Goal: Task Accomplishment & Management: Manage account settings

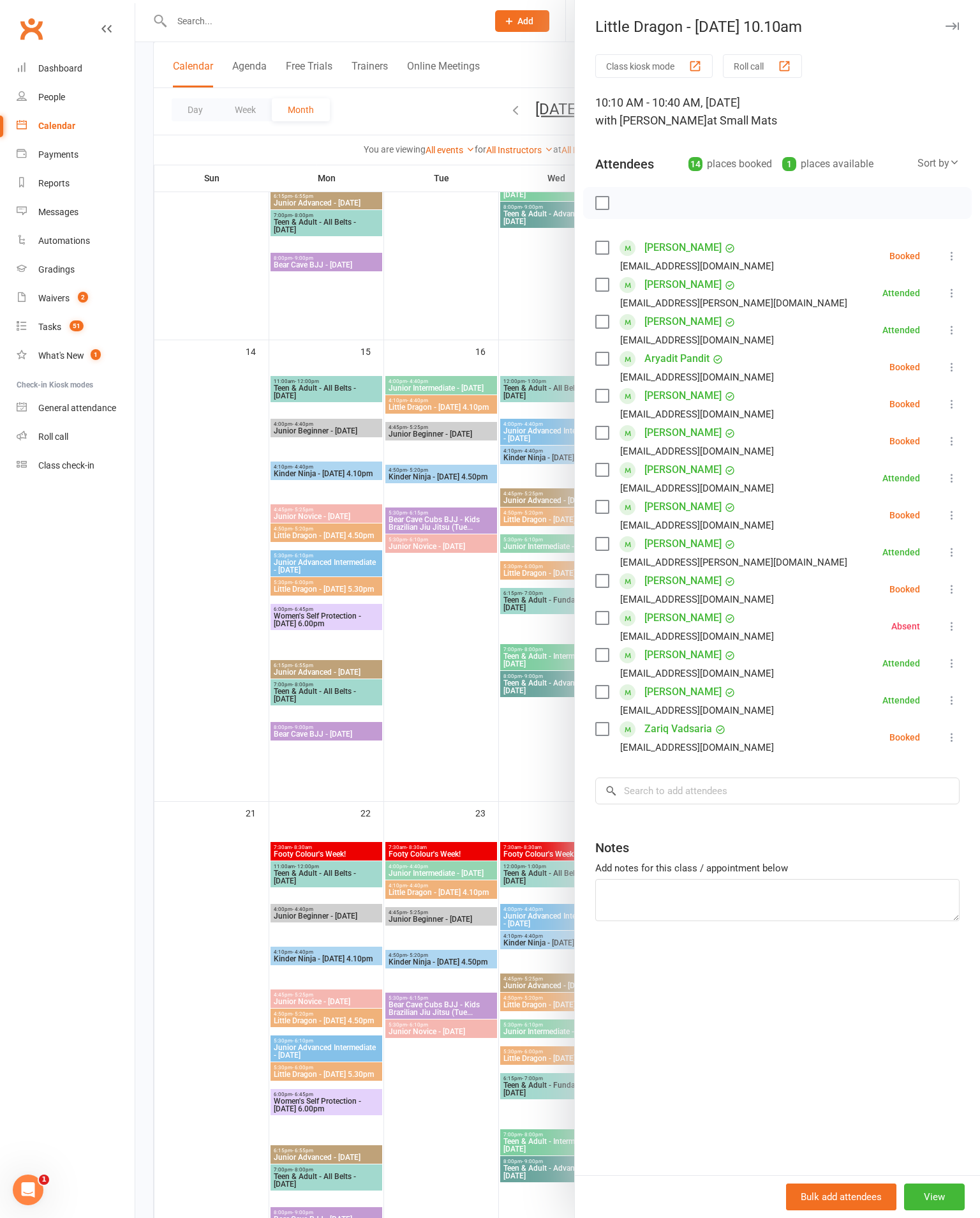
click at [961, 249] on div "Class kiosk mode Roll call 10:10 AM - 10:40 AM, [DATE] with [PERSON_NAME] at Sm…" at bounding box center [777, 614] width 405 height 1121
click at [966, 240] on div "Class kiosk mode Roll call 10:10 AM - 10:40 AM, [DATE] with [PERSON_NAME] at Sm…" at bounding box center [777, 614] width 405 height 1121
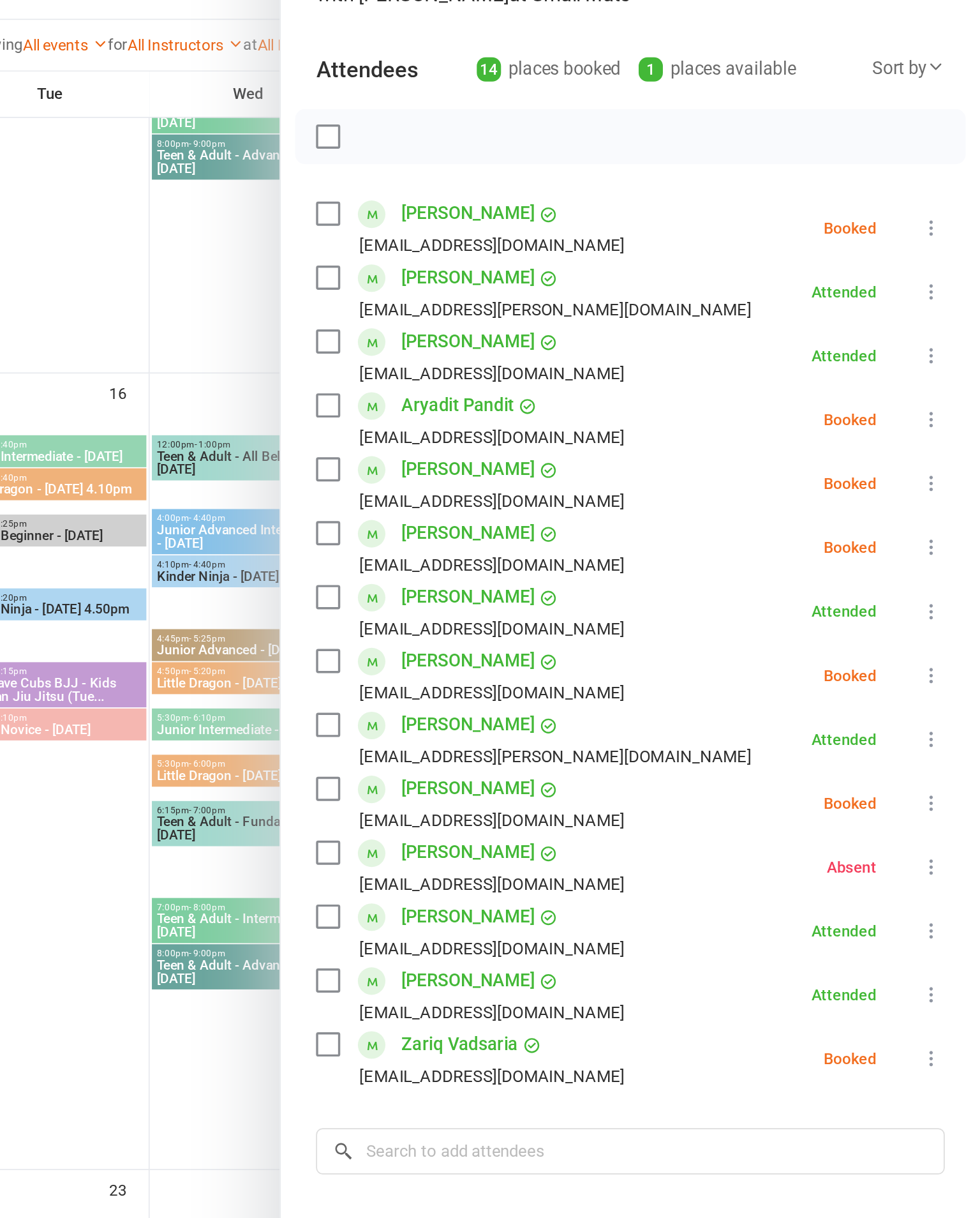
click at [946, 250] on icon at bounding box center [952, 256] width 13 height 13
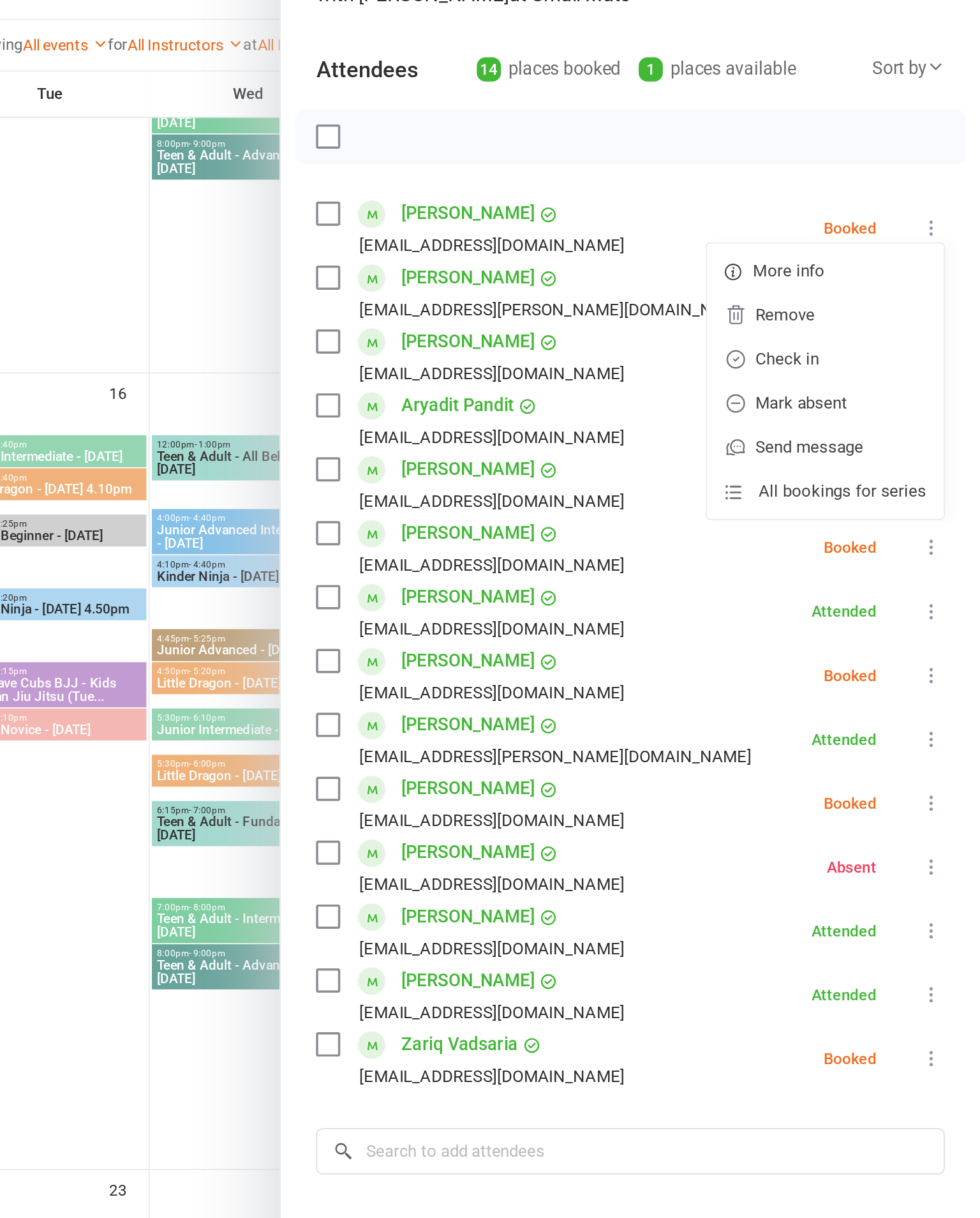
click at [822, 345] on link "Mark absent" at bounding box center [890, 357] width 137 height 26
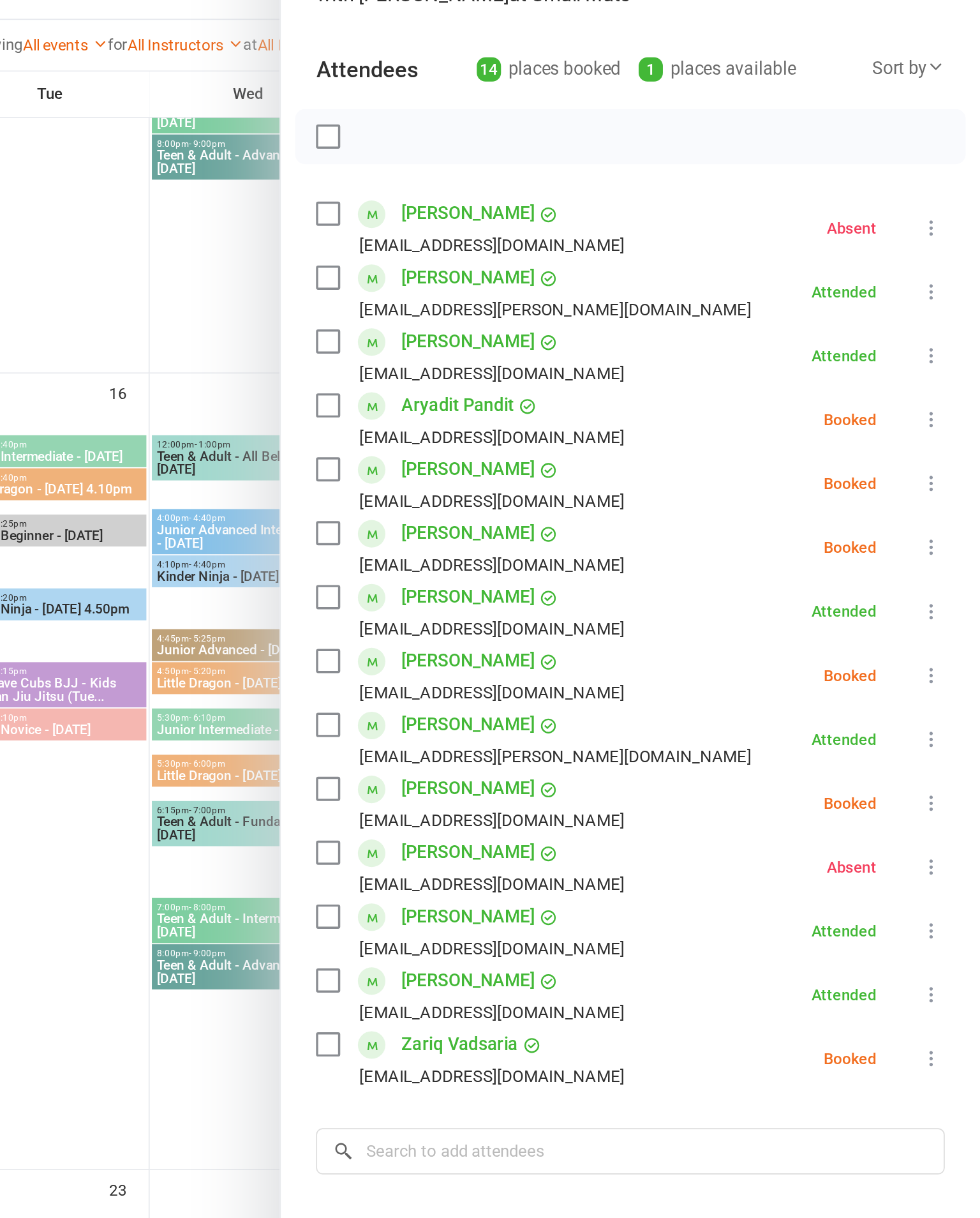
click at [946, 361] on icon at bounding box center [952, 367] width 13 height 13
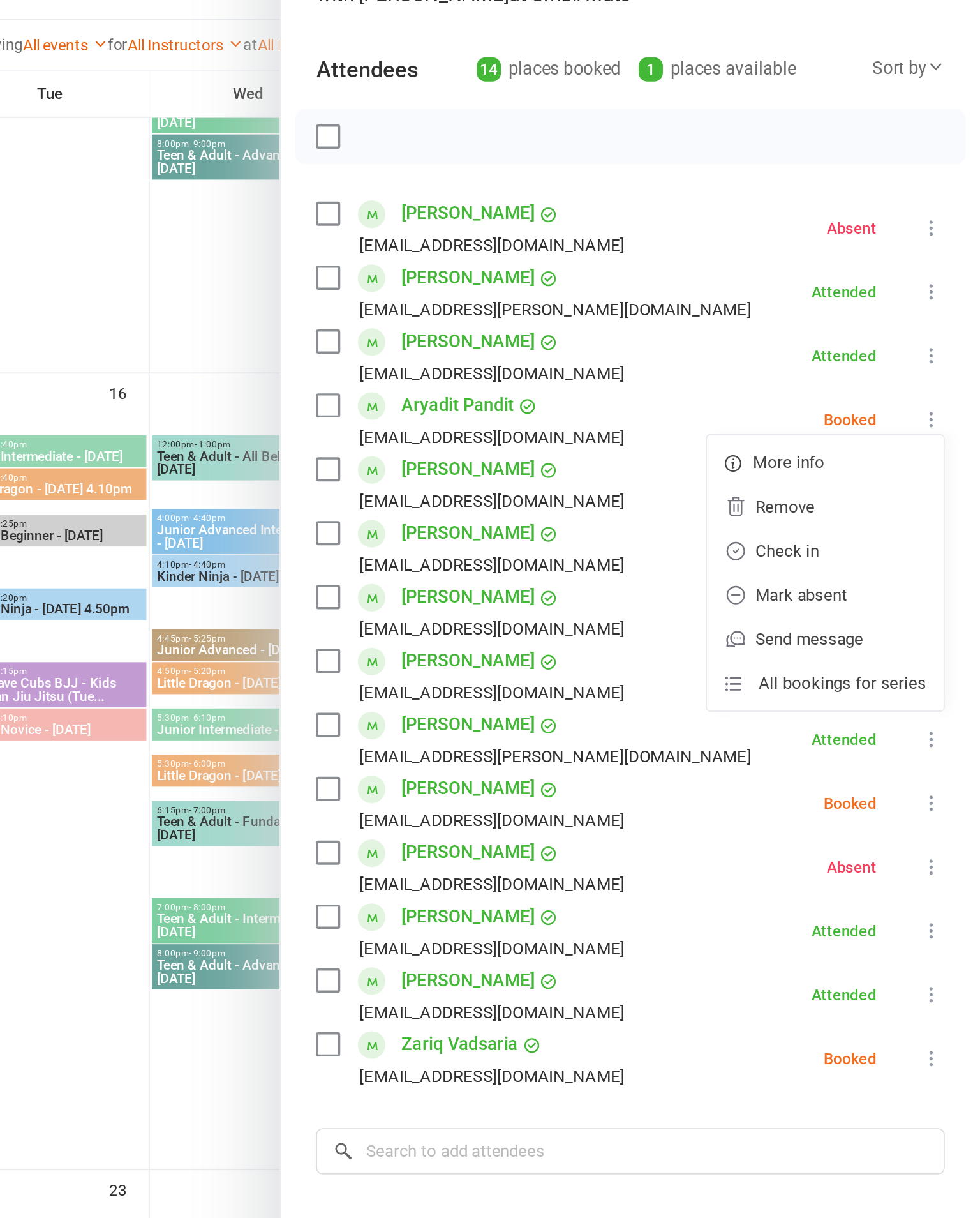
click at [822, 456] on link "Mark absent" at bounding box center [890, 469] width 137 height 26
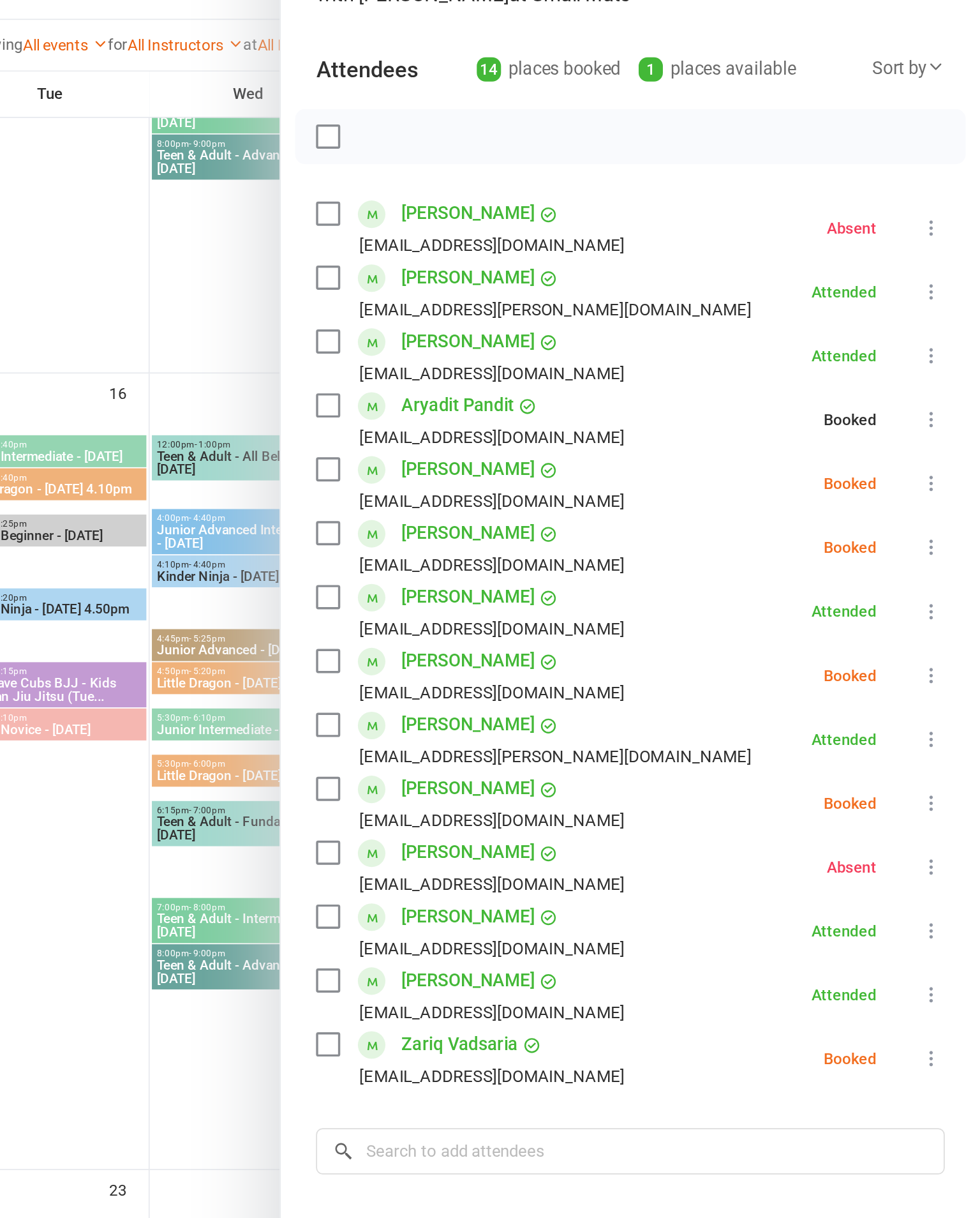
click at [945, 396] on button at bounding box center [952, 404] width 15 height 15
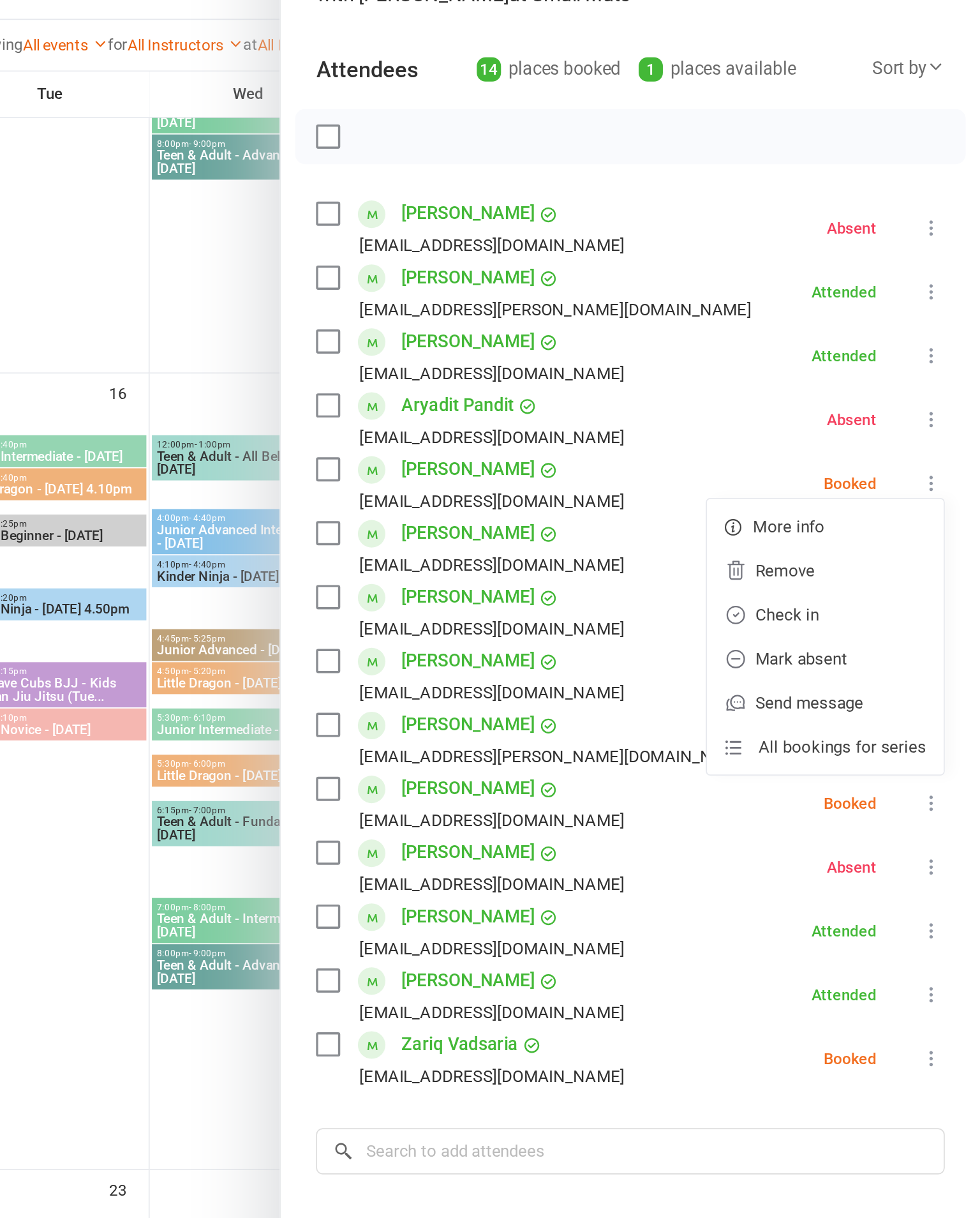
click at [822, 493] on link "Mark absent" at bounding box center [890, 506] width 137 height 26
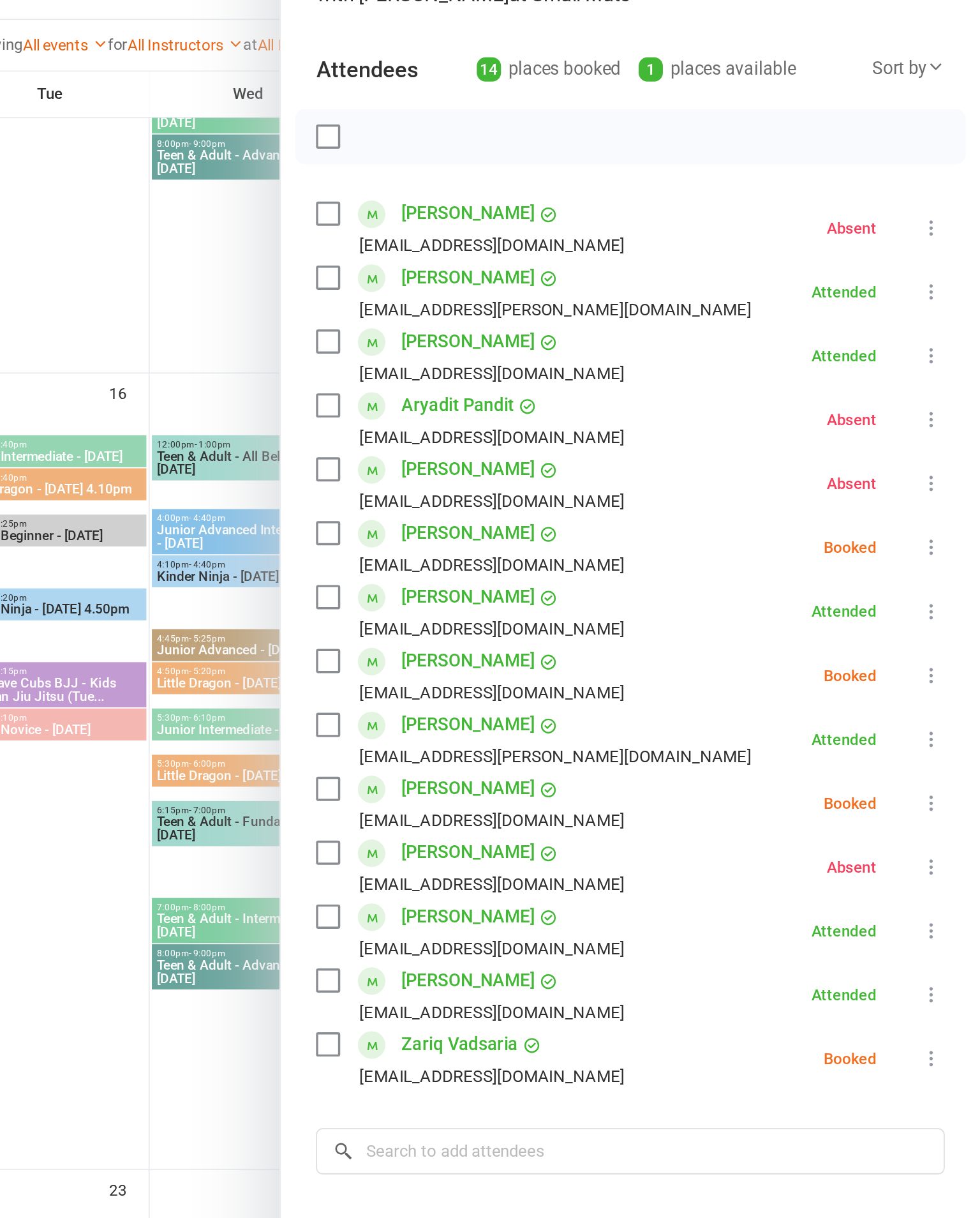
click at [946, 435] on icon at bounding box center [952, 441] width 13 height 13
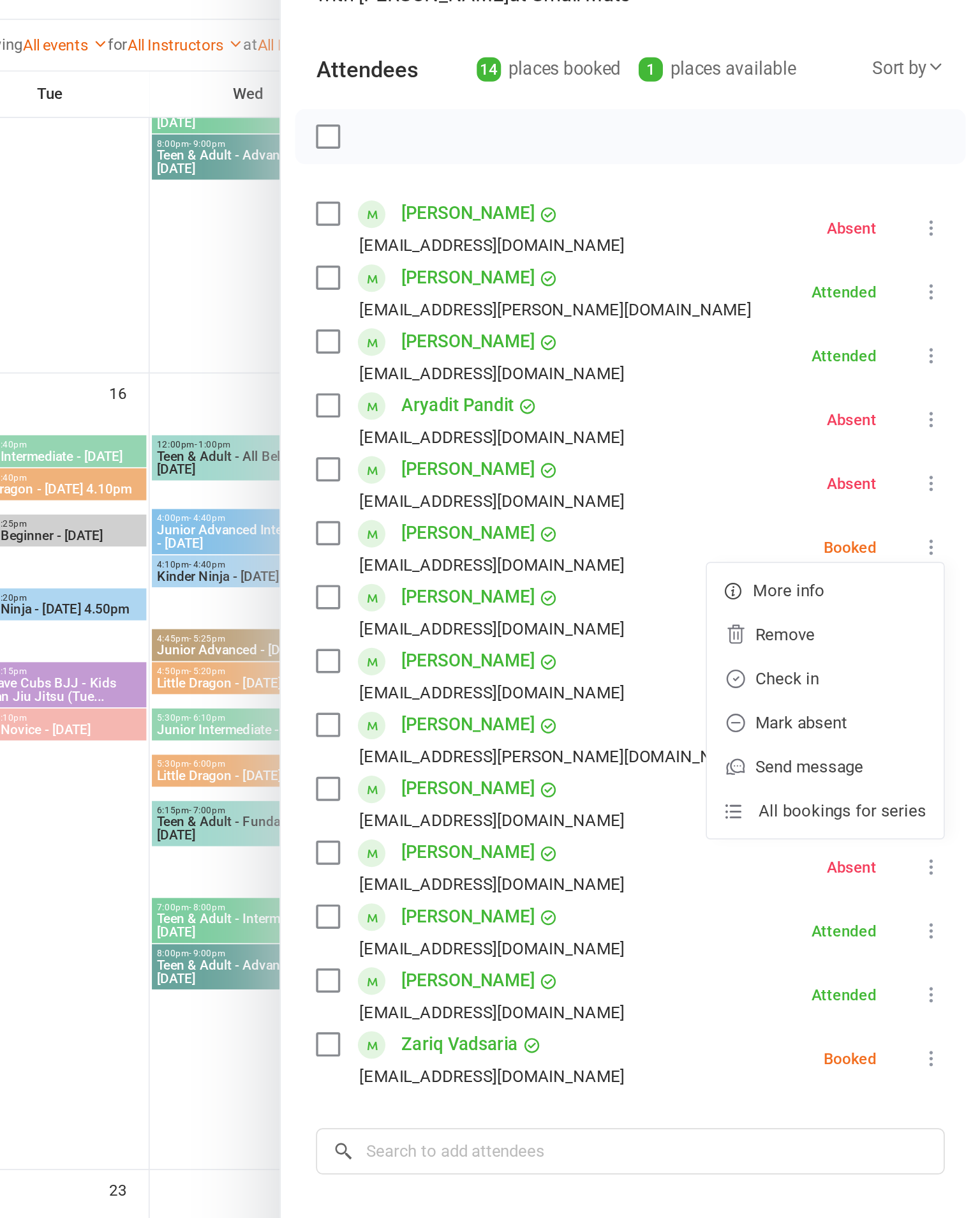
click at [822, 504] on link "Check in" at bounding box center [890, 517] width 137 height 26
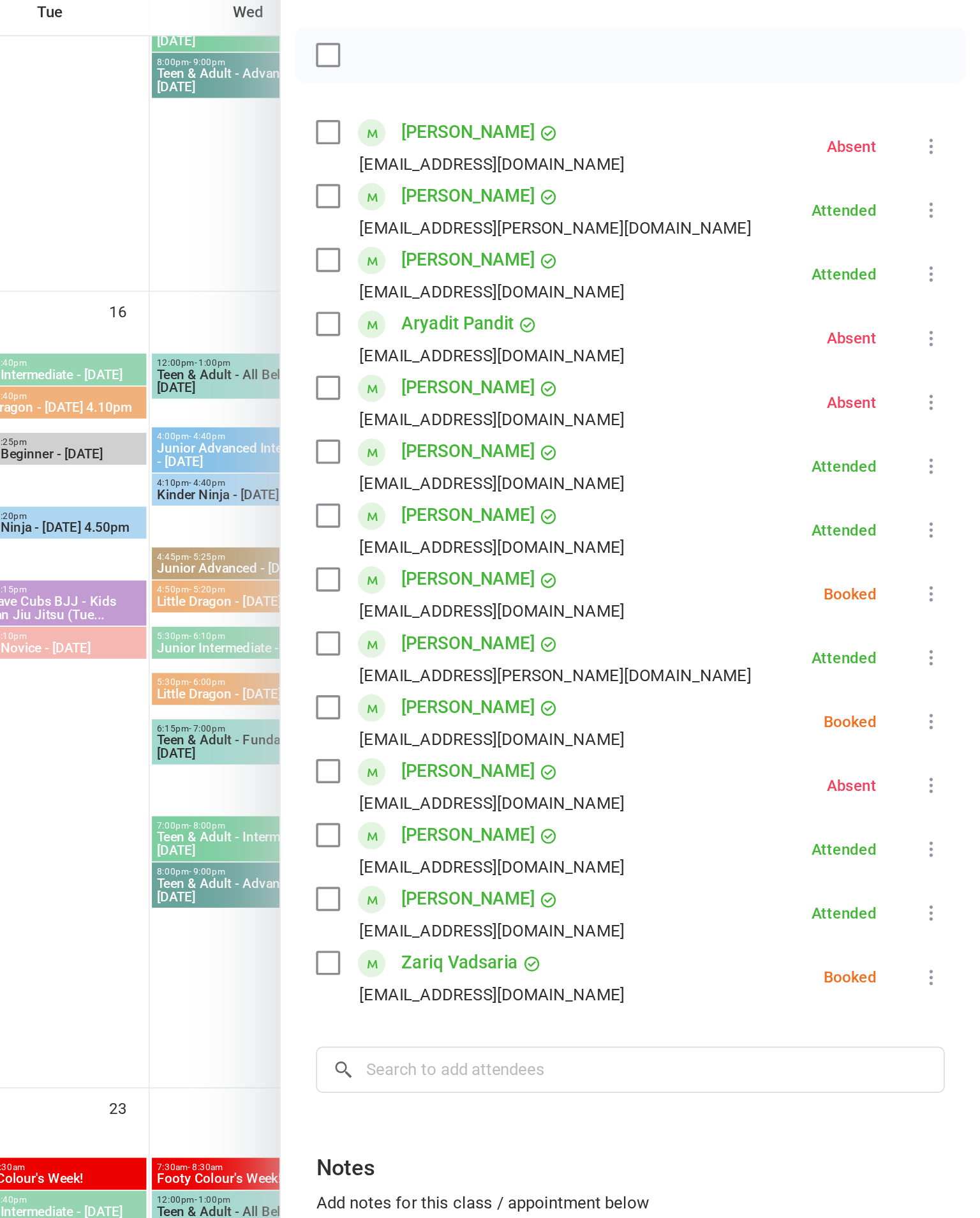
click at [946, 509] on icon at bounding box center [952, 515] width 13 height 13
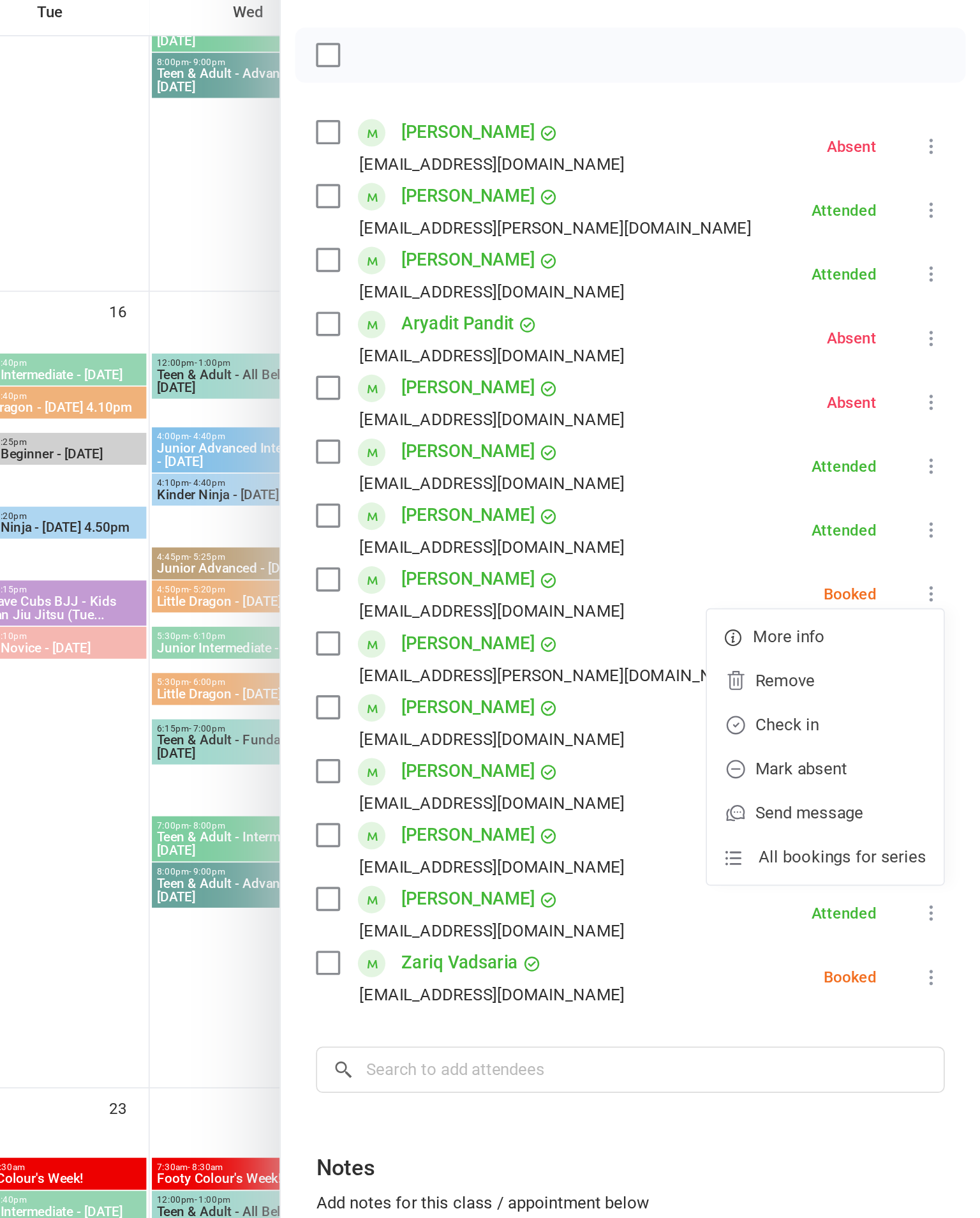
click at [822, 578] on link "Check in" at bounding box center [890, 591] width 137 height 26
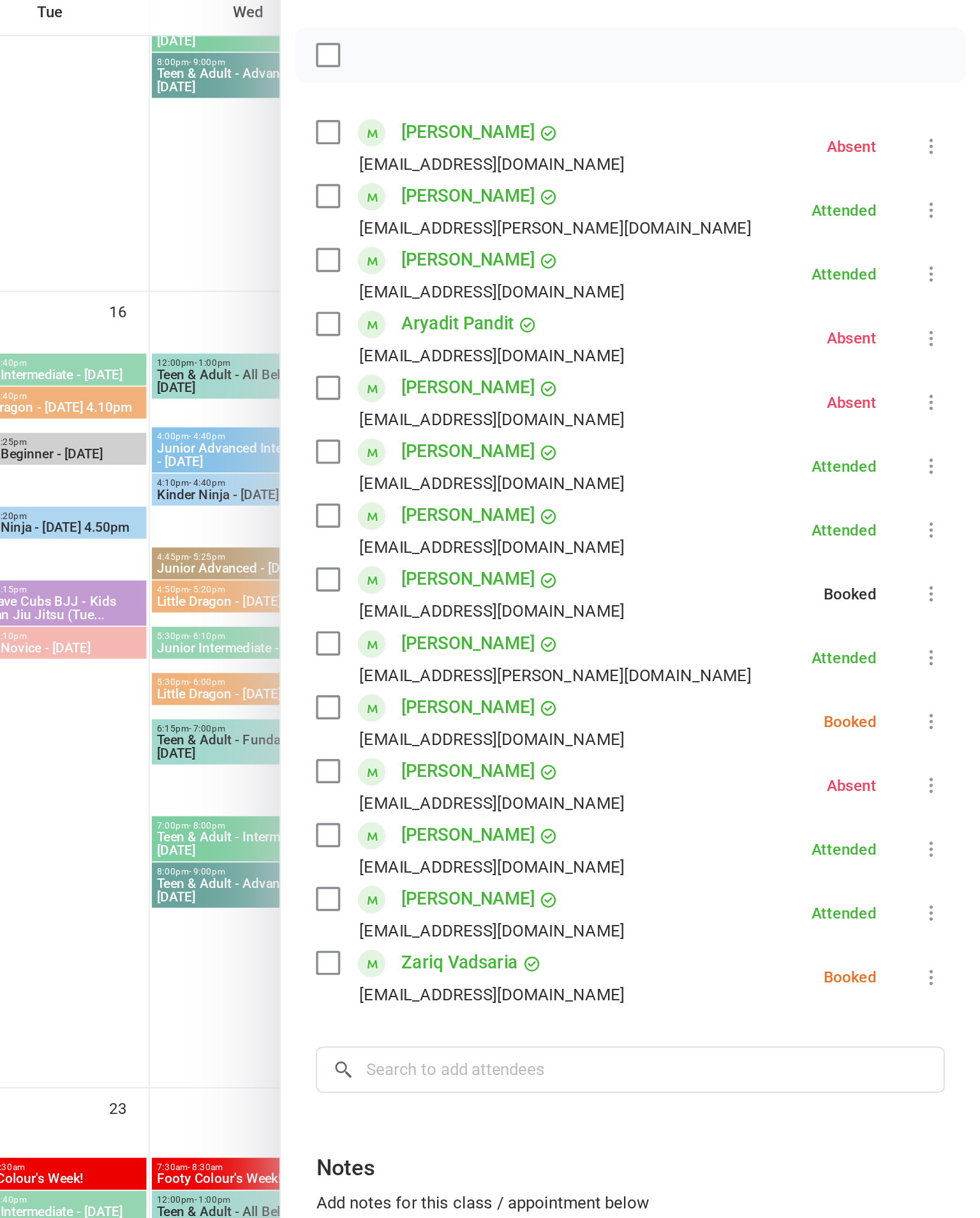
click at [946, 583] on icon at bounding box center [952, 589] width 13 height 13
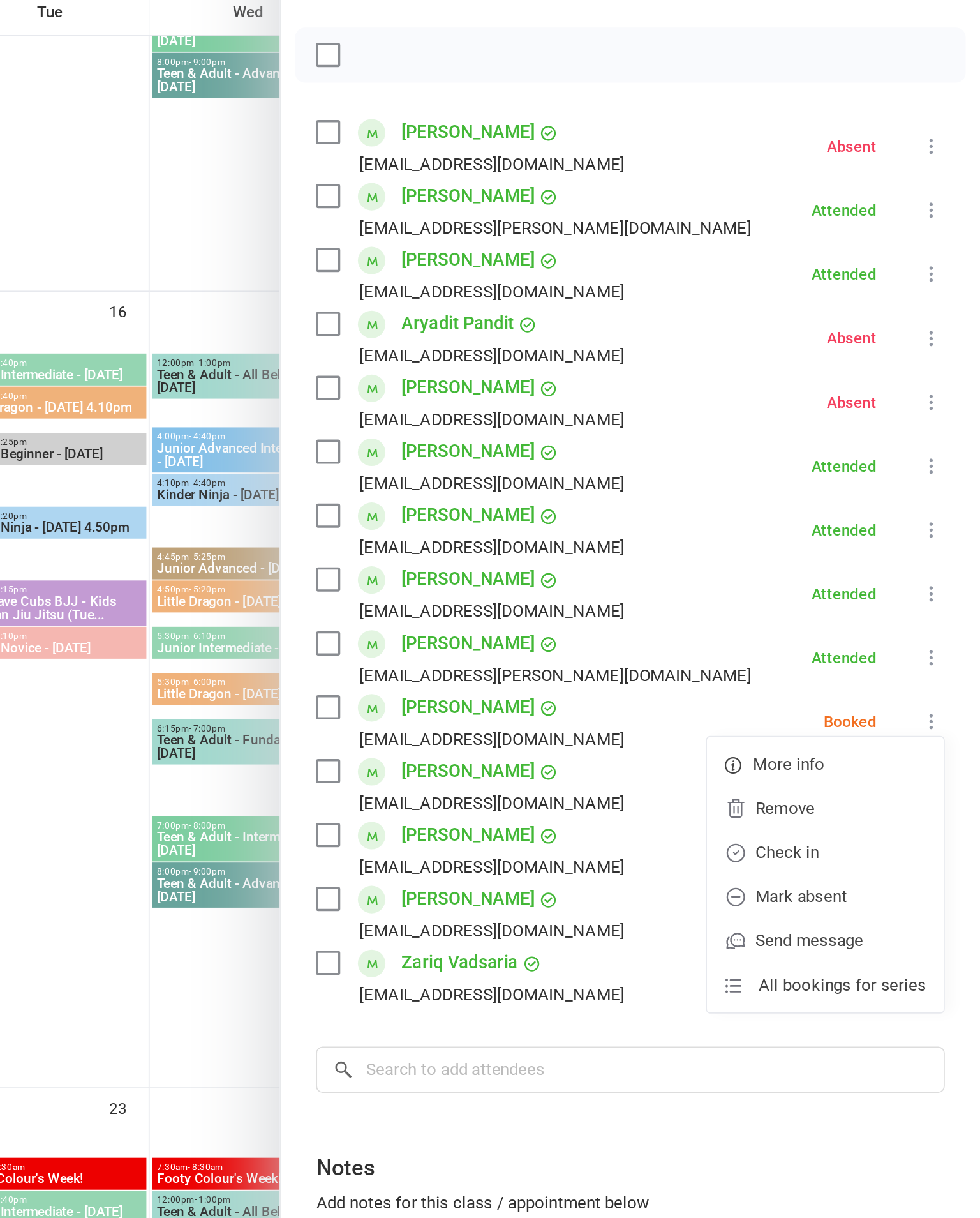
click at [822, 652] on link "Check in" at bounding box center [890, 665] width 137 height 26
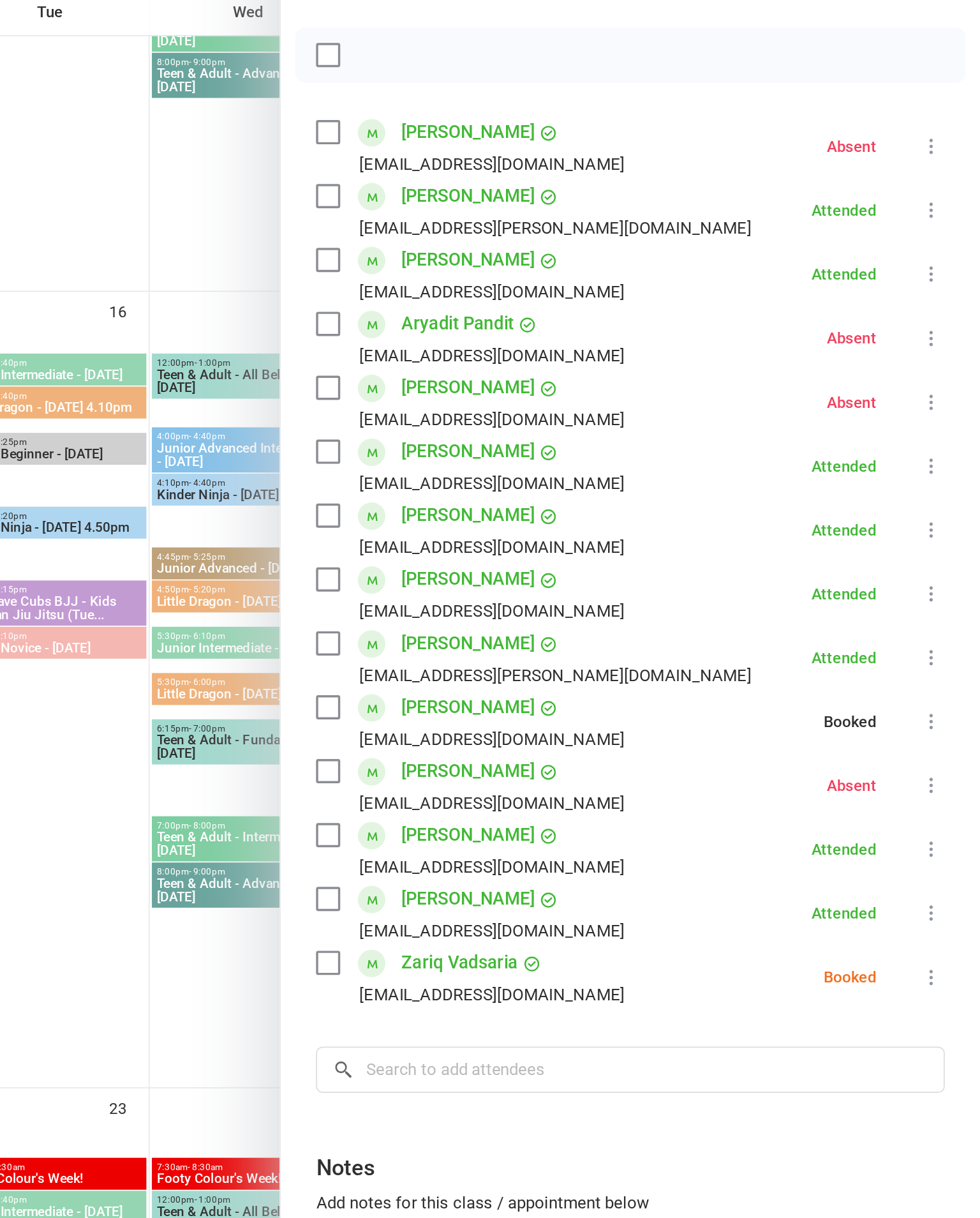
click at [946, 731] on icon at bounding box center [952, 737] width 13 height 13
click at [822, 801] on link "Check in" at bounding box center [890, 814] width 137 height 26
click at [135, 595] on div at bounding box center [558, 609] width 845 height 1218
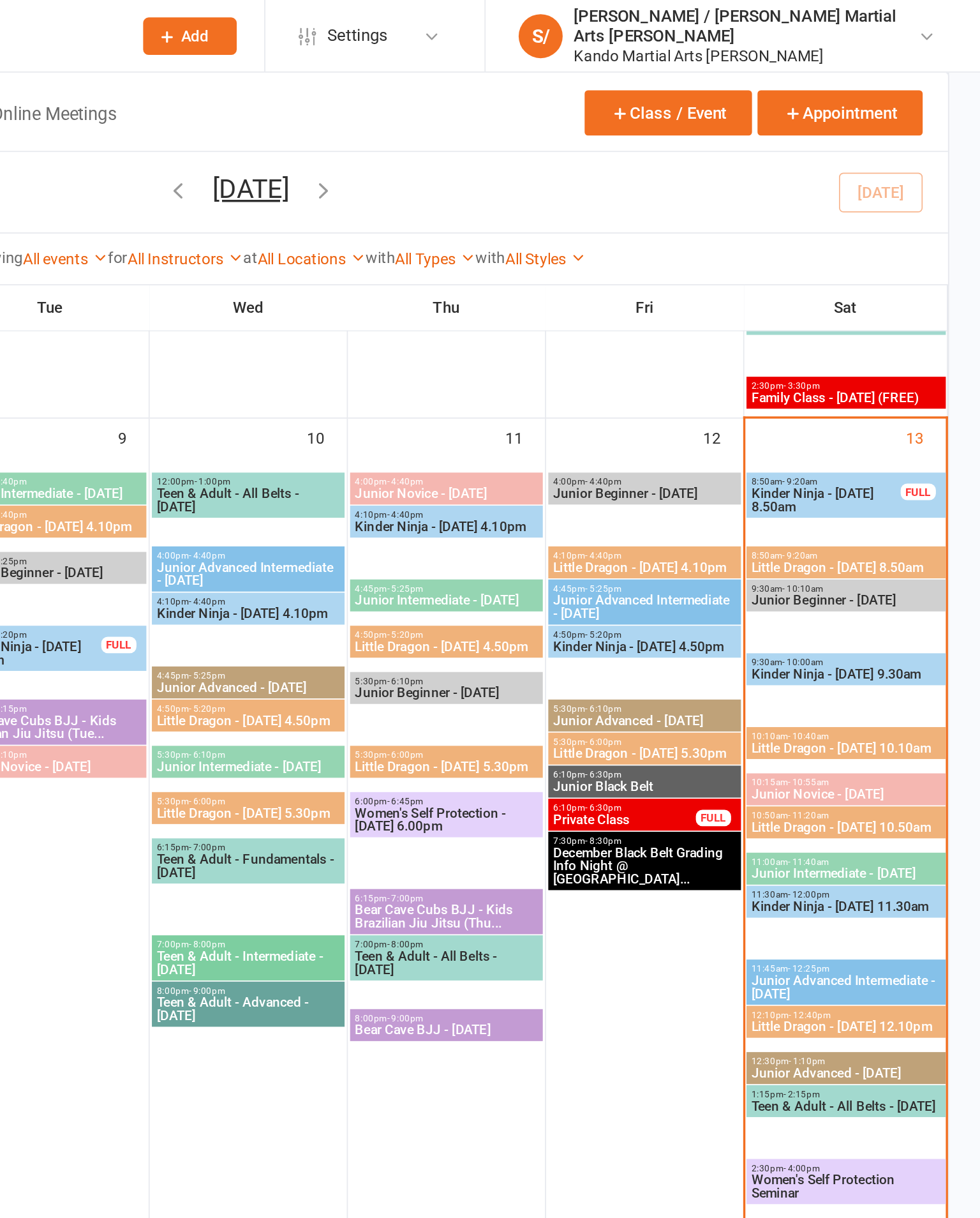
scroll to position [465, 0]
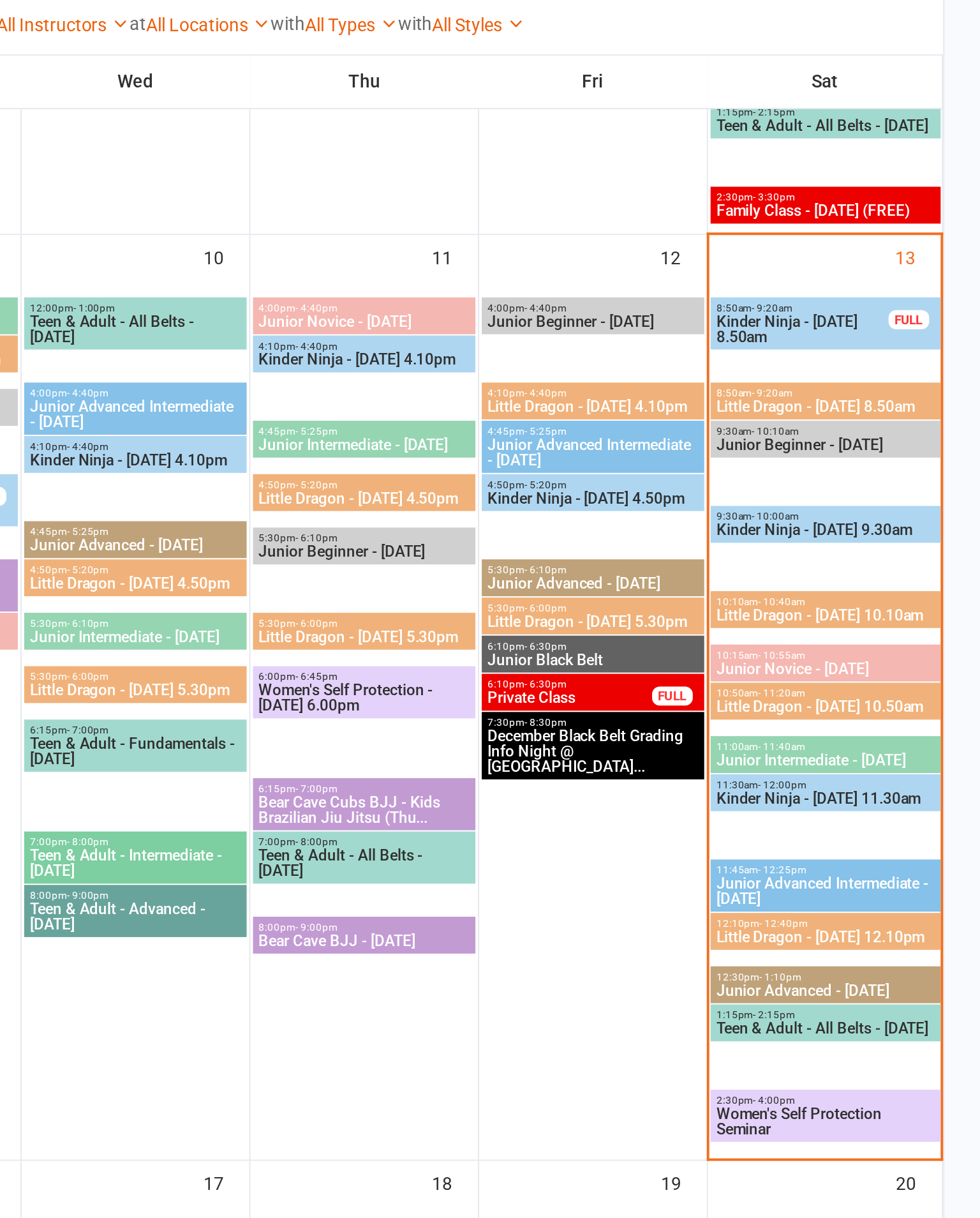
click at [869, 482] on span "- 11:20am" at bounding box center [881, 485] width 24 height 6
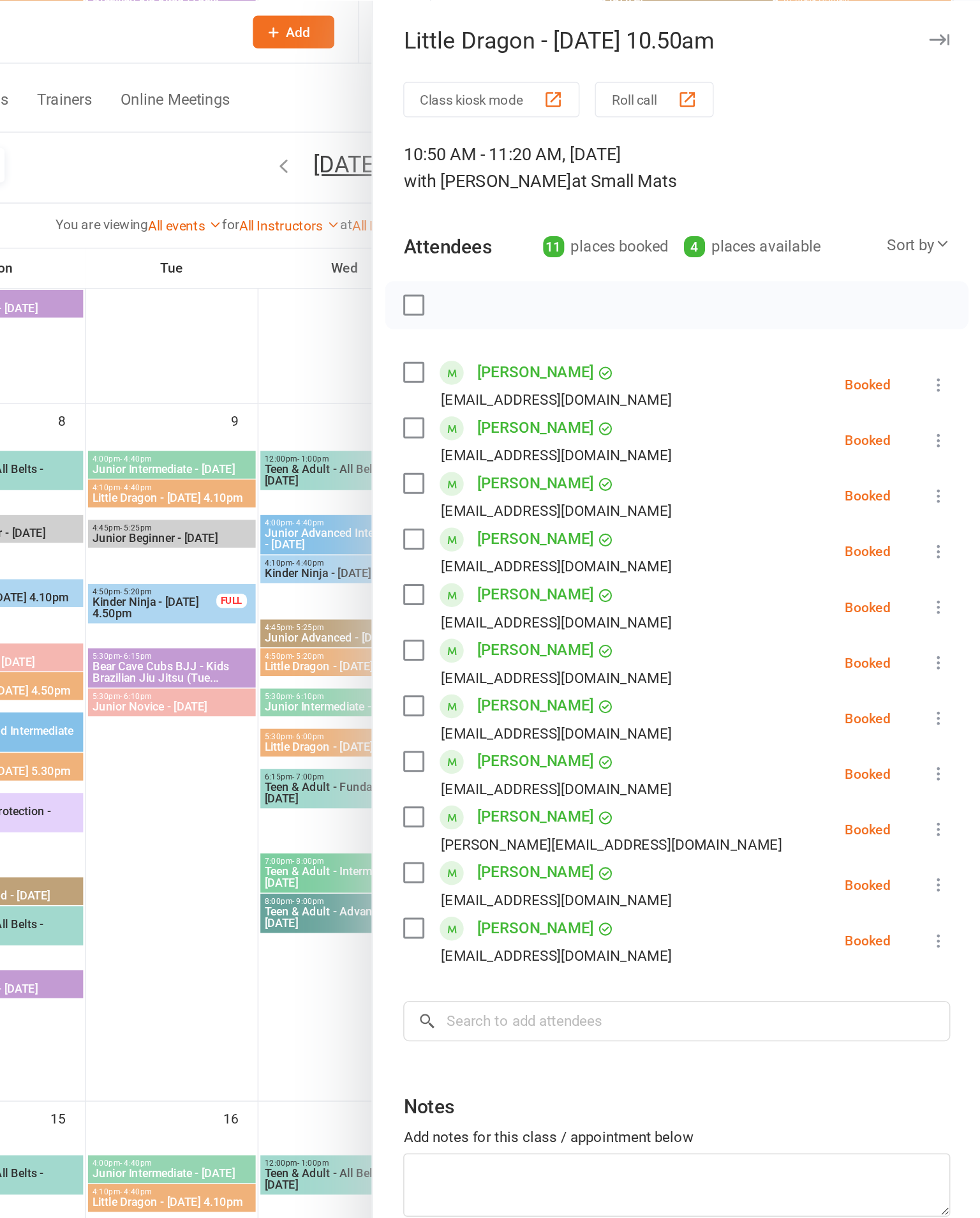
scroll to position [452, 0]
click at [946, 591] on icon at bounding box center [952, 589] width 13 height 13
click at [822, 676] on link "Check in" at bounding box center [890, 665] width 137 height 26
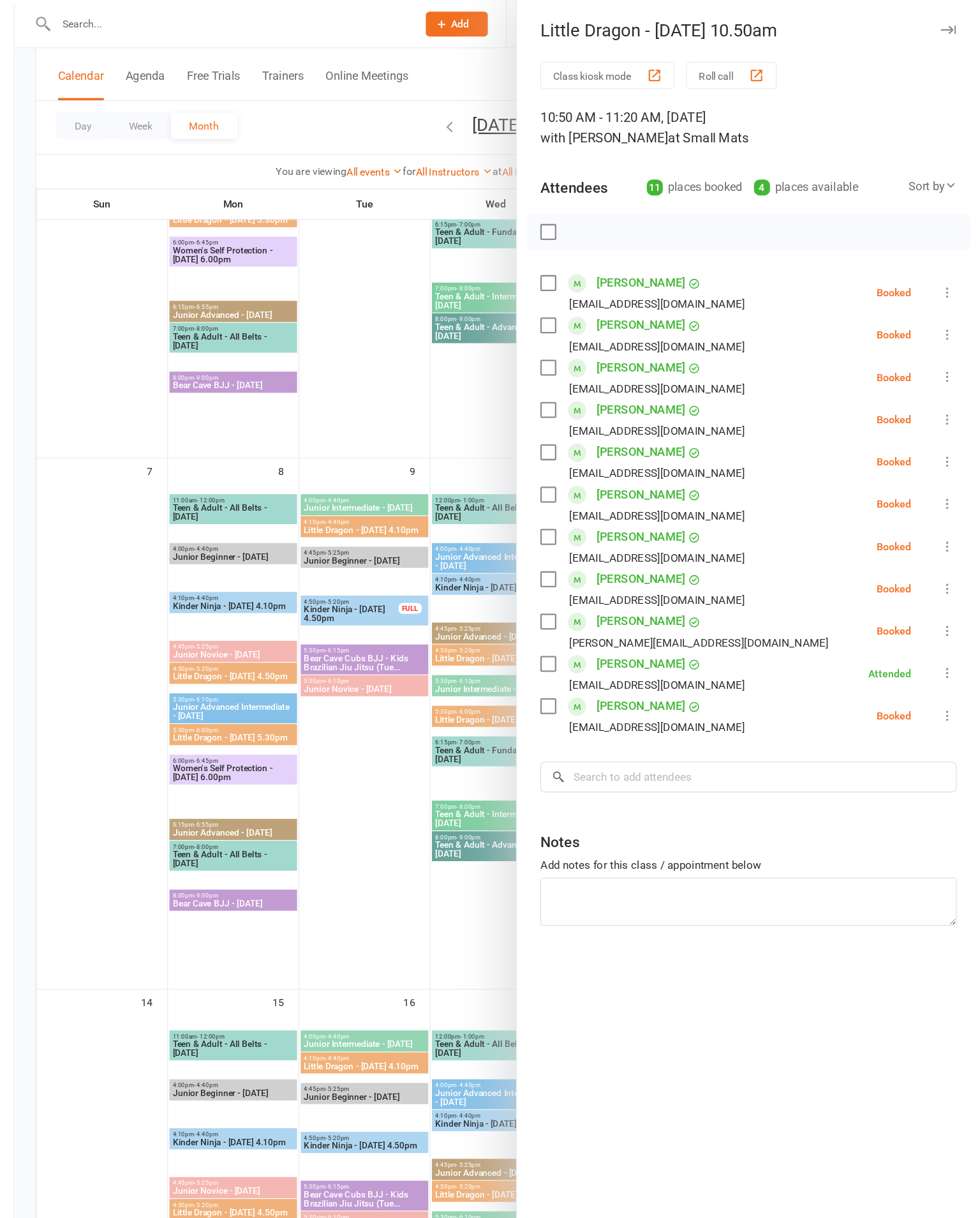
click at [370, 828] on div at bounding box center [558, 609] width 845 height 1218
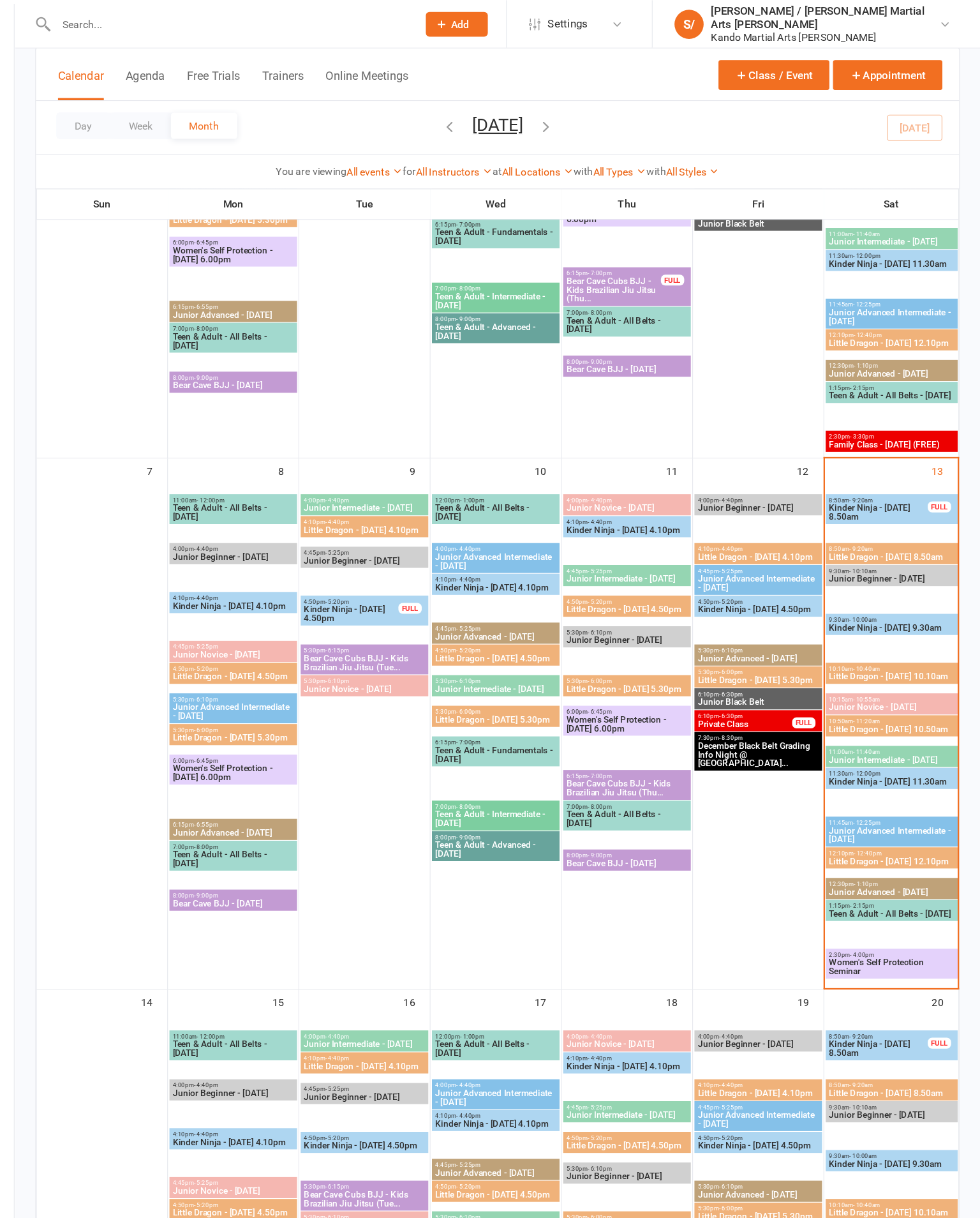
click at [847, 637] on span "Little Dragon - [DATE] 10.50am" at bounding box center [902, 638] width 110 height 8
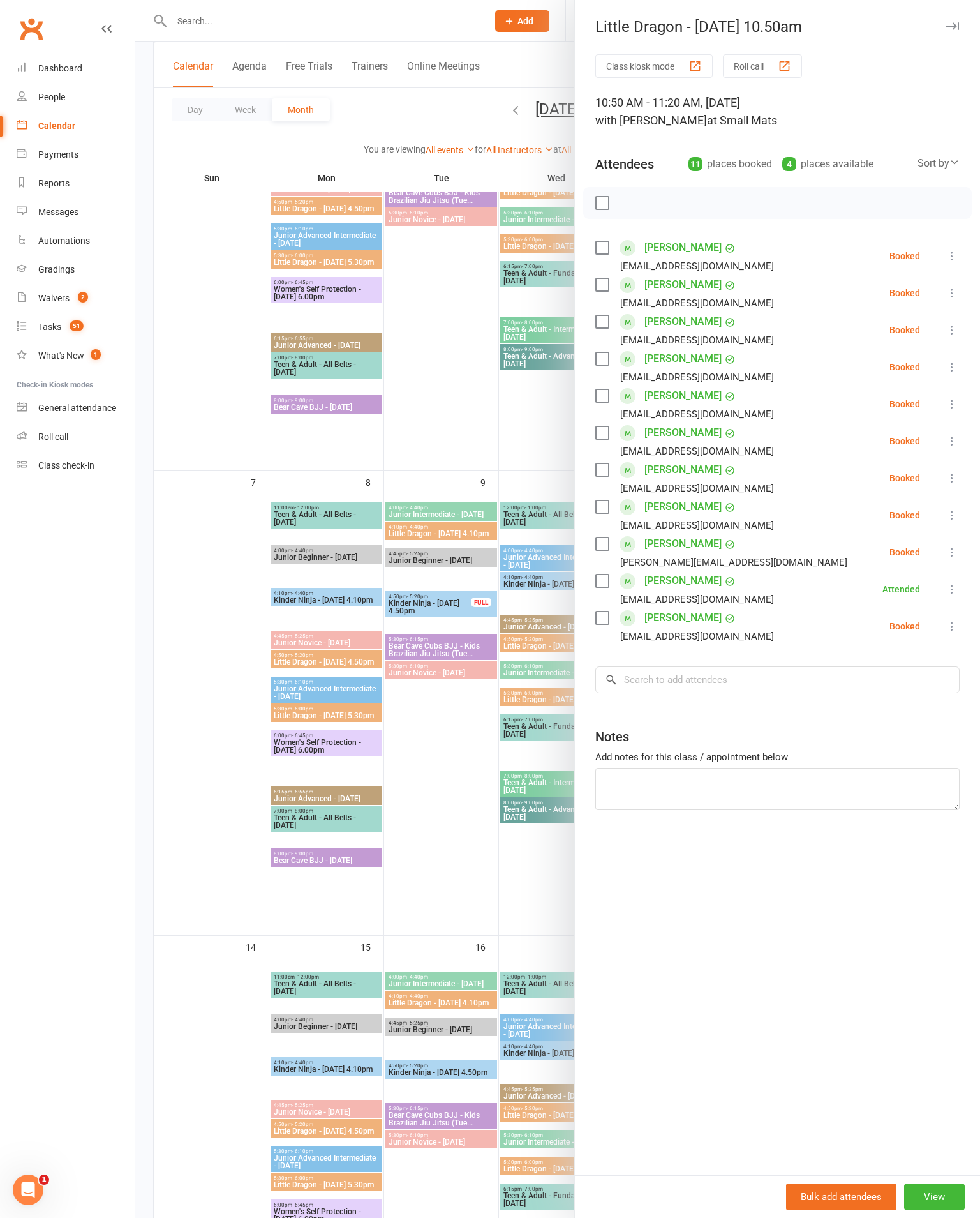
scroll to position [251, 0]
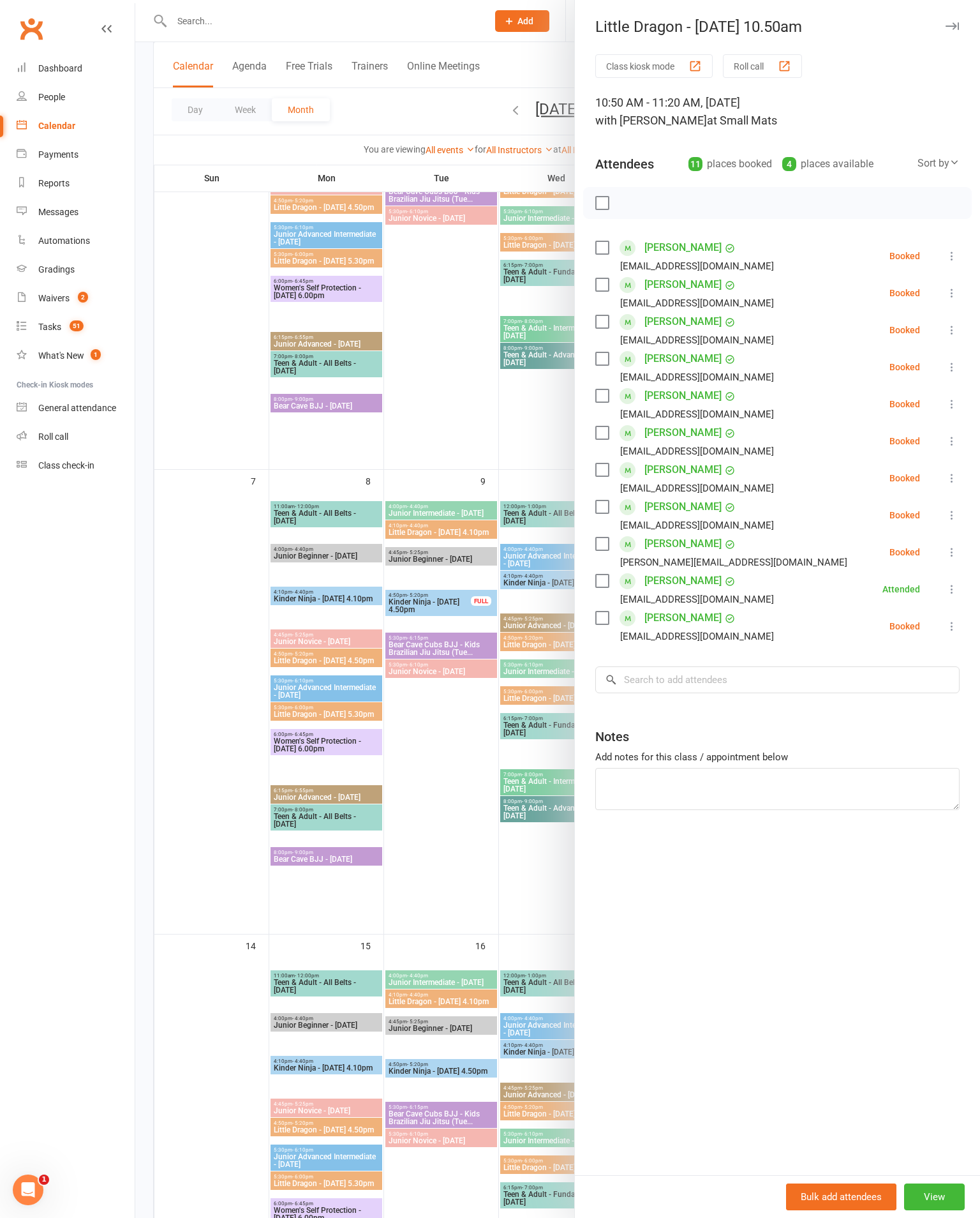
click at [949, 442] on icon at bounding box center [952, 441] width 13 height 13
click at [874, 552] on link "Mark absent" at bounding box center [890, 543] width 137 height 26
click at [951, 444] on icon at bounding box center [952, 441] width 13 height 13
click at [104, 806] on nav "Clubworx Dashboard People Calendar Payments Reports Messages Automations Gradin…" at bounding box center [68, 612] width 135 height 1218
click at [155, 844] on div at bounding box center [558, 609] width 845 height 1218
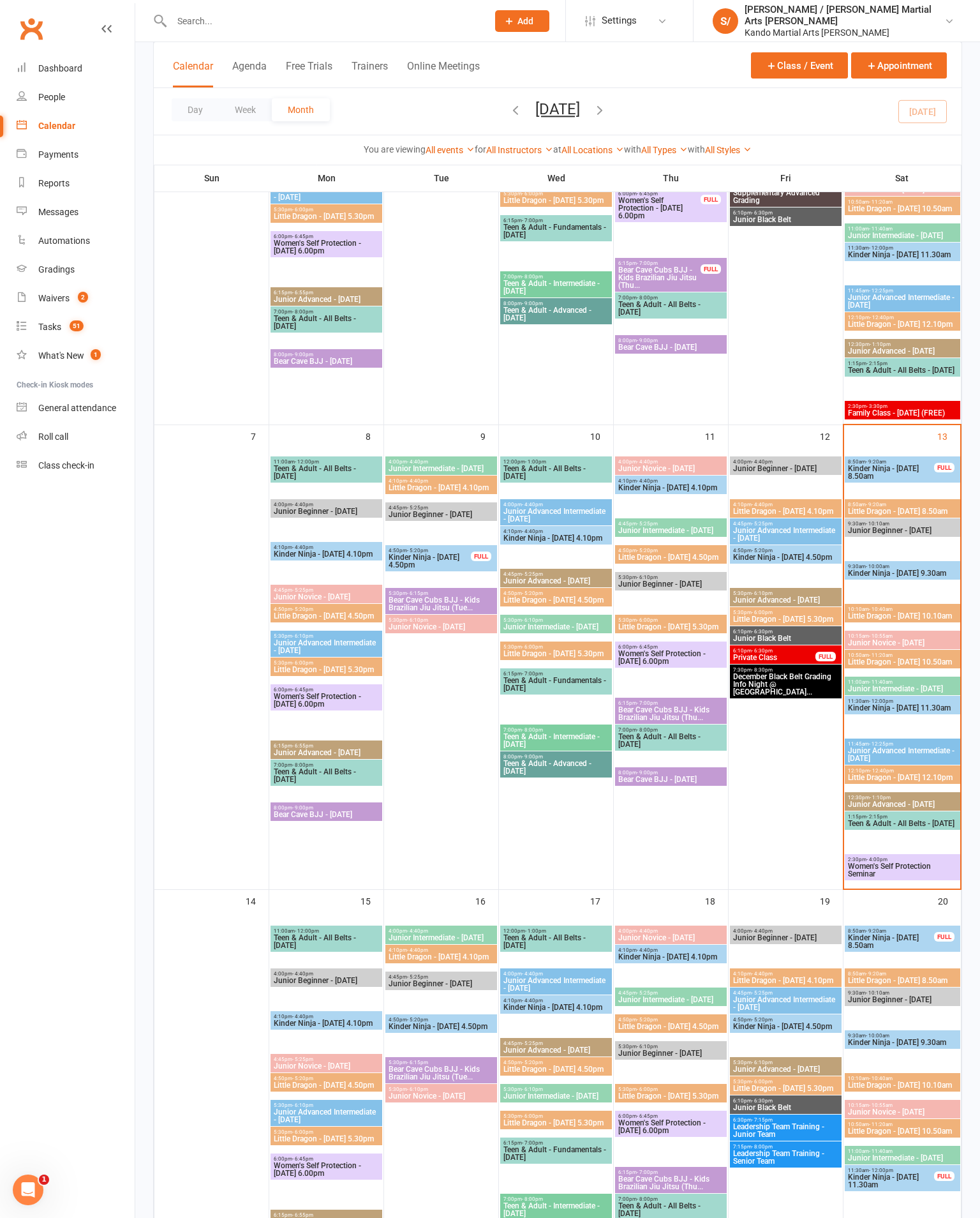
scroll to position [318, 0]
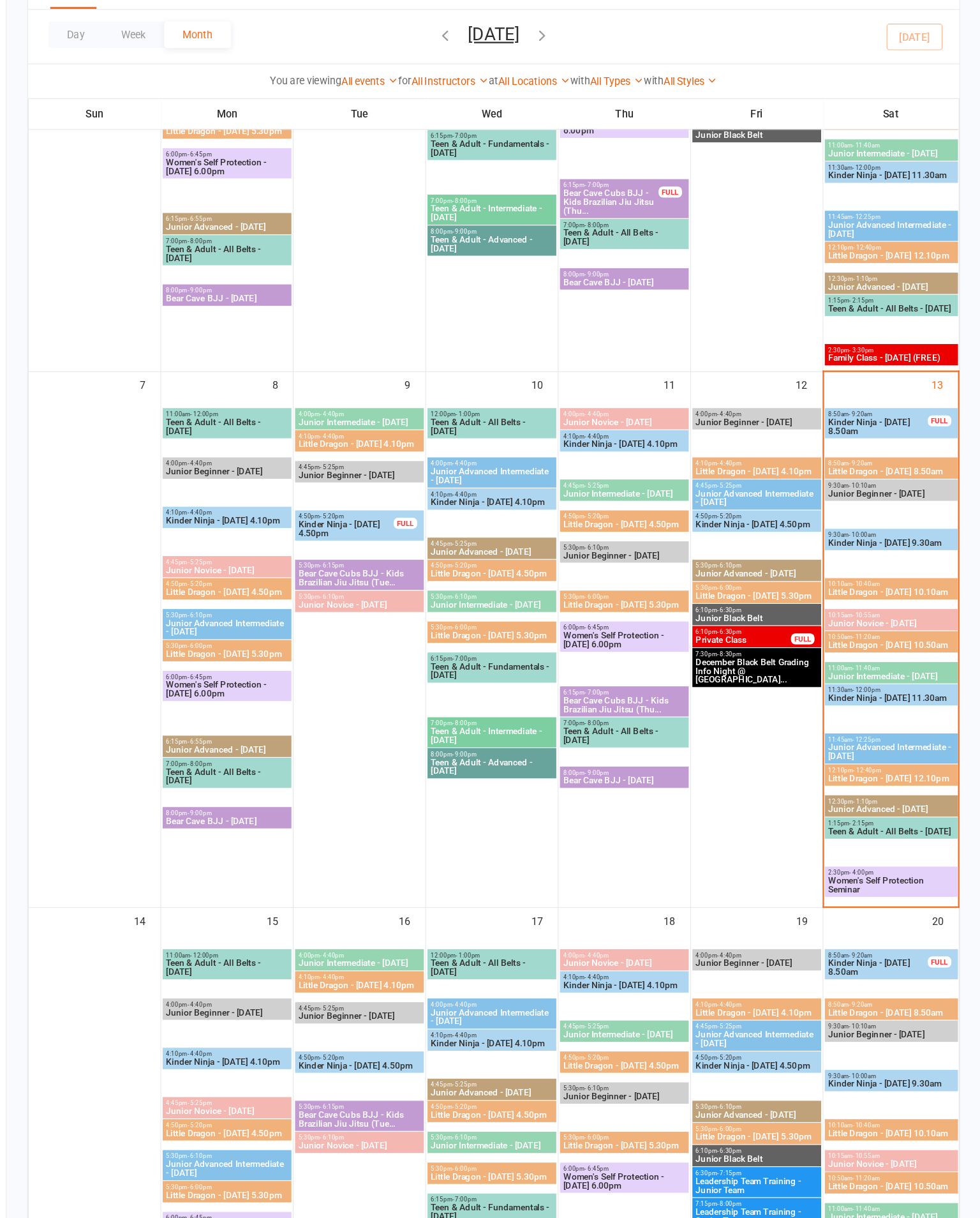
click at [847, 589] on span "Little Dragon - [DATE] 10.10am" at bounding box center [902, 593] width 110 height 8
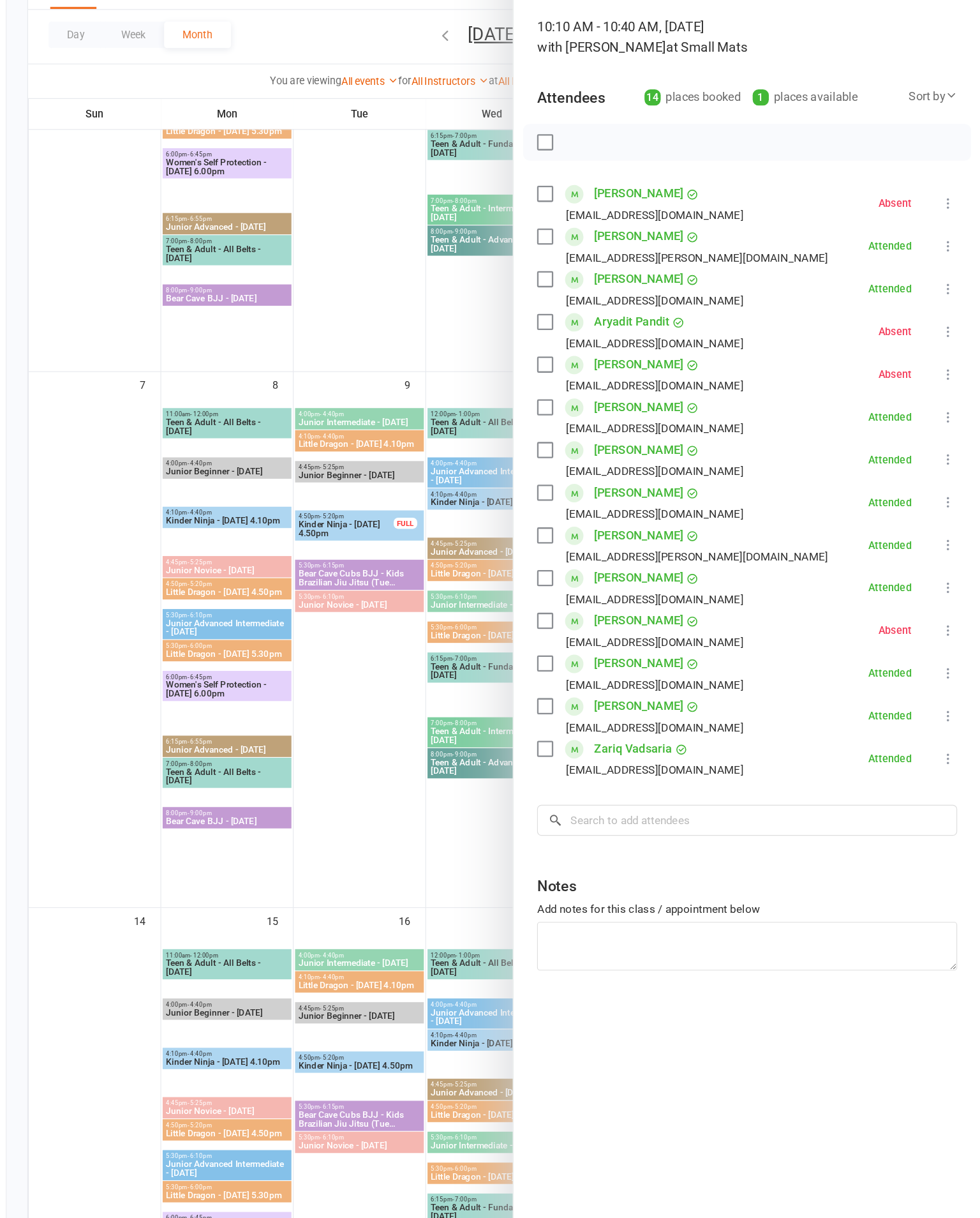
click at [135, 718] on div at bounding box center [558, 609] width 845 height 1218
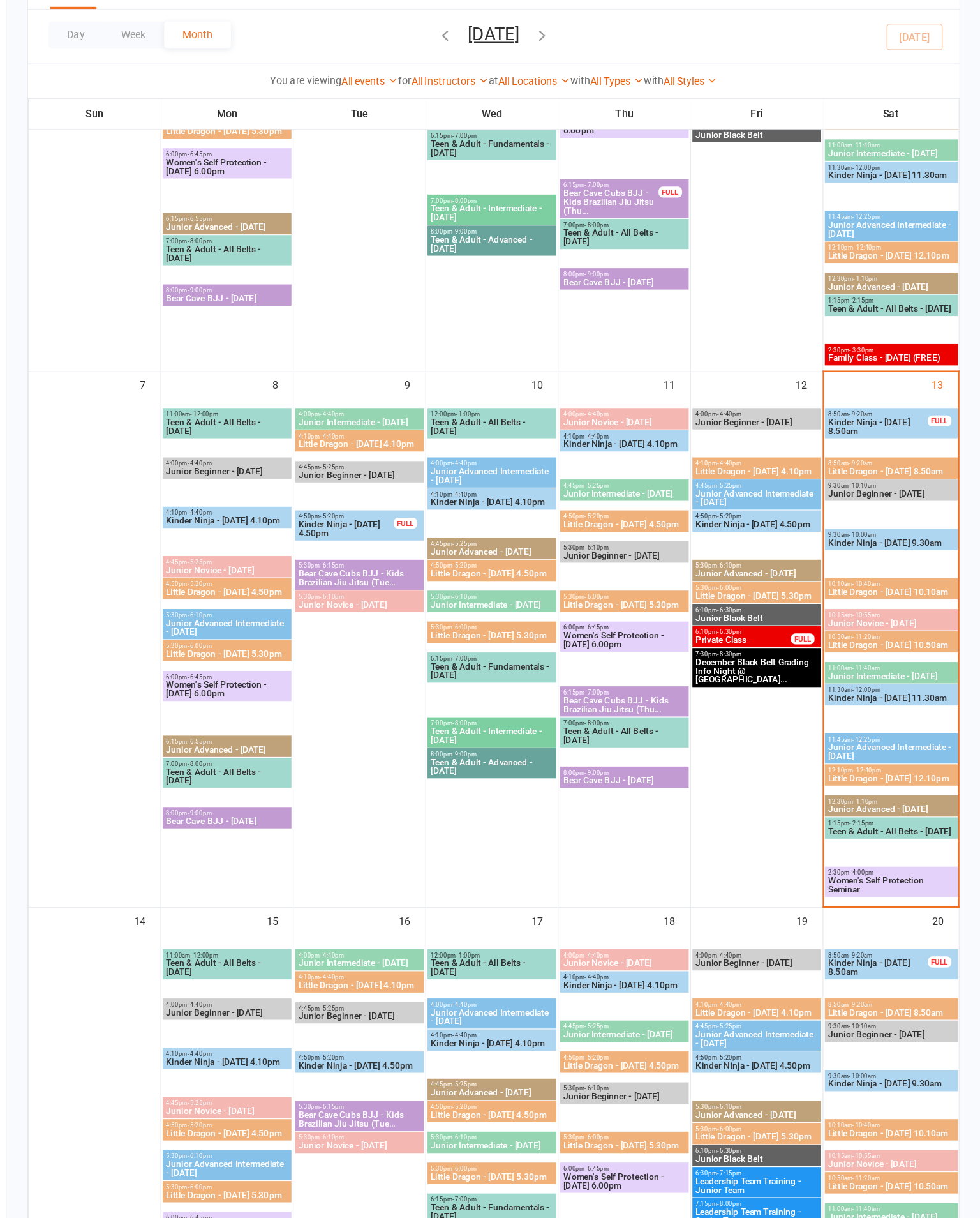
click at [847, 629] on span "10:50am - 11:20am" at bounding box center [902, 632] width 110 height 6
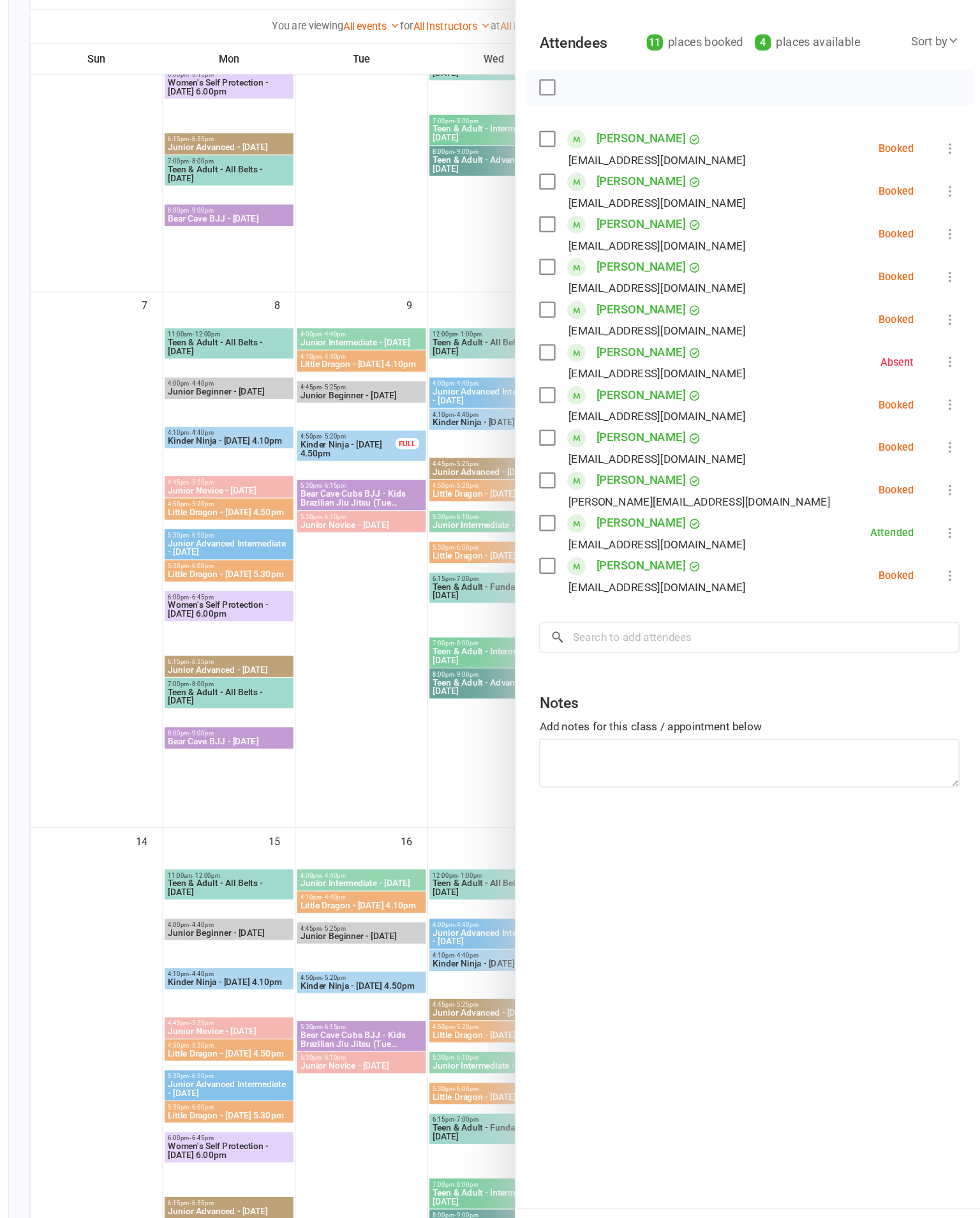
scroll to position [340, 0]
click at [946, 509] on icon at bounding box center [952, 515] width 13 height 13
click at [822, 578] on link "Check in" at bounding box center [890, 591] width 137 height 26
click at [945, 359] on button at bounding box center [952, 367] width 15 height 15
click at [822, 430] on link "Check in" at bounding box center [890, 443] width 137 height 26
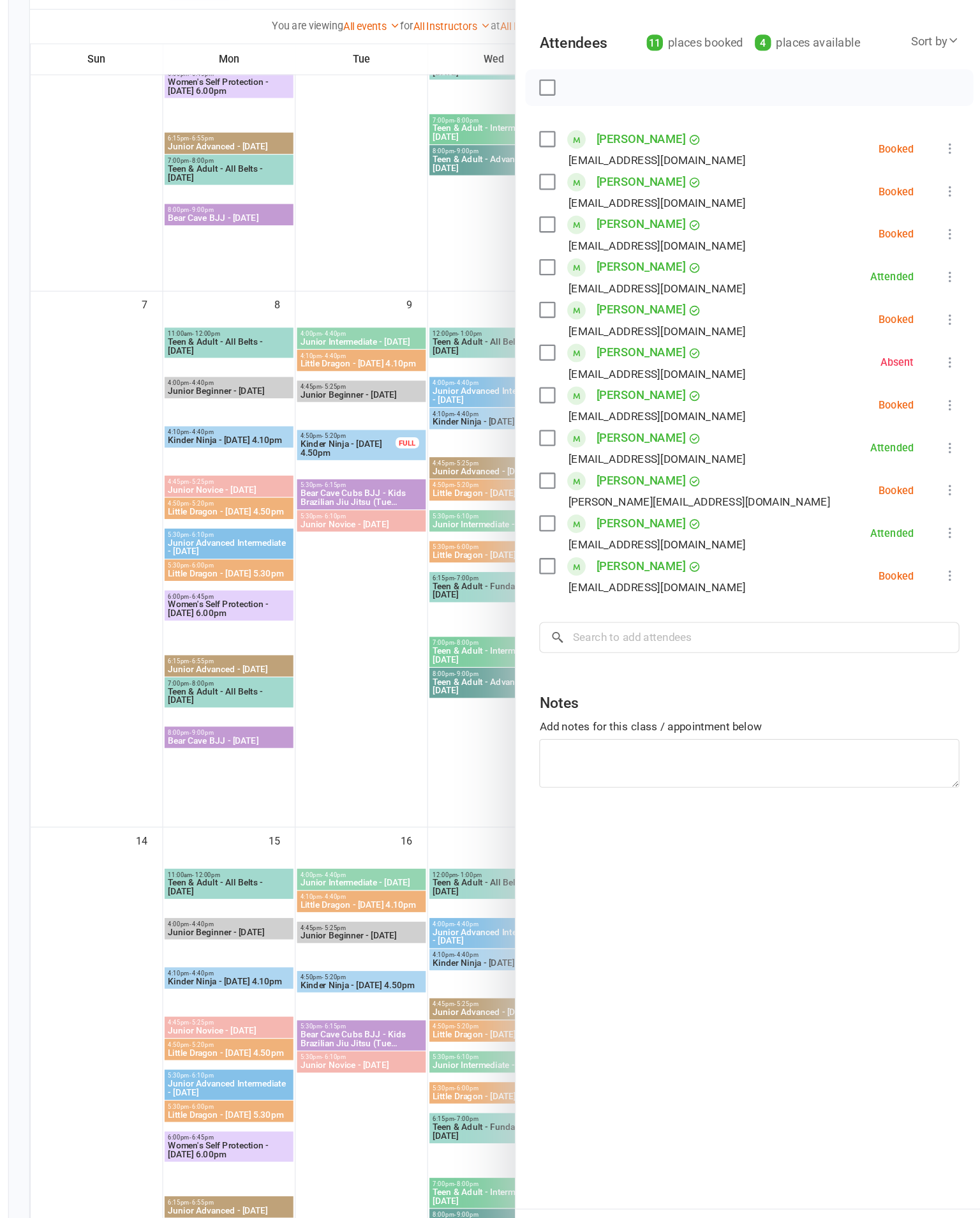
scroll to position [339, 0]
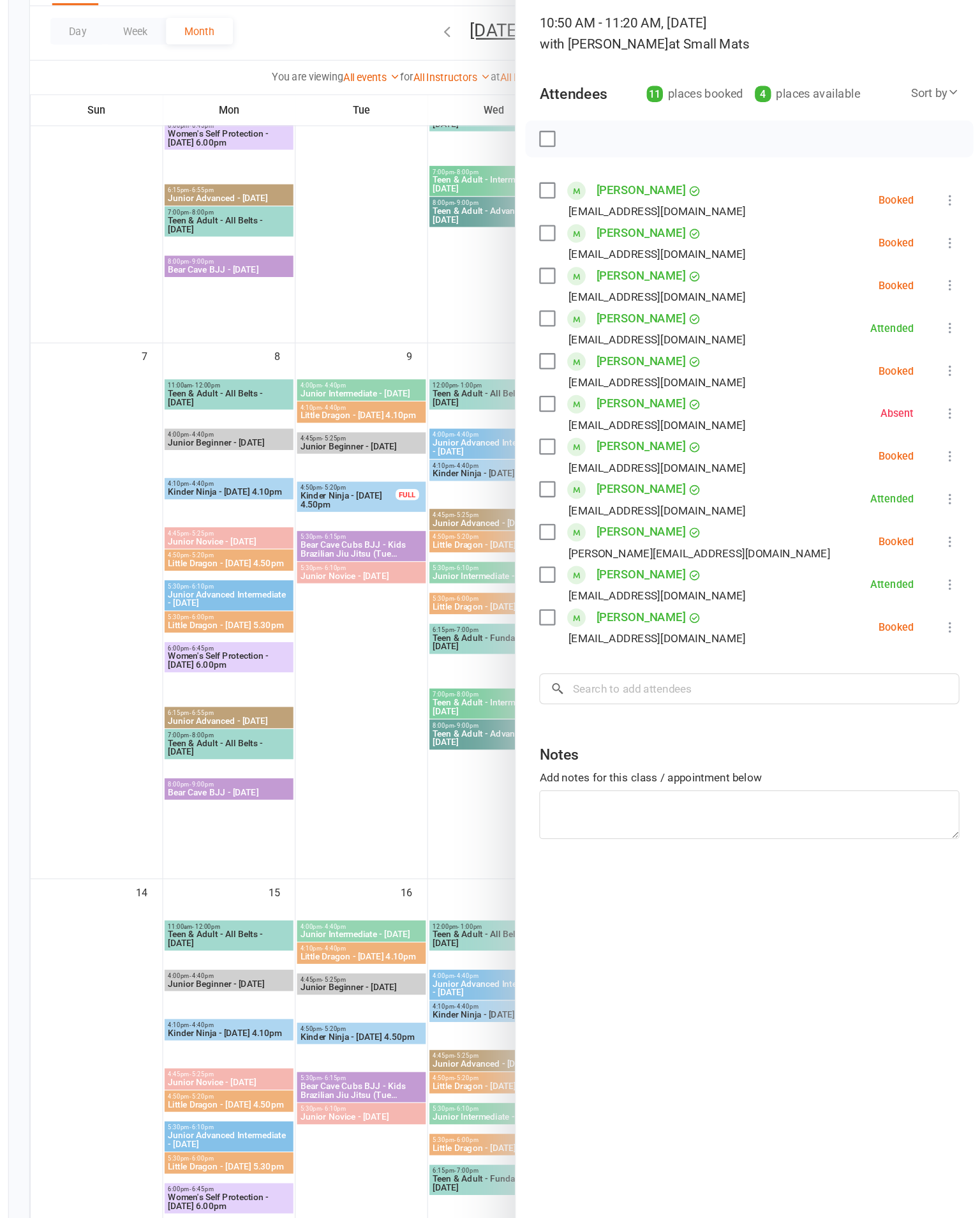
click at [848, 274] on div "Class kiosk mode Roll call 10:50 AM - 11:20 AM, [DATE] with [PERSON_NAME] at Sm…" at bounding box center [777, 614] width 405 height 1121
click at [946, 361] on icon at bounding box center [952, 367] width 13 height 13
click at [822, 456] on link "Undo check-in" at bounding box center [890, 469] width 137 height 26
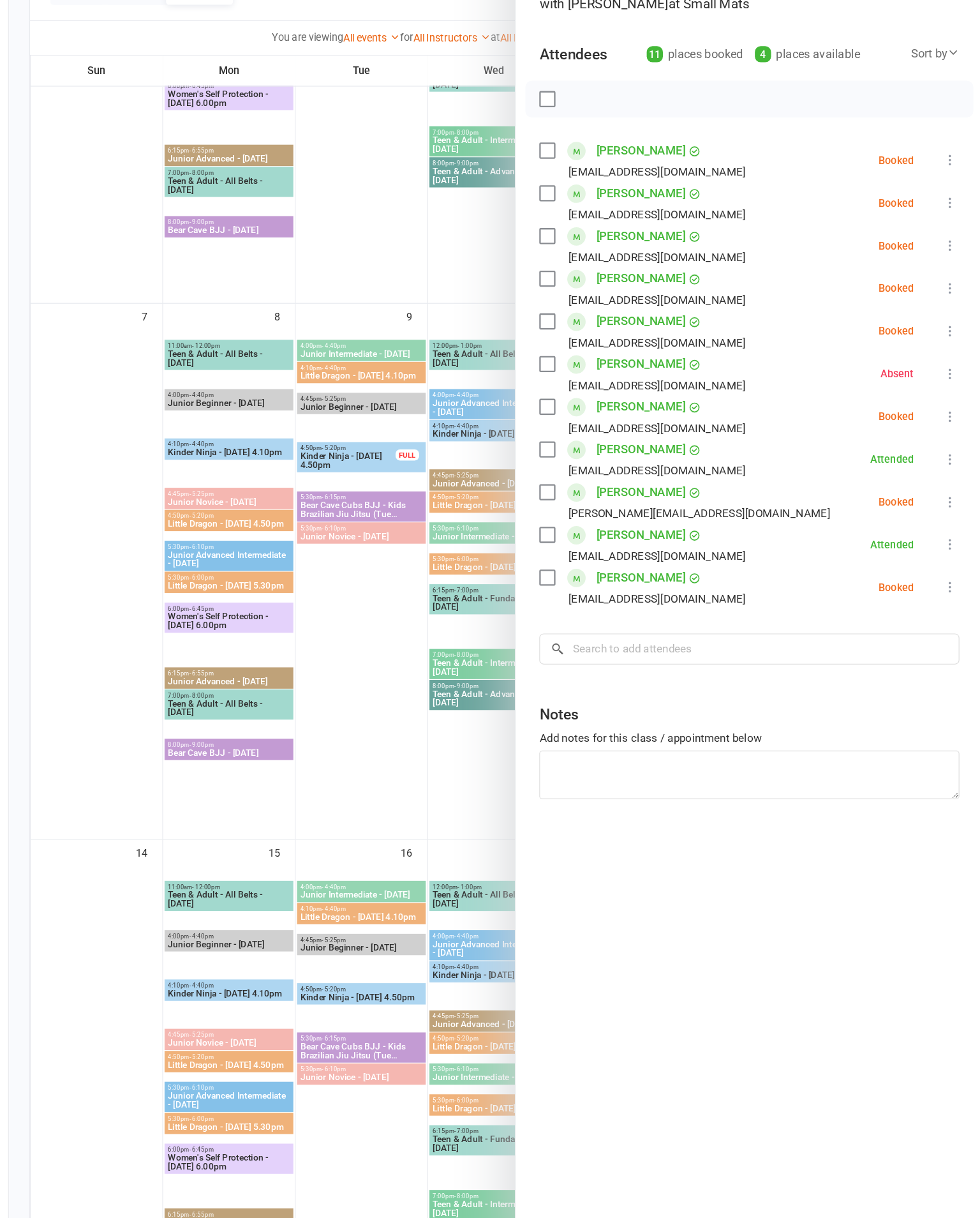
click at [946, 361] on icon at bounding box center [952, 367] width 13 height 13
click at [701, 763] on div "Class kiosk mode Roll call 10:50 AM - 11:20 AM, [DATE] with [PERSON_NAME] at Sm…" at bounding box center [777, 614] width 405 height 1121
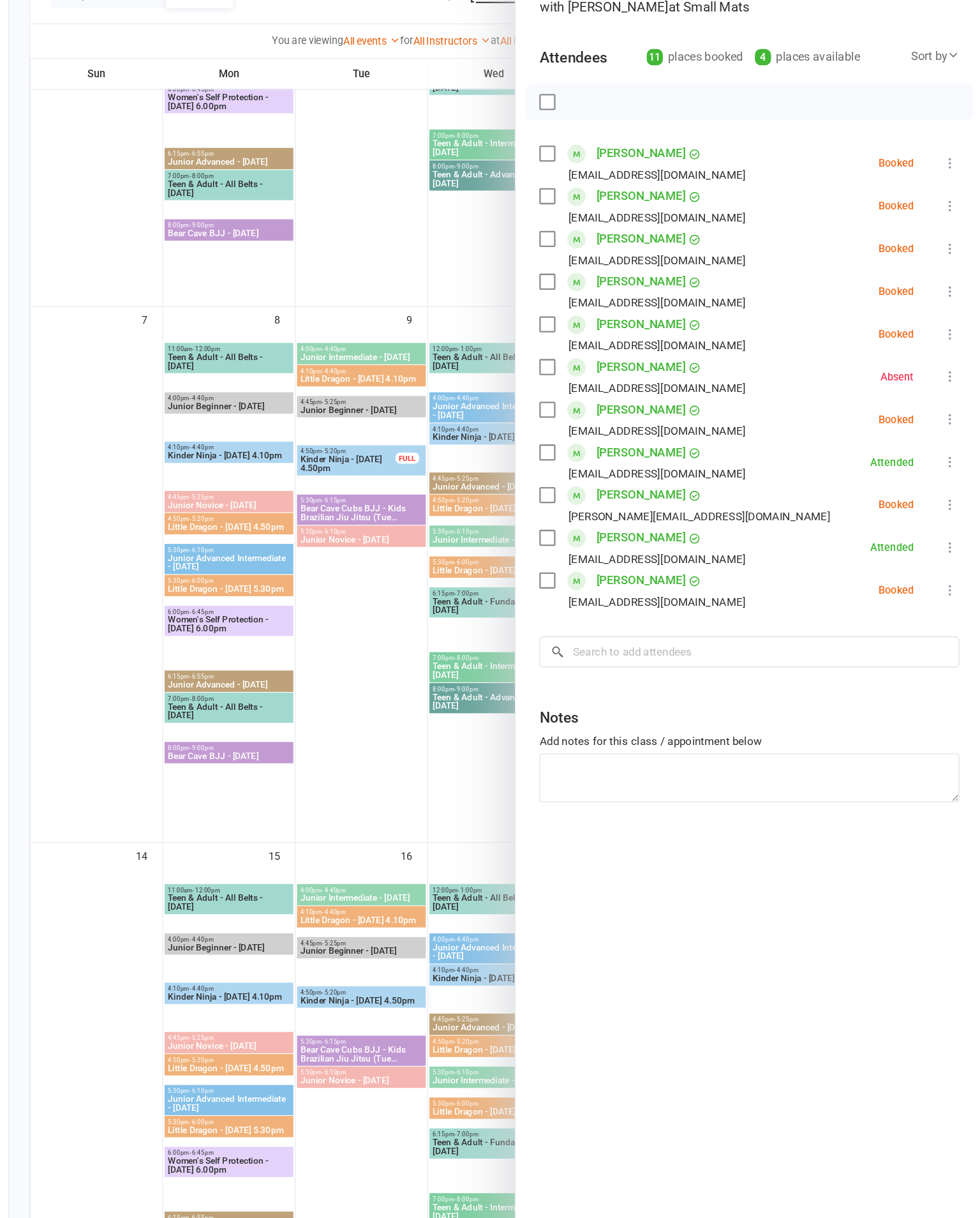
click at [596, 242] on label at bounding box center [602, 248] width 13 height 13
click at [596, 278] on label at bounding box center [602, 285] width 13 height 13
click at [945, 285] on button at bounding box center [952, 293] width 15 height 15
click at [822, 356] on link "Check in" at bounding box center [890, 369] width 137 height 26
click at [829, 238] on li "[PERSON_NAME] [EMAIL_ADDRESS][DOMAIN_NAME] Booked More info Remove Check in Mar…" at bounding box center [778, 256] width 364 height 37
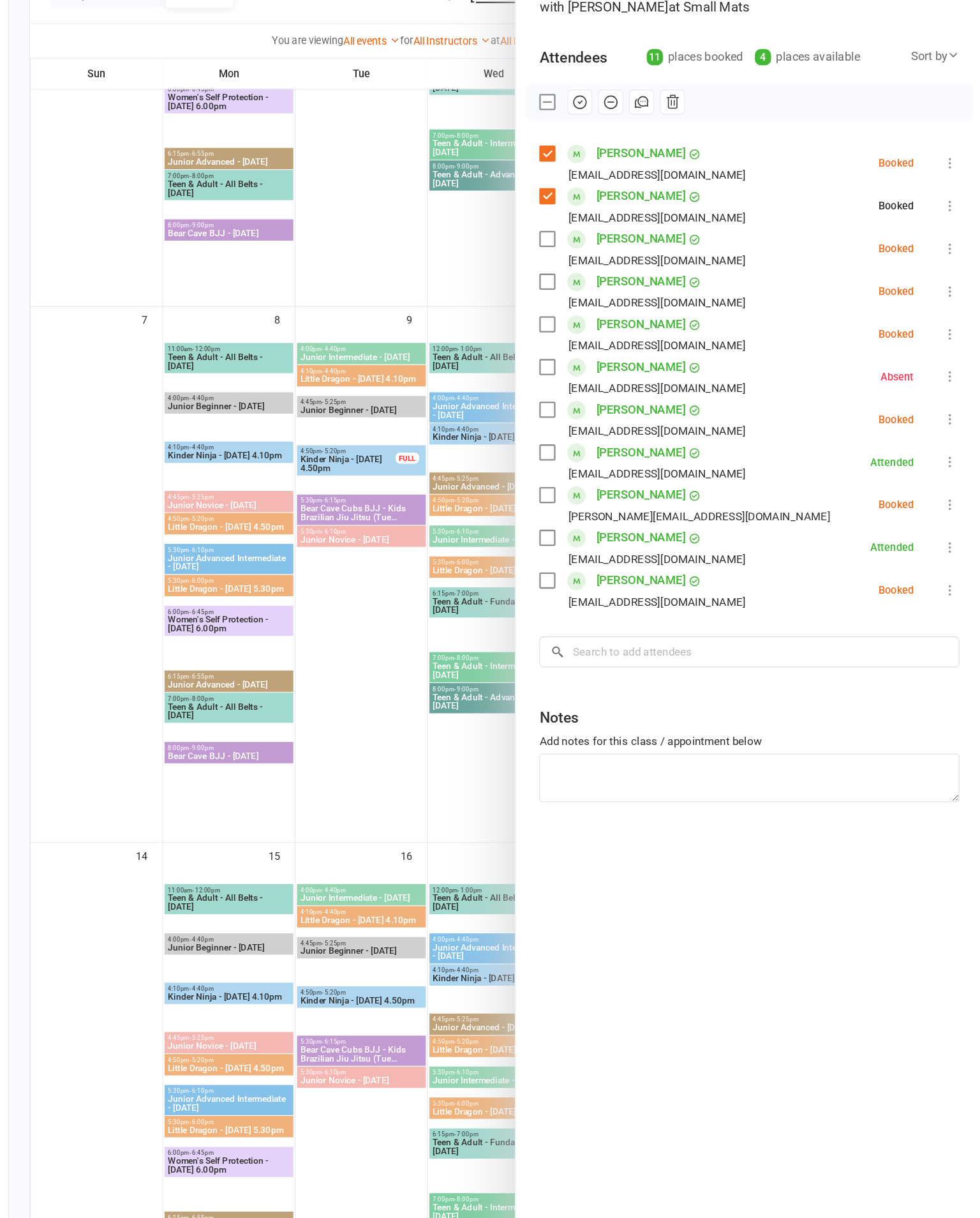
click at [945, 249] on button at bounding box center [952, 256] width 15 height 15
click at [822, 319] on link "Check in" at bounding box center [890, 332] width 137 height 26
click at [596, 352] on label at bounding box center [602, 359] width 13 height 13
click at [946, 361] on icon at bounding box center [952, 367] width 13 height 13
click at [822, 430] on link "Check in" at bounding box center [890, 443] width 137 height 26
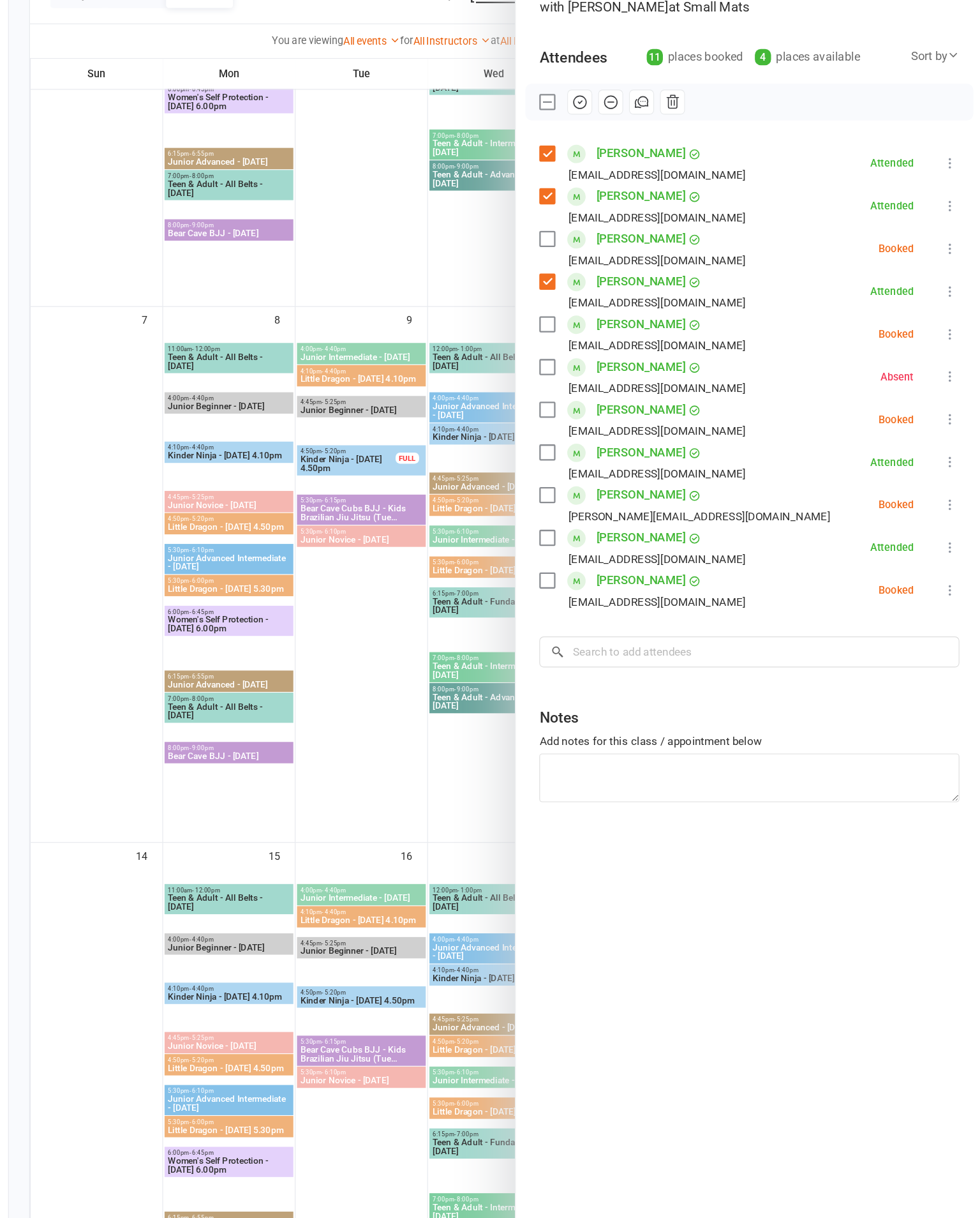
click at [575, 362] on div "Class kiosk mode Roll call 10:50 AM - 11:20 AM, [DATE] with [PERSON_NAME] at Sm…" at bounding box center [777, 614] width 405 height 1121
click at [596, 460] on div "[PERSON_NAME] [EMAIL_ADDRESS][DOMAIN_NAME]" at bounding box center [687, 478] width 184 height 37
click at [596, 464] on label at bounding box center [602, 470] width 13 height 13
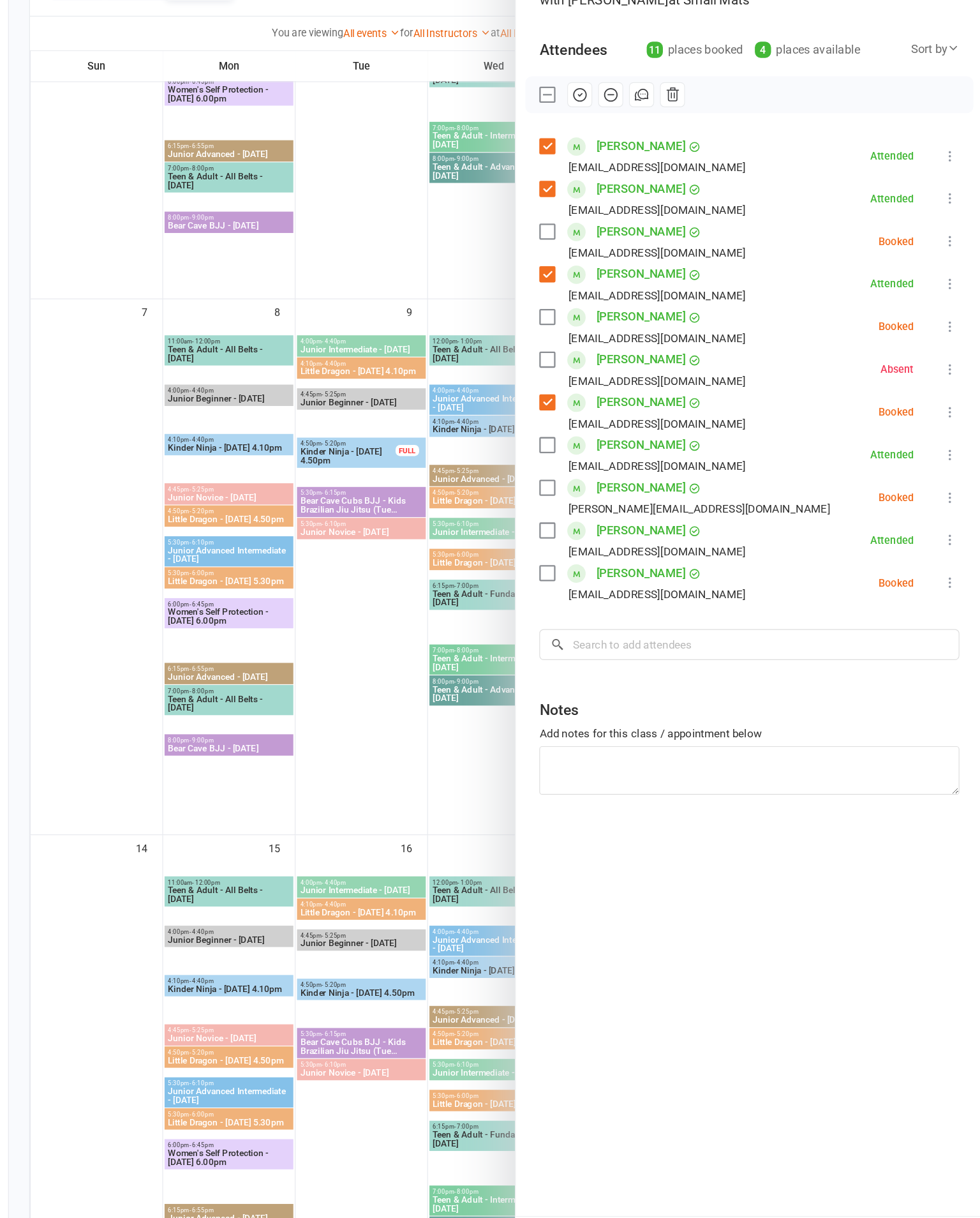
click at [946, 471] on icon at bounding box center [952, 478] width 13 height 13
click at [822, 541] on link "Check in" at bounding box center [890, 554] width 137 height 26
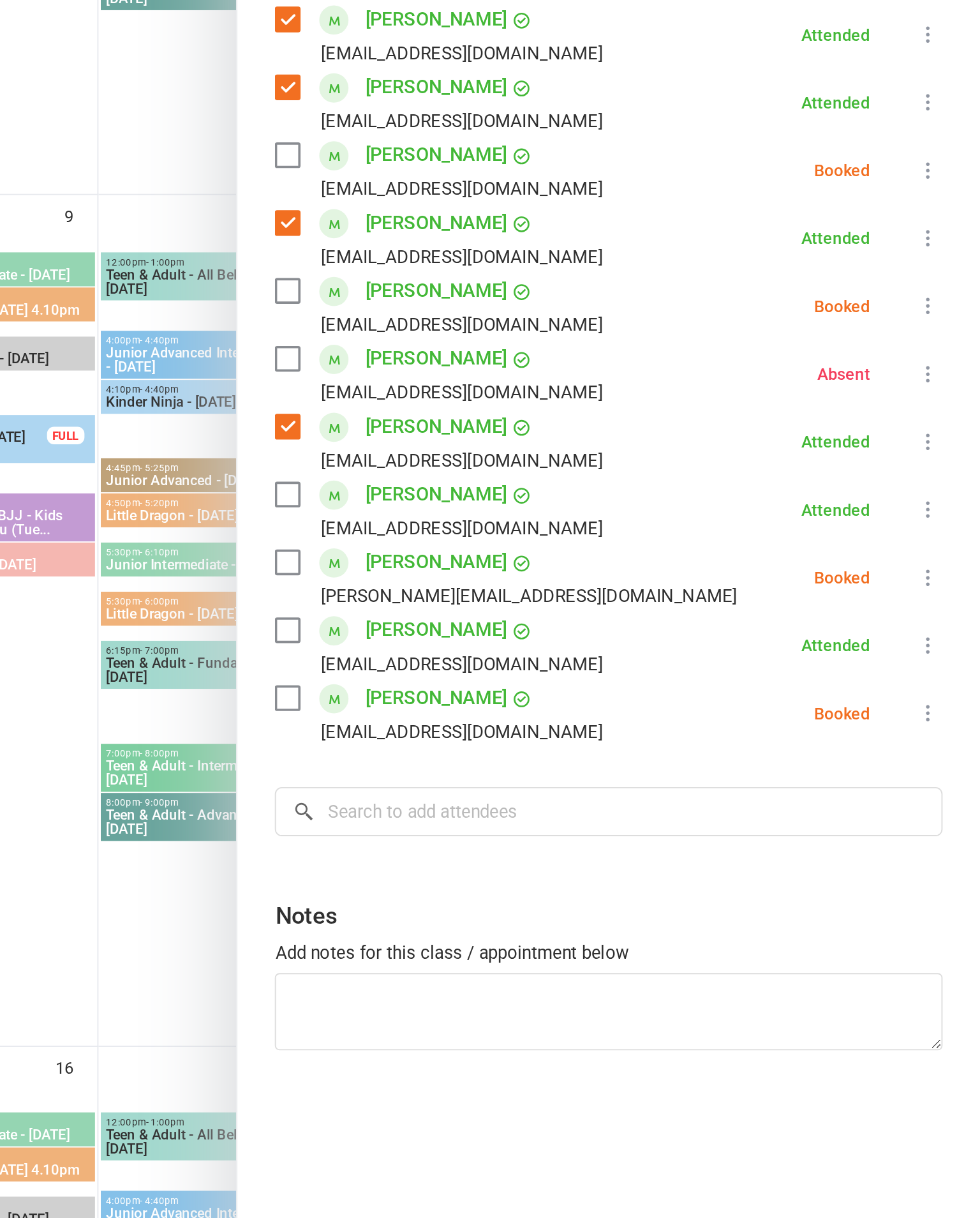
click at [946, 583] on icon at bounding box center [952, 589] width 13 height 13
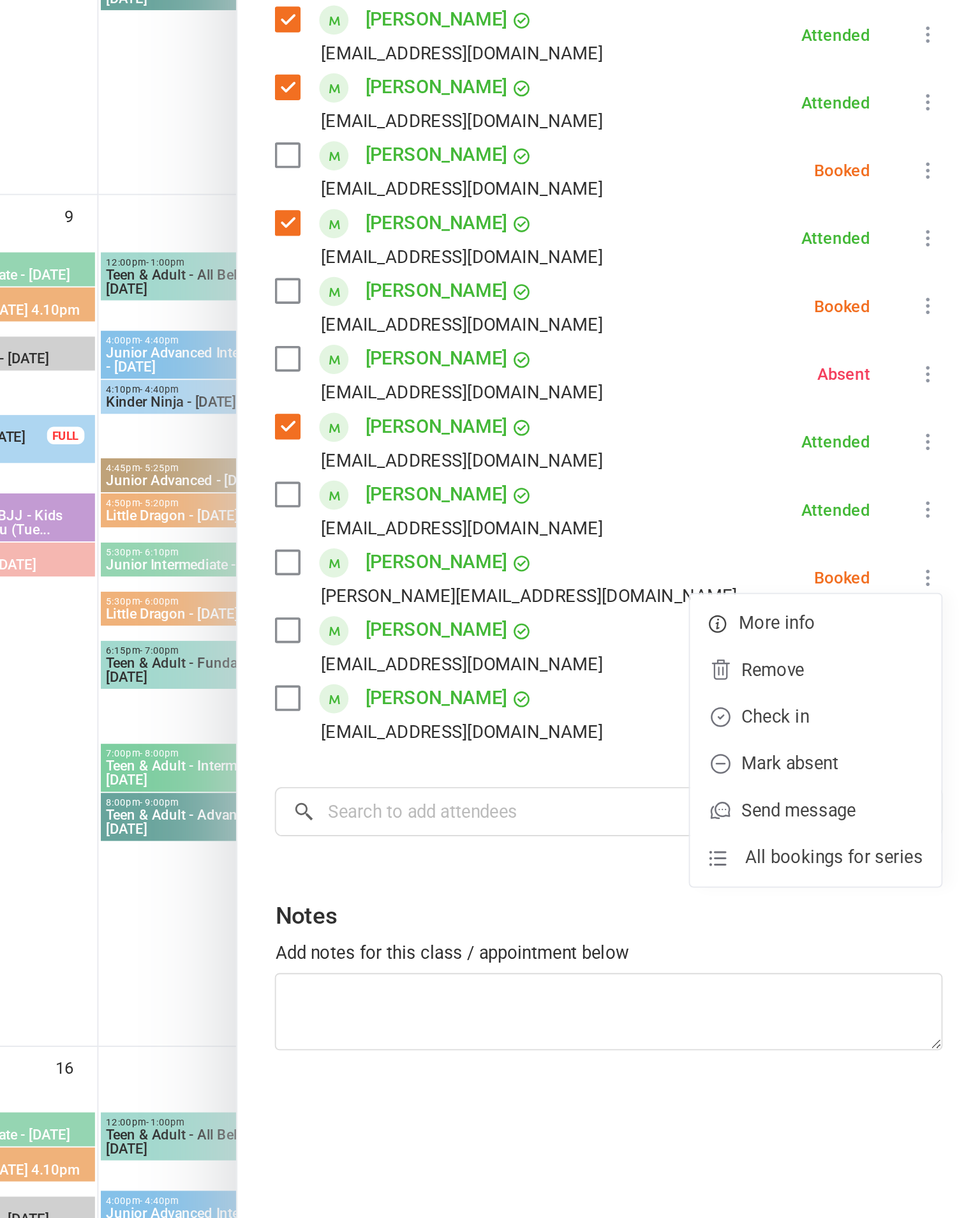
click at [575, 479] on div "Class kiosk mode Roll call 10:50 AM - 11:20 AM, [DATE] with [PERSON_NAME] at Sm…" at bounding box center [777, 614] width 405 height 1121
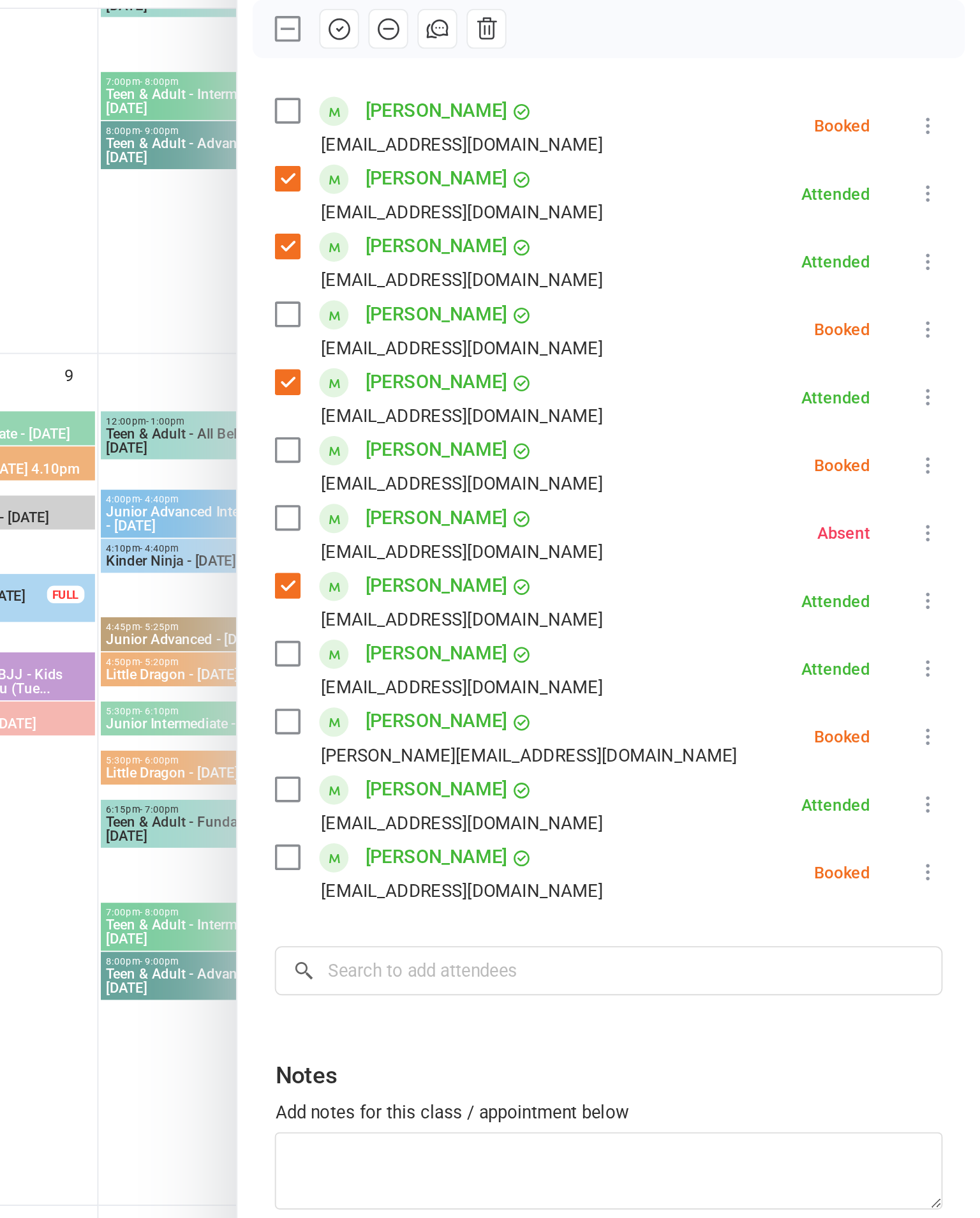
click at [596, 242] on label at bounding box center [602, 248] width 13 height 13
click at [946, 250] on icon at bounding box center [952, 256] width 13 height 13
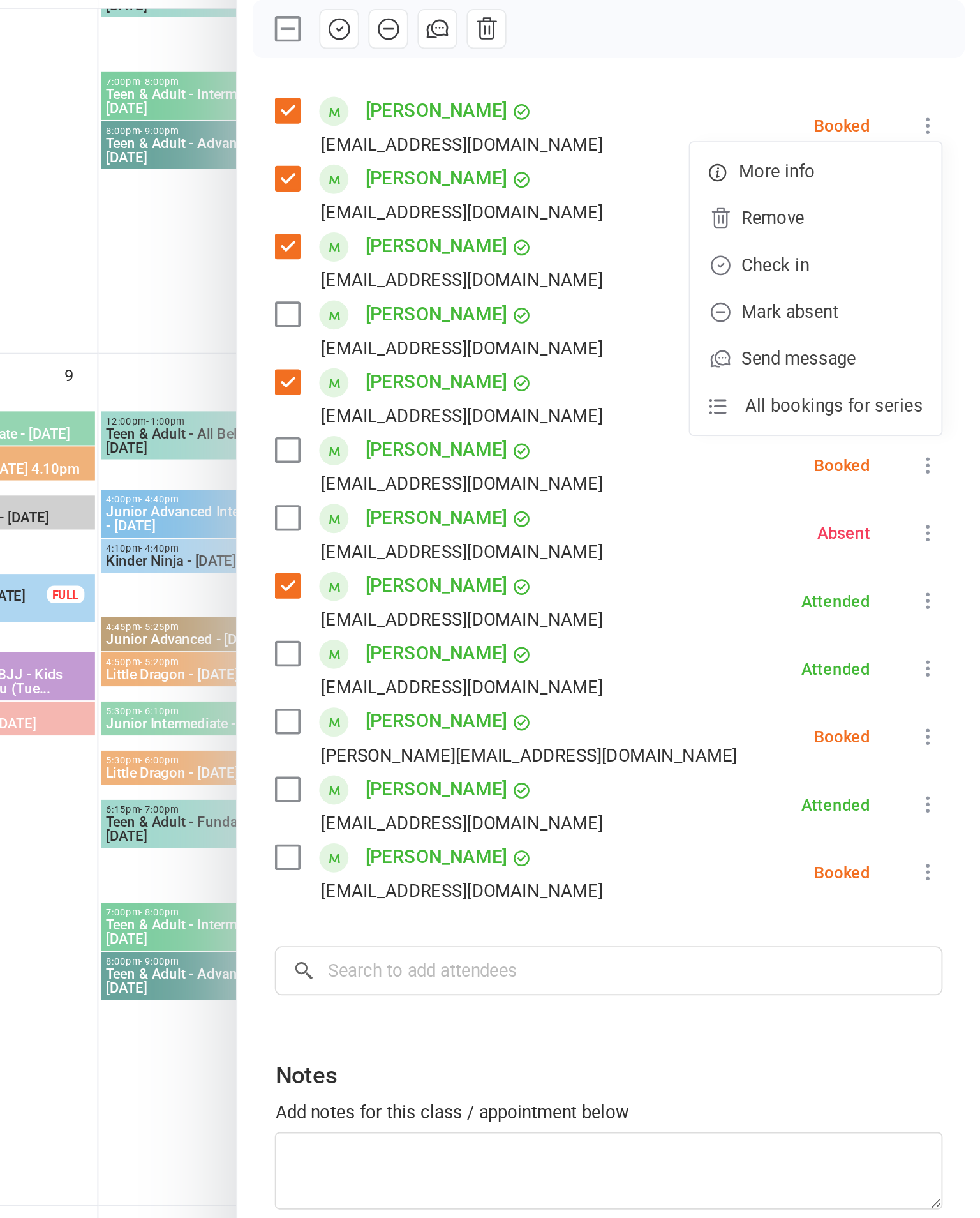
click at [822, 319] on link "Check in" at bounding box center [890, 332] width 137 height 26
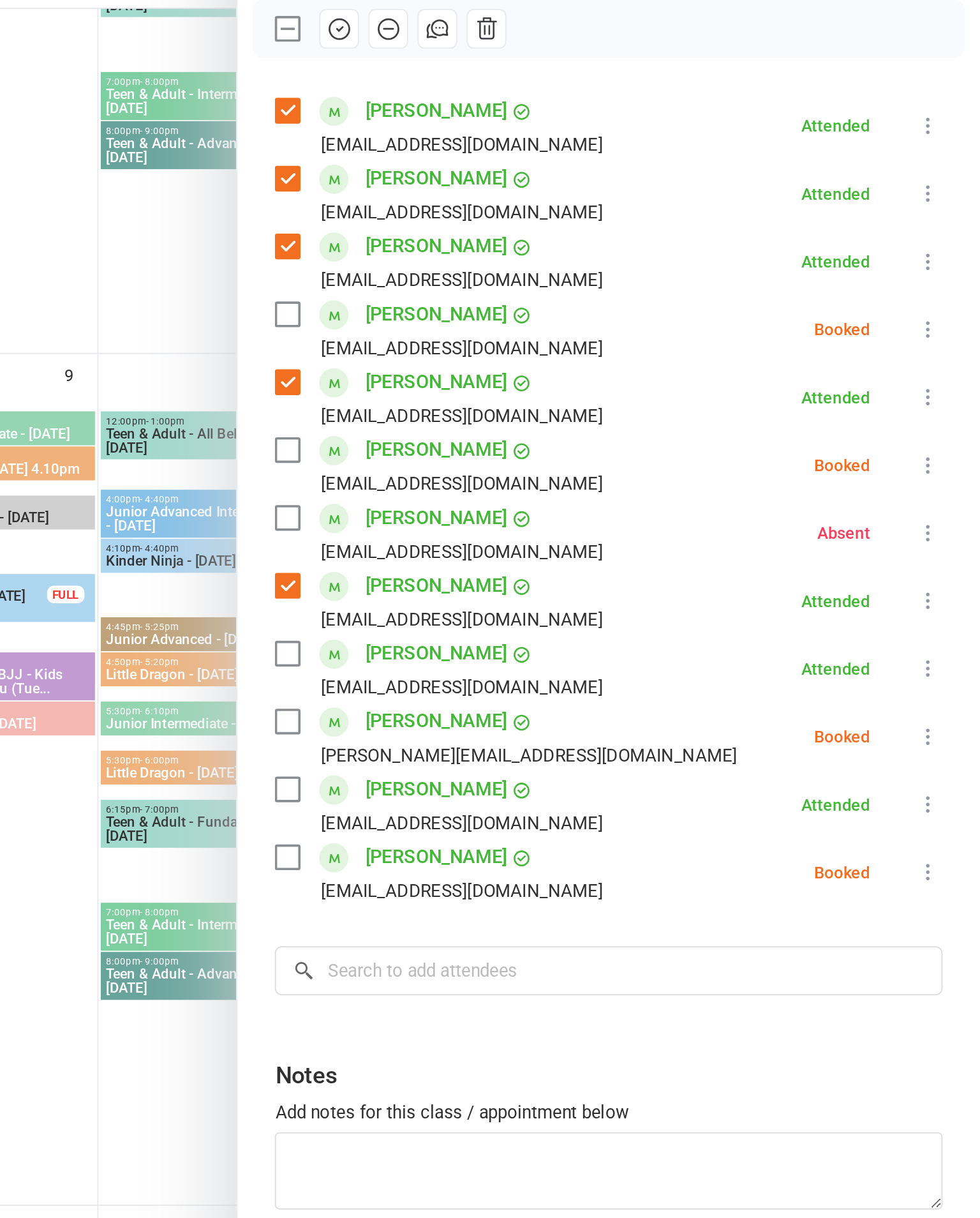
click at [946, 361] on icon at bounding box center [952, 367] width 13 height 13
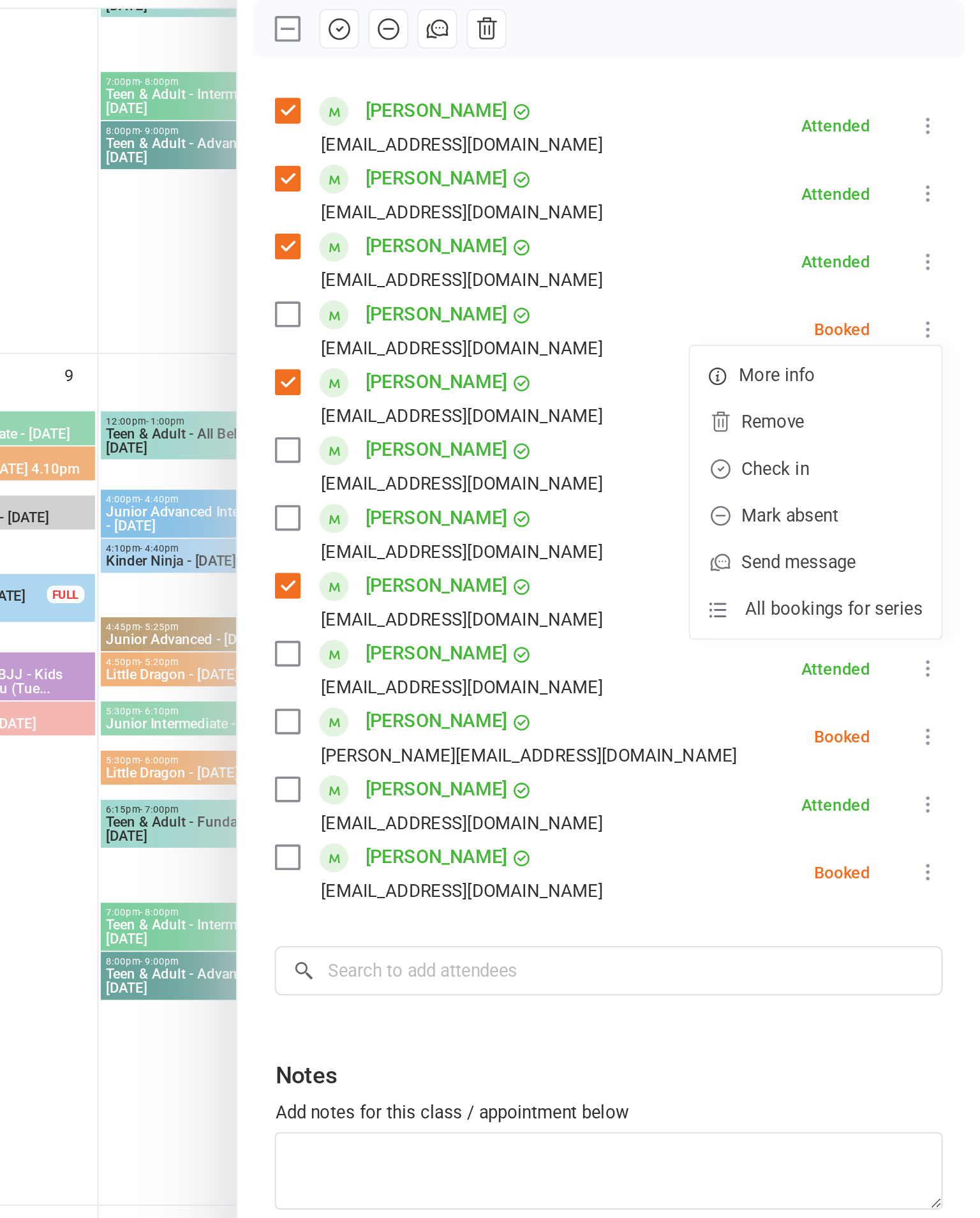
click at [822, 456] on link "Mark absent" at bounding box center [890, 469] width 137 height 26
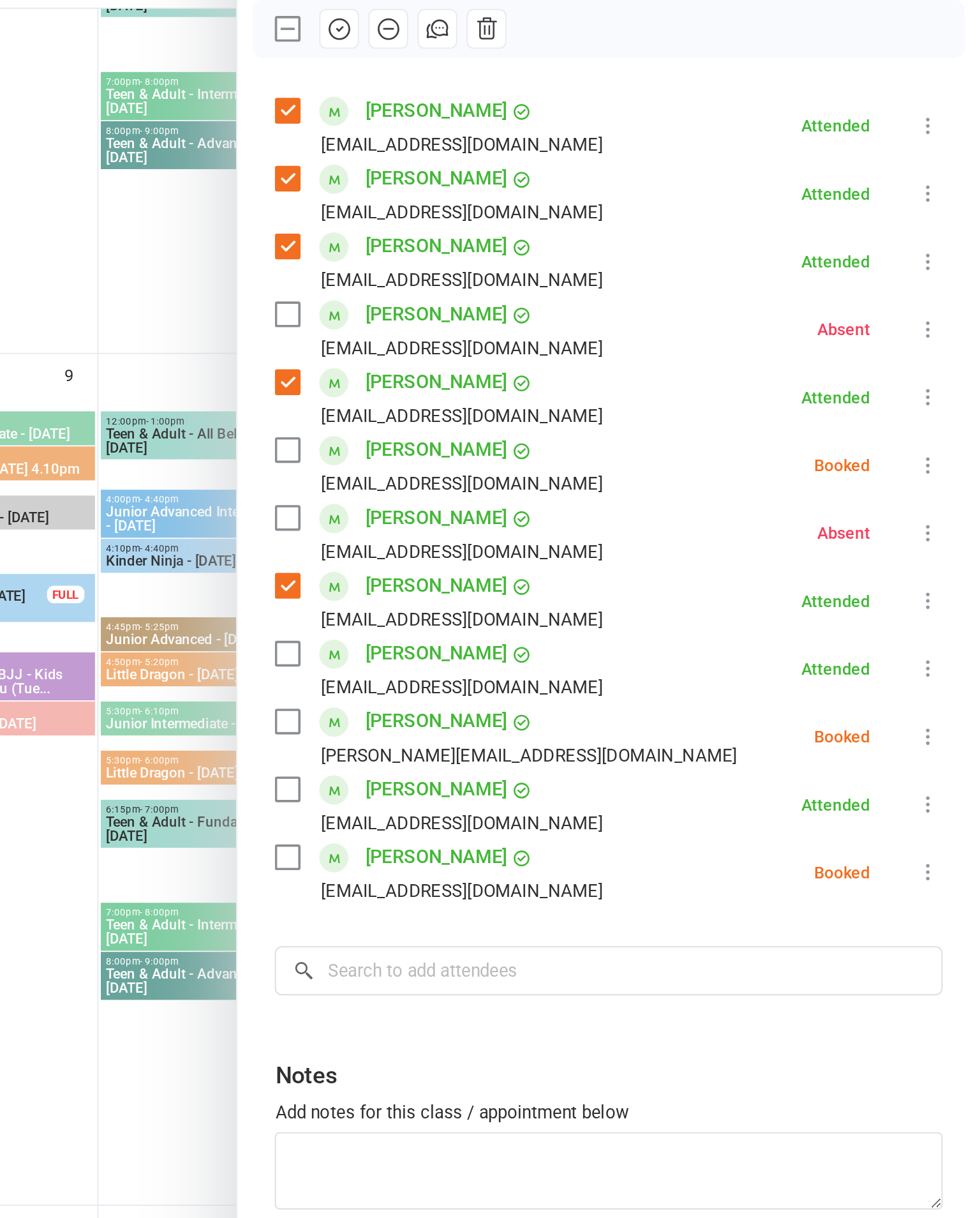
click at [946, 435] on icon at bounding box center [952, 441] width 13 height 13
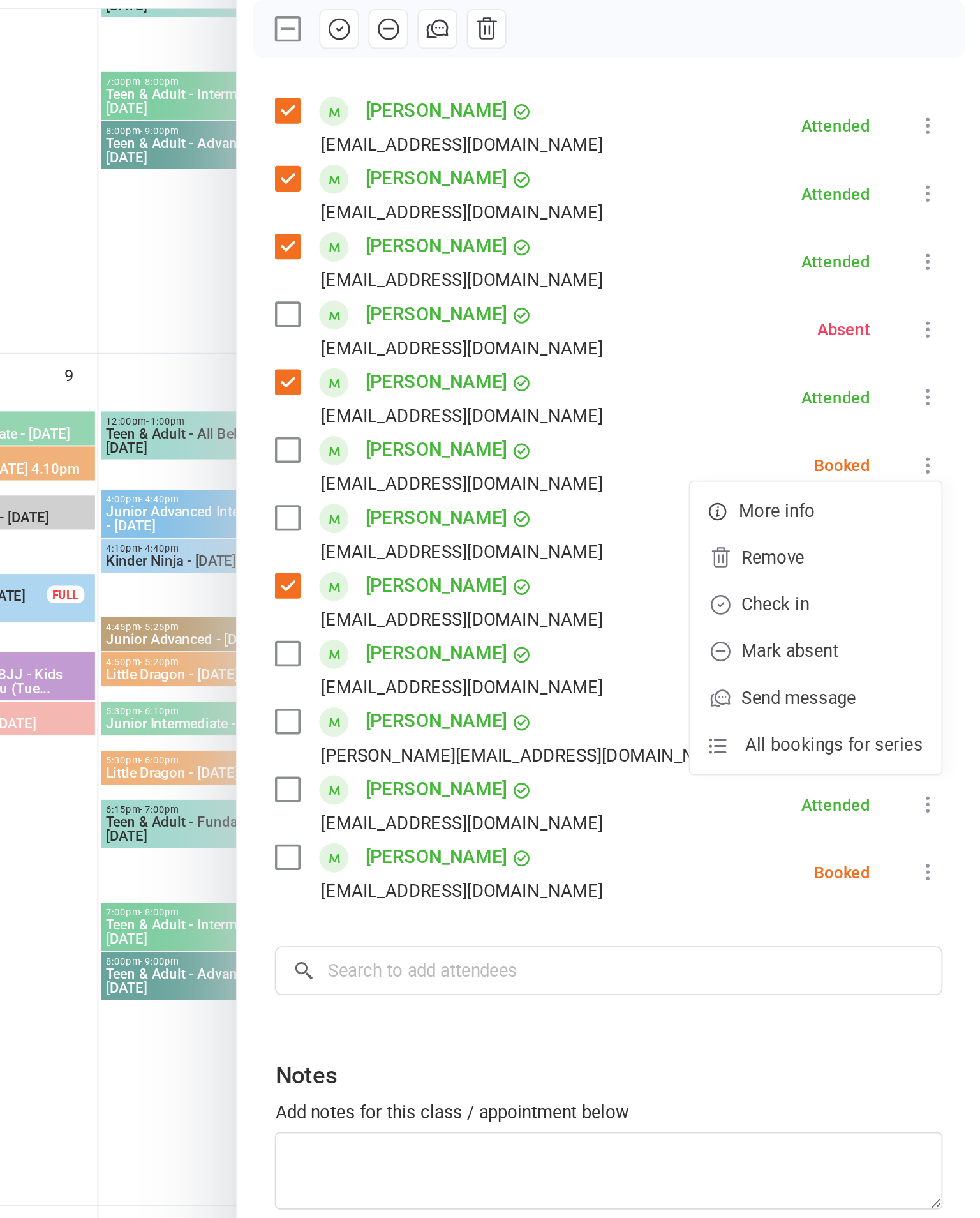
click at [822, 530] on link "Mark absent" at bounding box center [890, 543] width 137 height 26
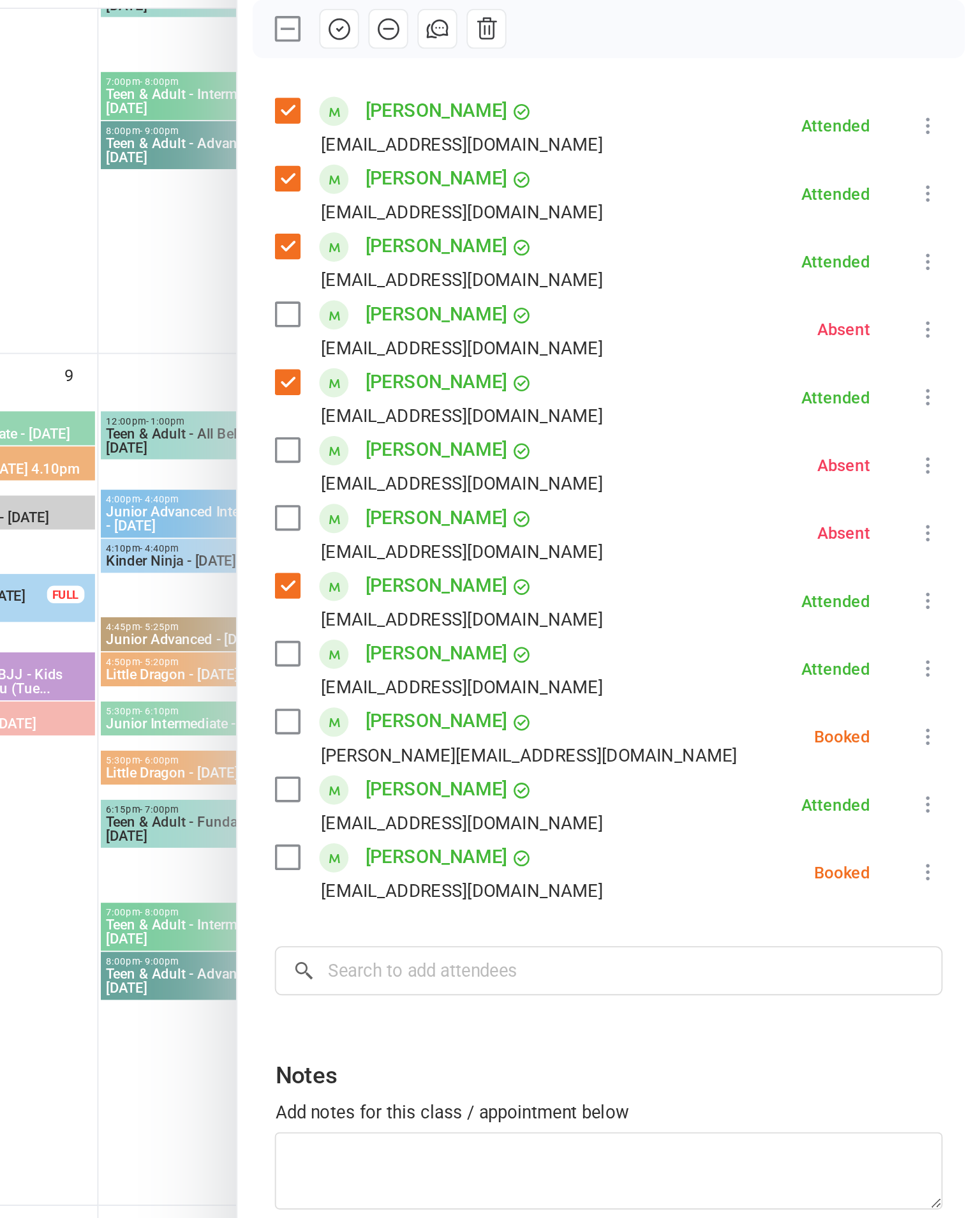
click at [946, 583] on icon at bounding box center [952, 589] width 13 height 13
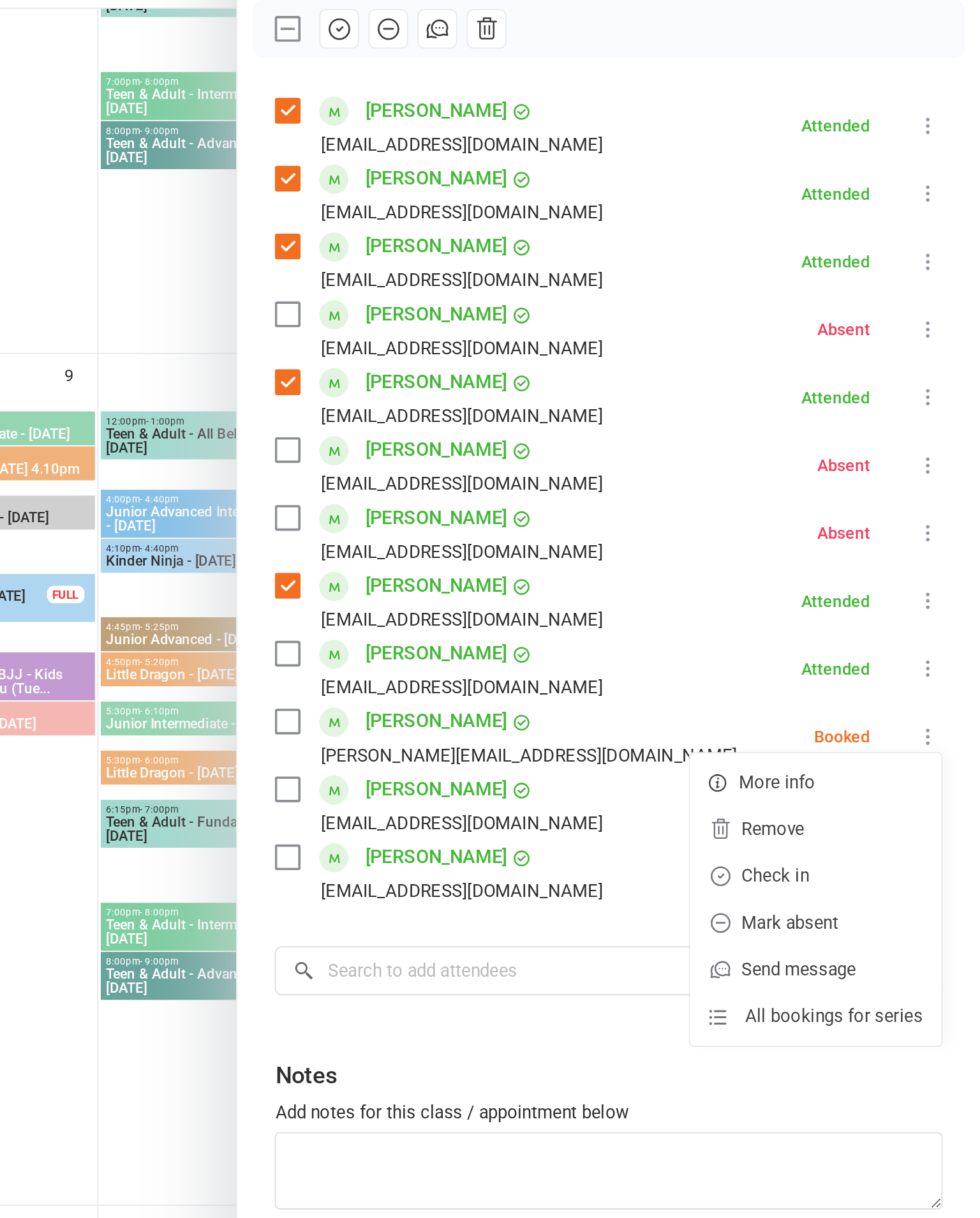
click at [822, 678] on link "Mark absent" at bounding box center [890, 691] width 137 height 26
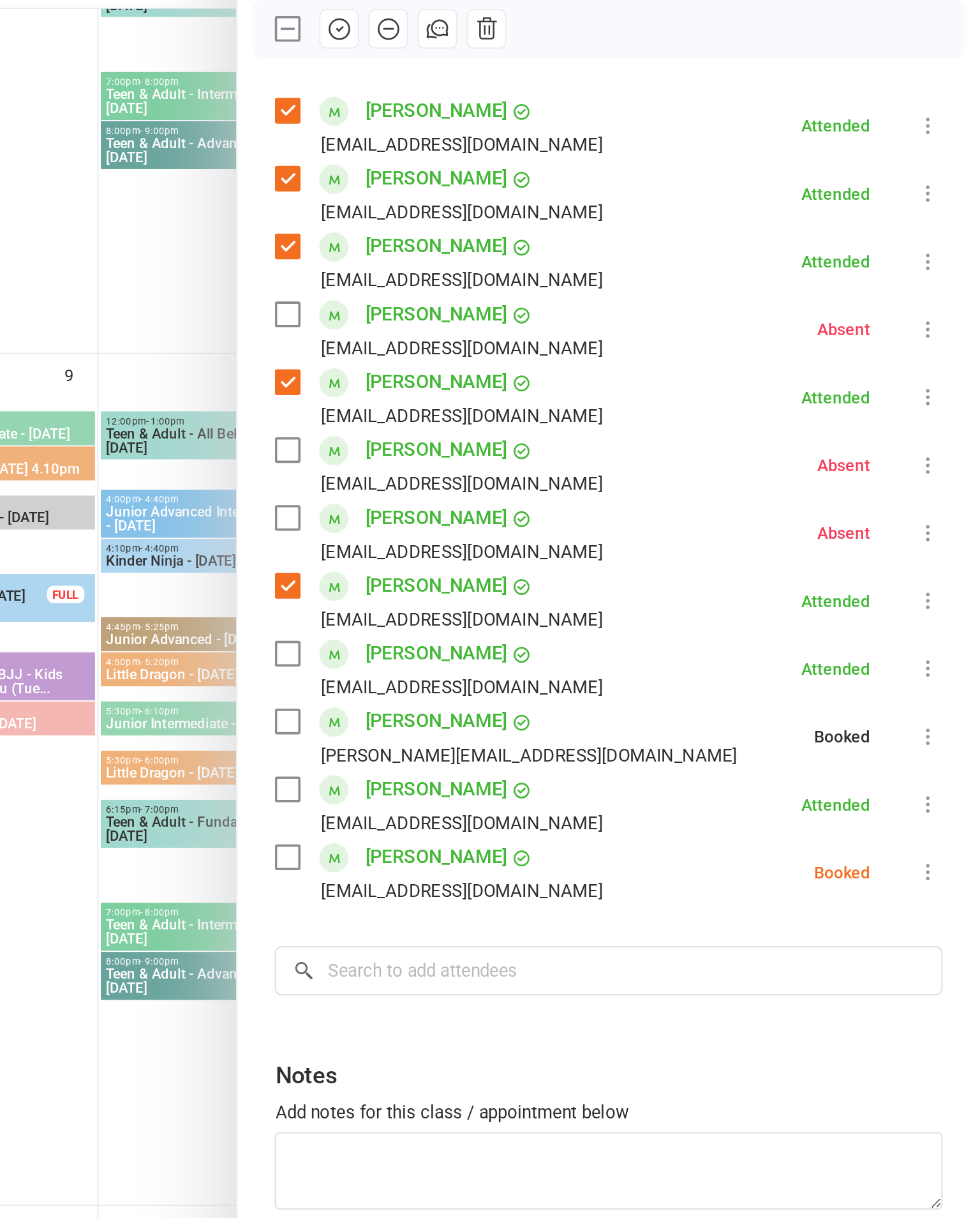
click at [946, 657] on icon at bounding box center [952, 663] width 13 height 13
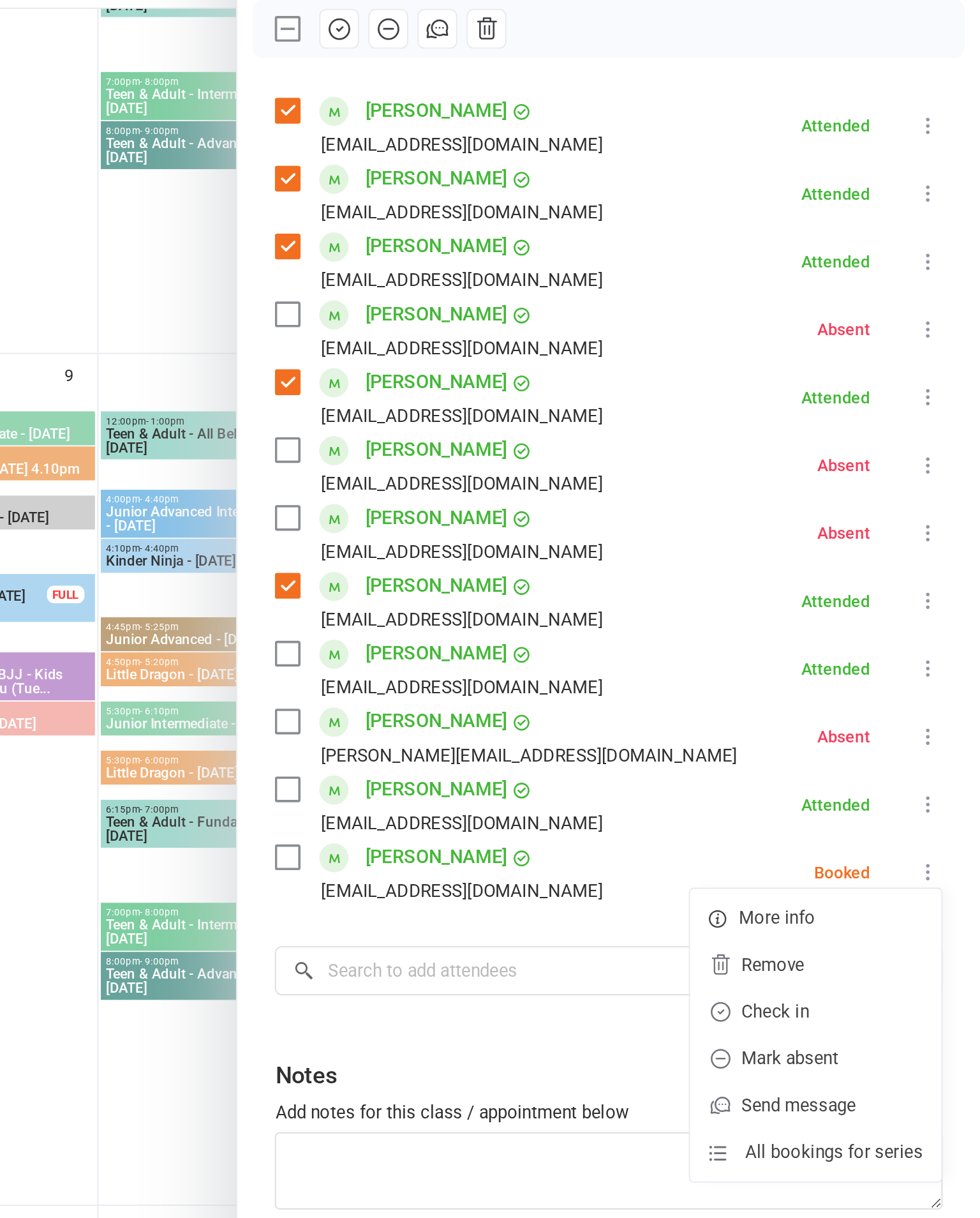
click at [822, 752] on link "Mark absent" at bounding box center [890, 765] width 137 height 26
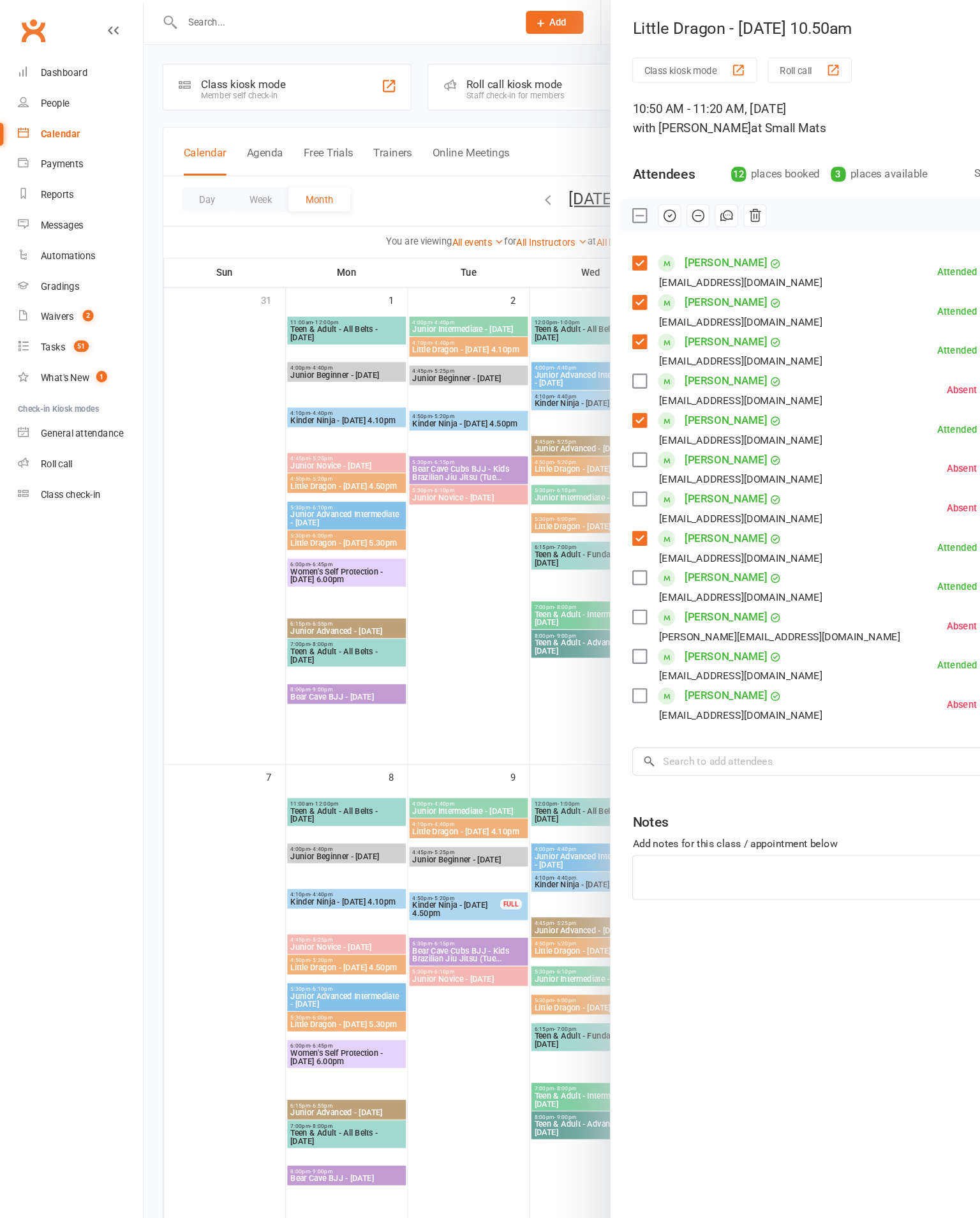
scroll to position [0, 0]
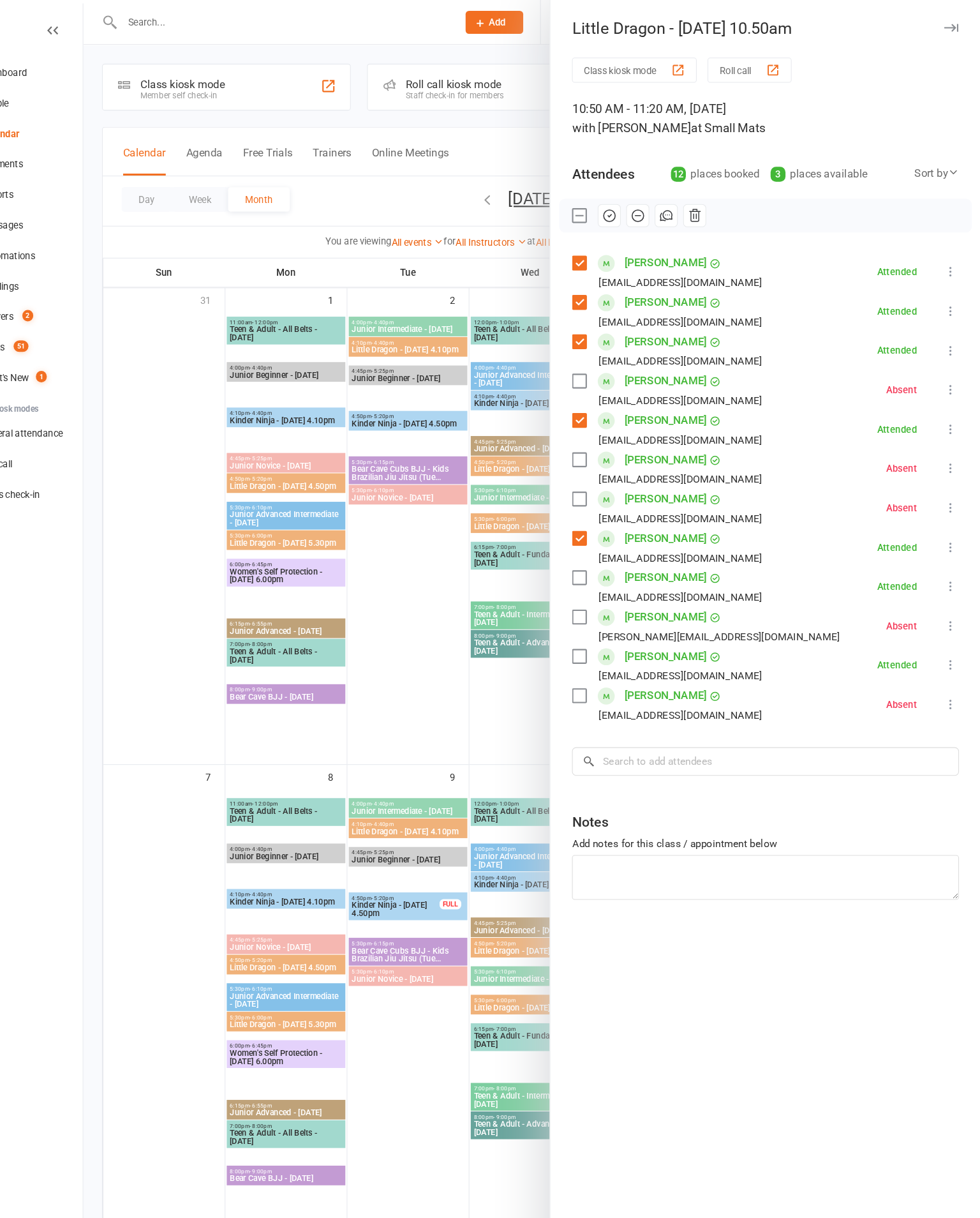
click at [380, 658] on div at bounding box center [558, 609] width 845 height 1218
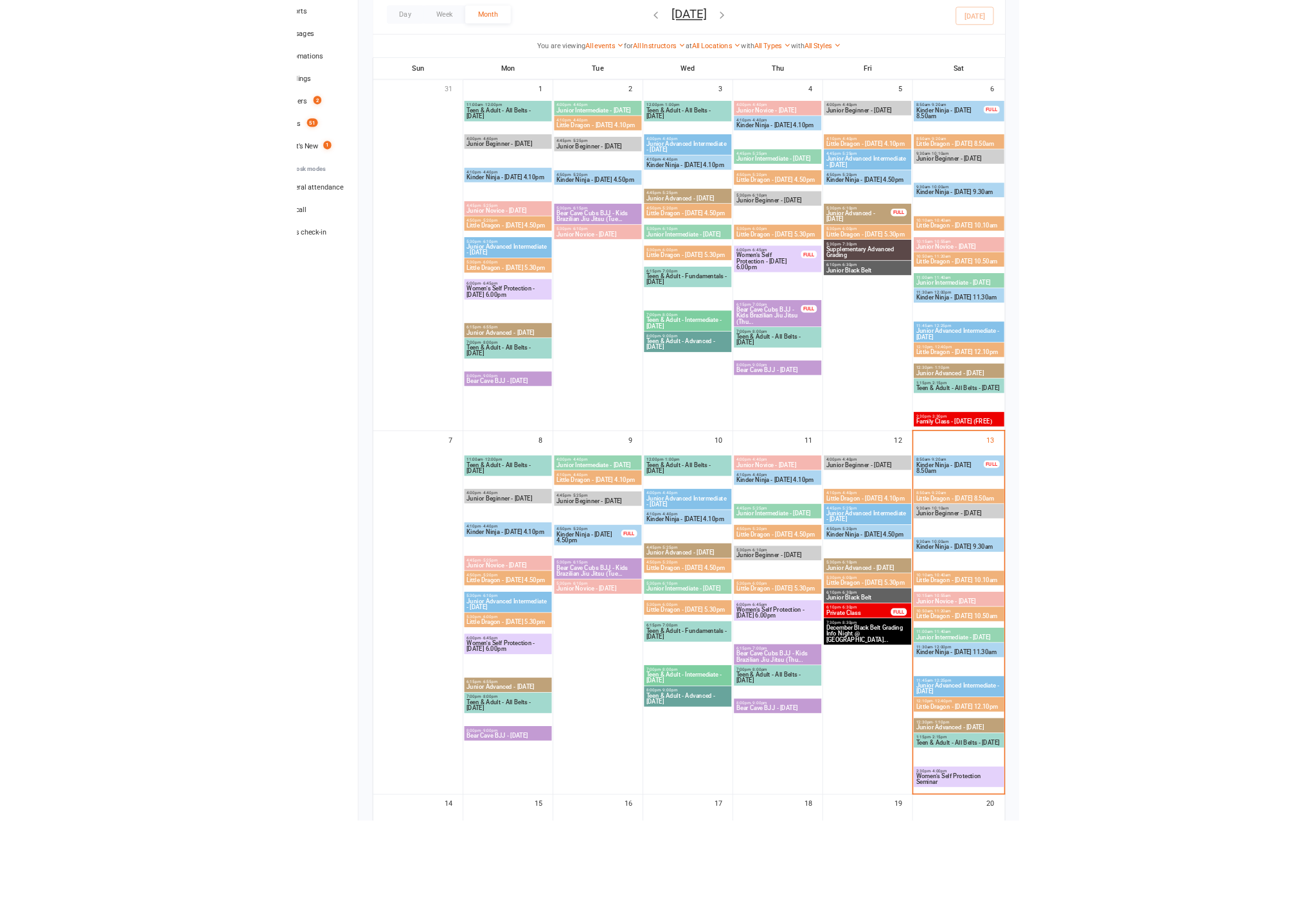
scroll to position [259, 0]
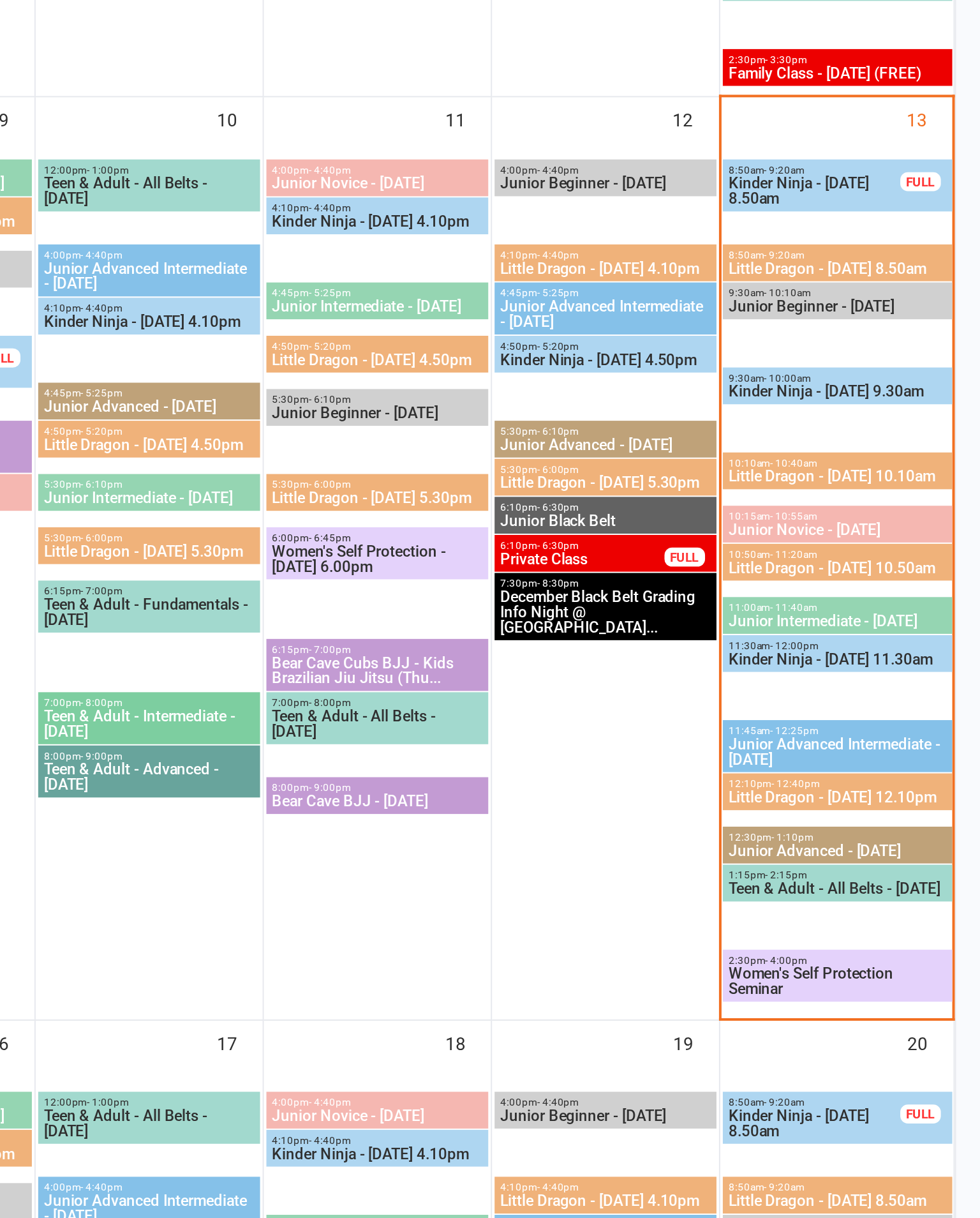
click at [847, 742] on span "Kinder Ninja - [DATE] 11.30am" at bounding box center [902, 746] width 110 height 8
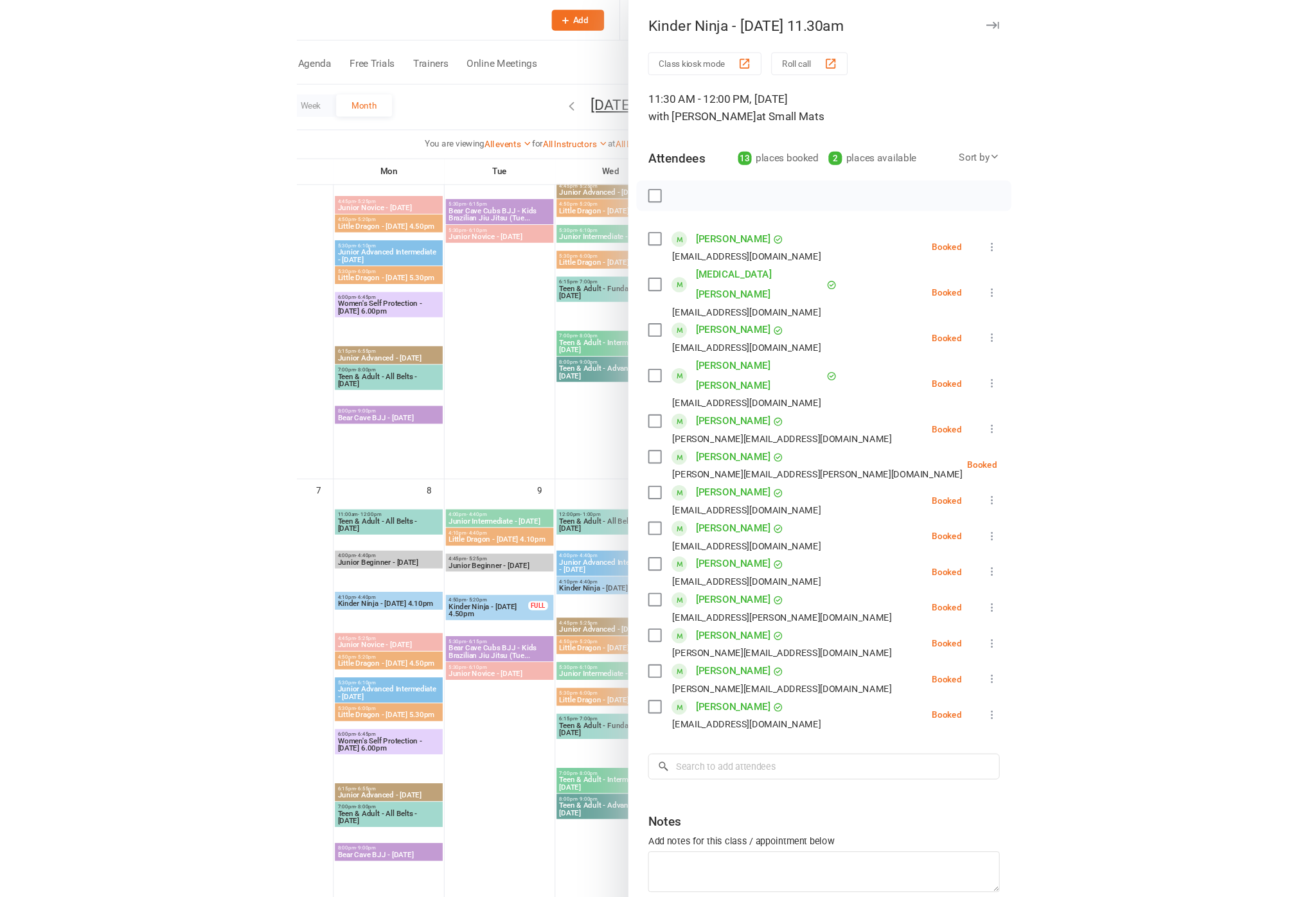
scroll to position [206, 0]
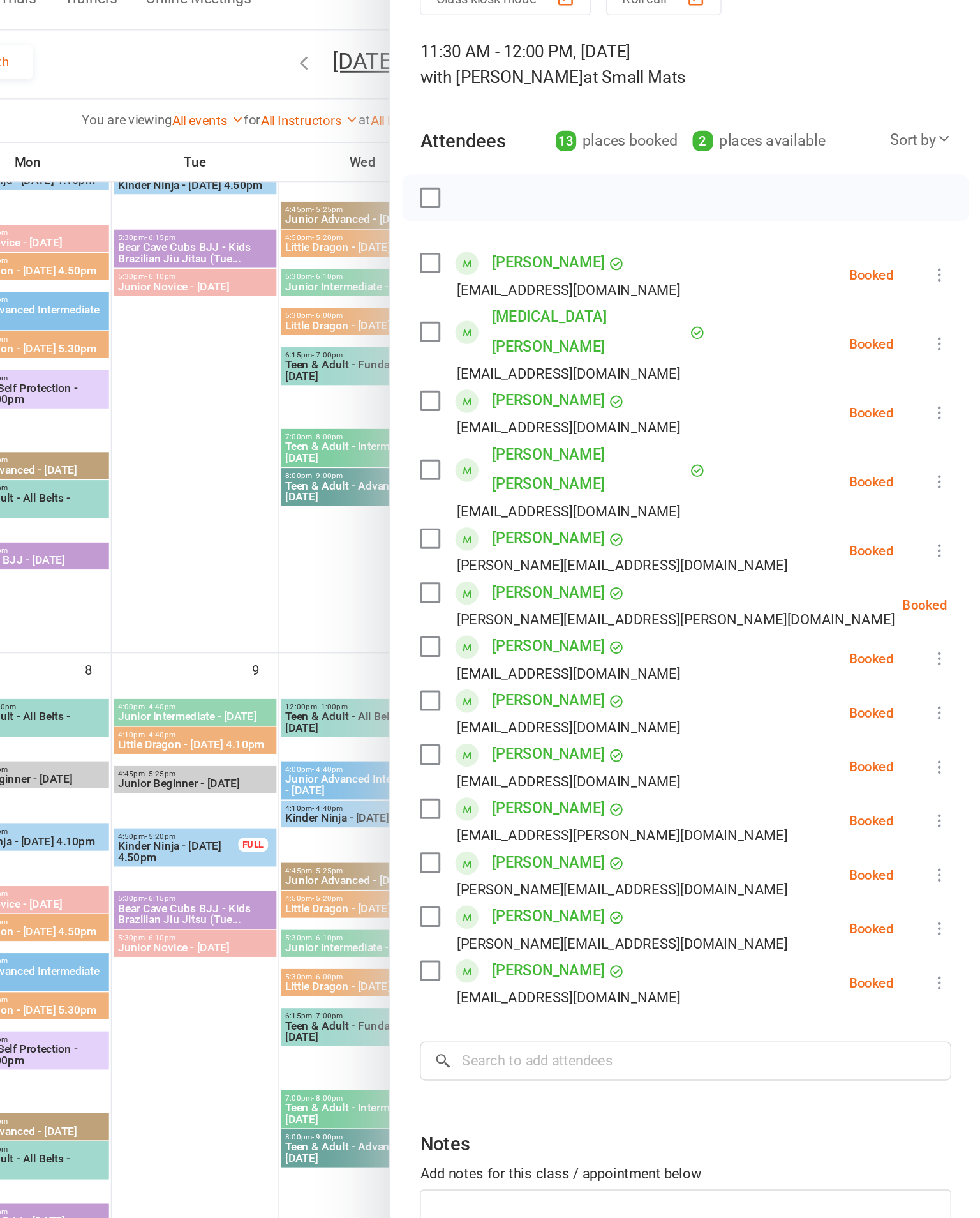
click at [596, 336] on label at bounding box center [602, 342] width 13 height 13
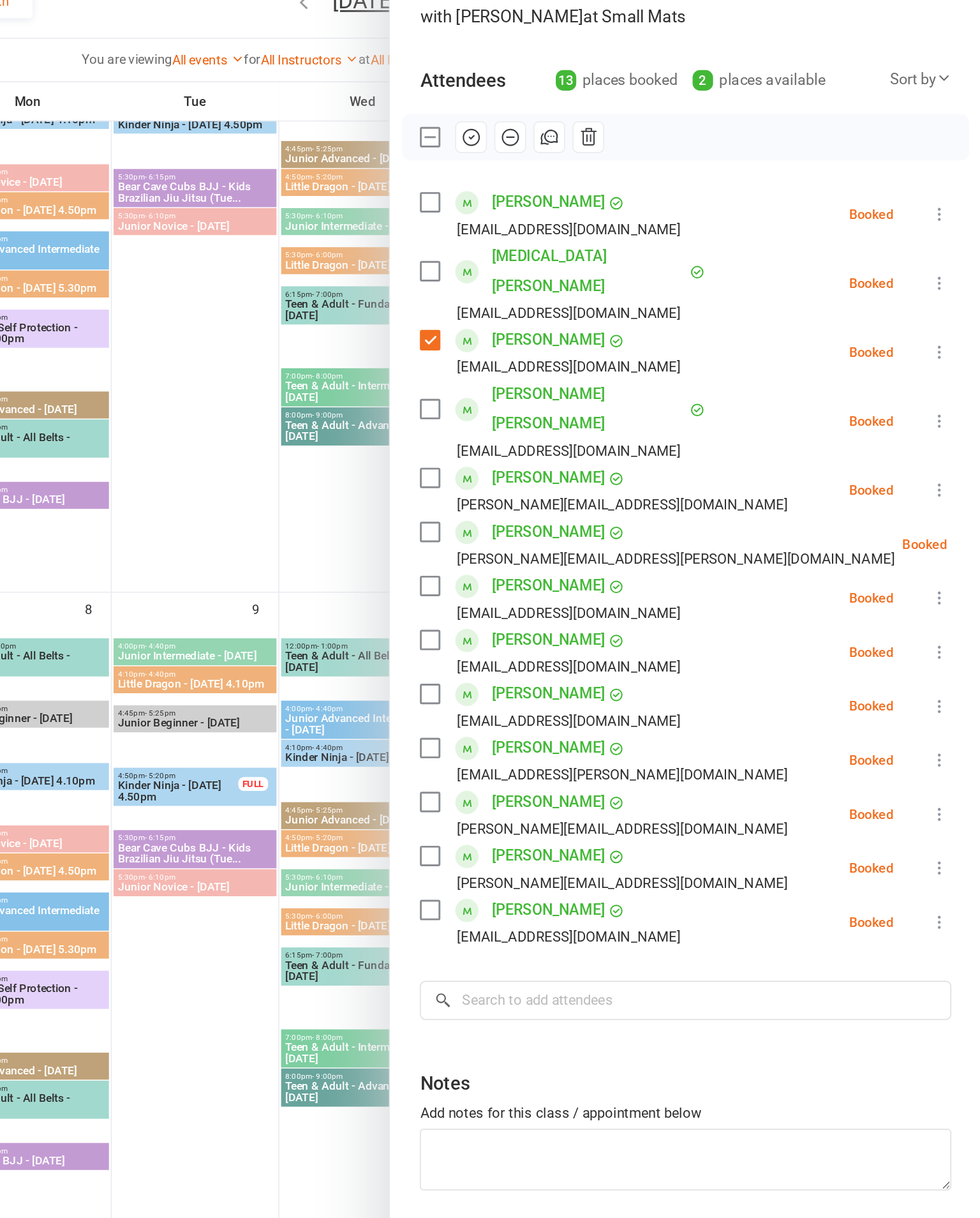
click at [596, 541] on label at bounding box center [602, 547] width 13 height 13
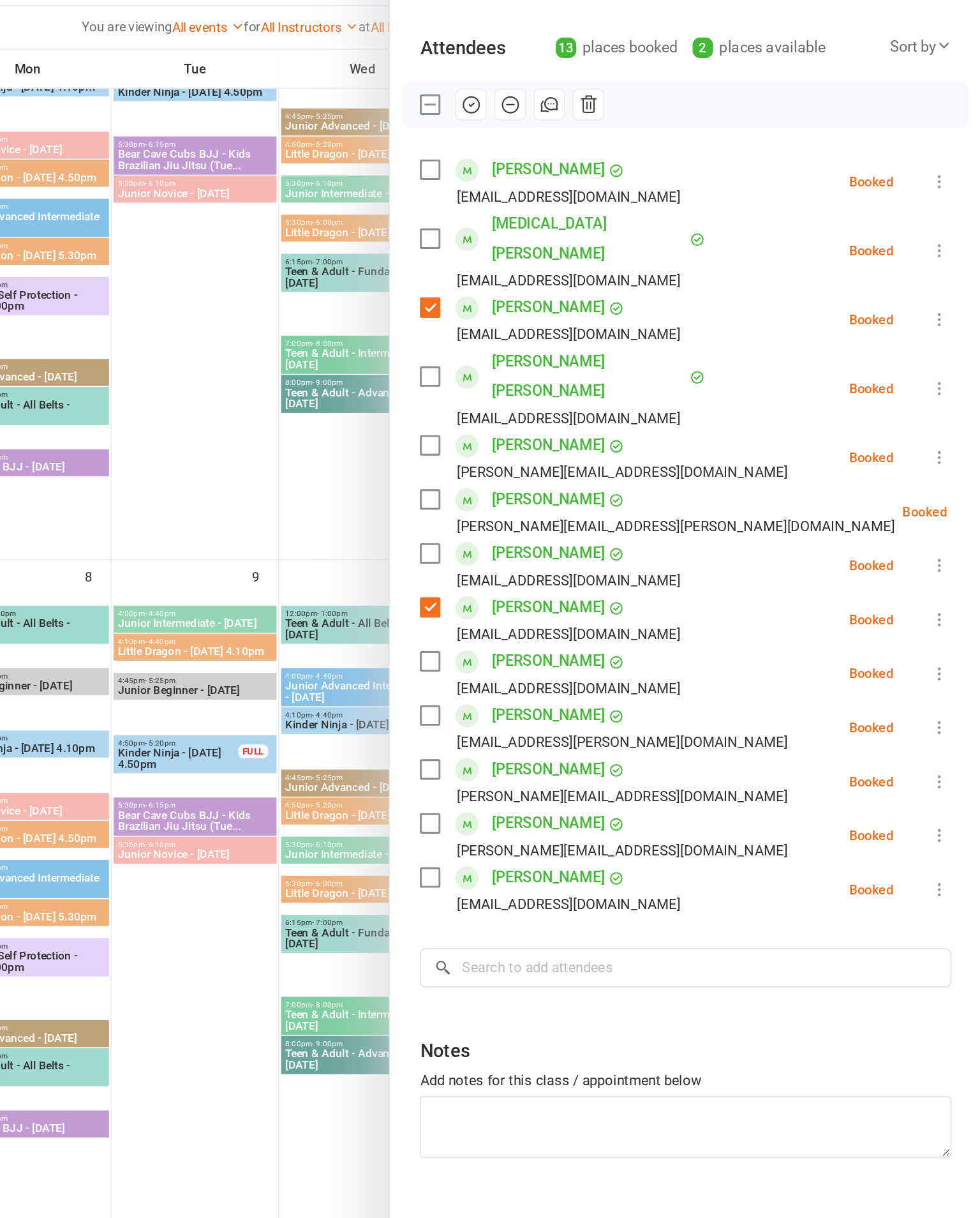
click at [596, 467] on label at bounding box center [602, 473] width 13 height 13
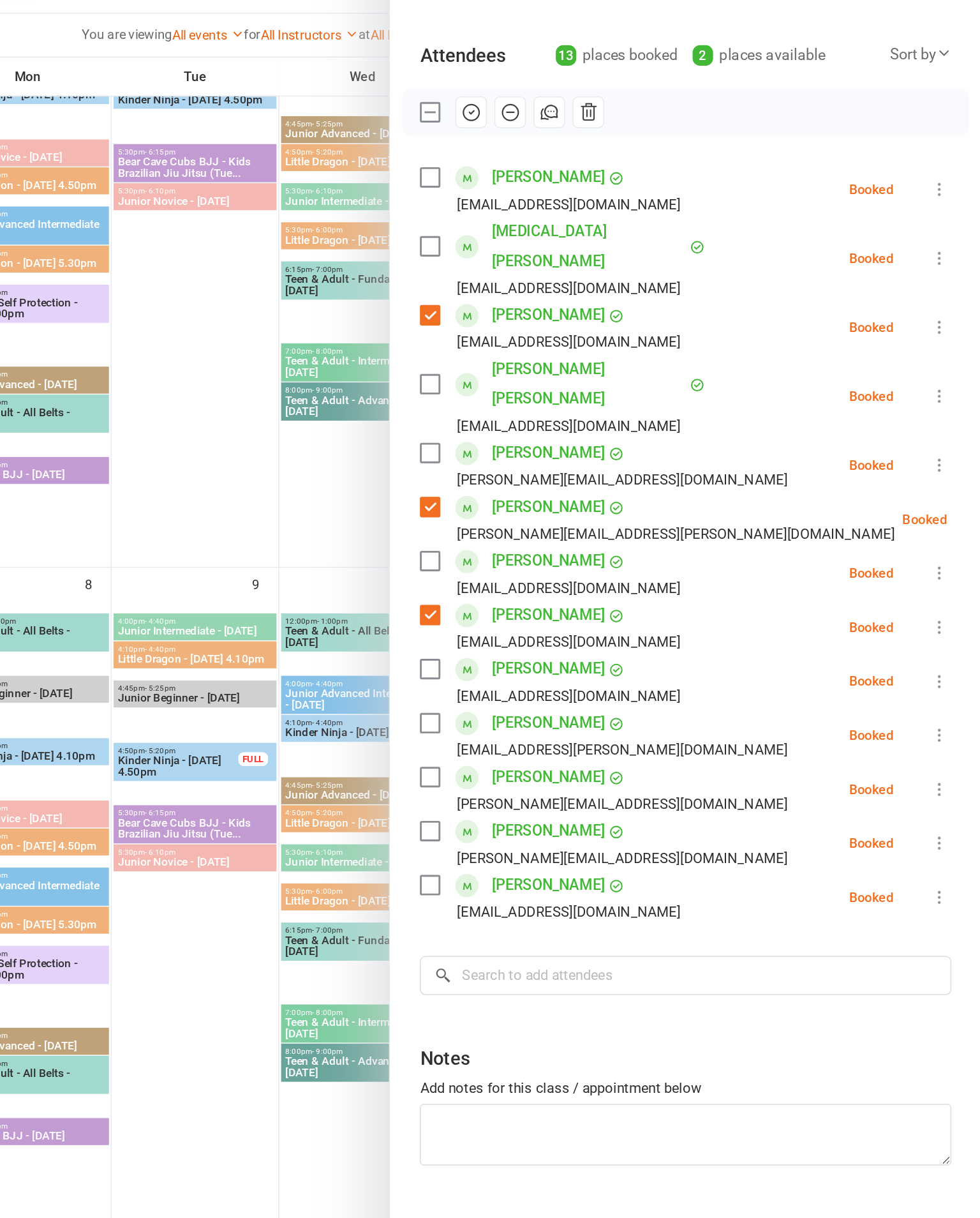
click at [575, 461] on div "Class kiosk mode Roll call 11:30 AM - 12:00 PM, [DATE] with [PERSON_NAME] at Sm…" at bounding box center [777, 614] width 405 height 1121
click at [596, 615] on label at bounding box center [602, 622] width 13 height 13
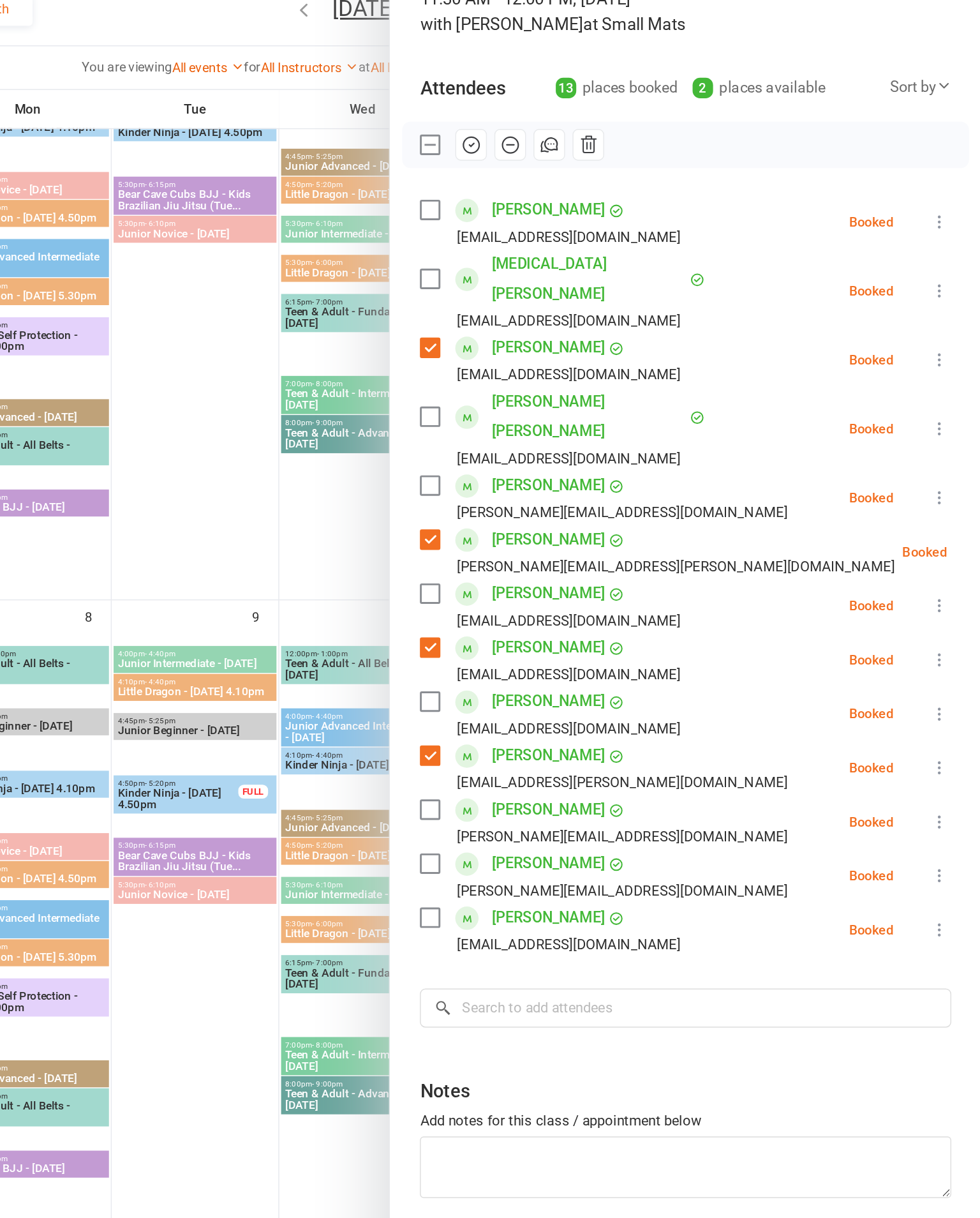
click at [623, 196] on icon "button" at bounding box center [630, 203] width 14 height 14
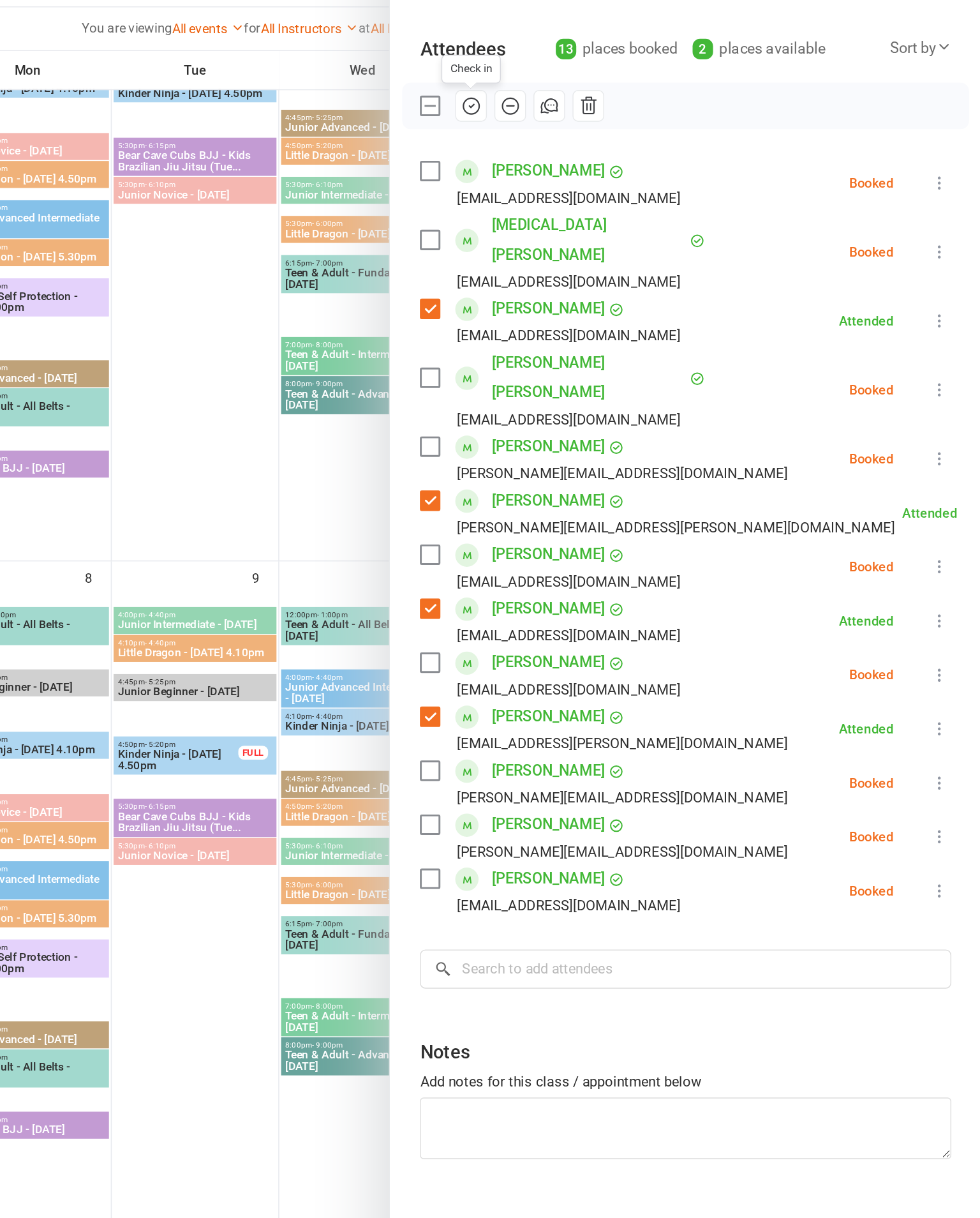
click at [596, 336] on label at bounding box center [602, 342] width 13 height 13
click at [596, 467] on label at bounding box center [602, 473] width 13 height 13
click at [596, 541] on label at bounding box center [602, 547] width 13 height 13
click at [596, 611] on div "[PERSON_NAME] [PERSON_NAME][EMAIL_ADDRESS][PERSON_NAME][DOMAIN_NAME]" at bounding box center [724, 629] width 257 height 37
click at [596, 615] on label at bounding box center [602, 622] width 13 height 13
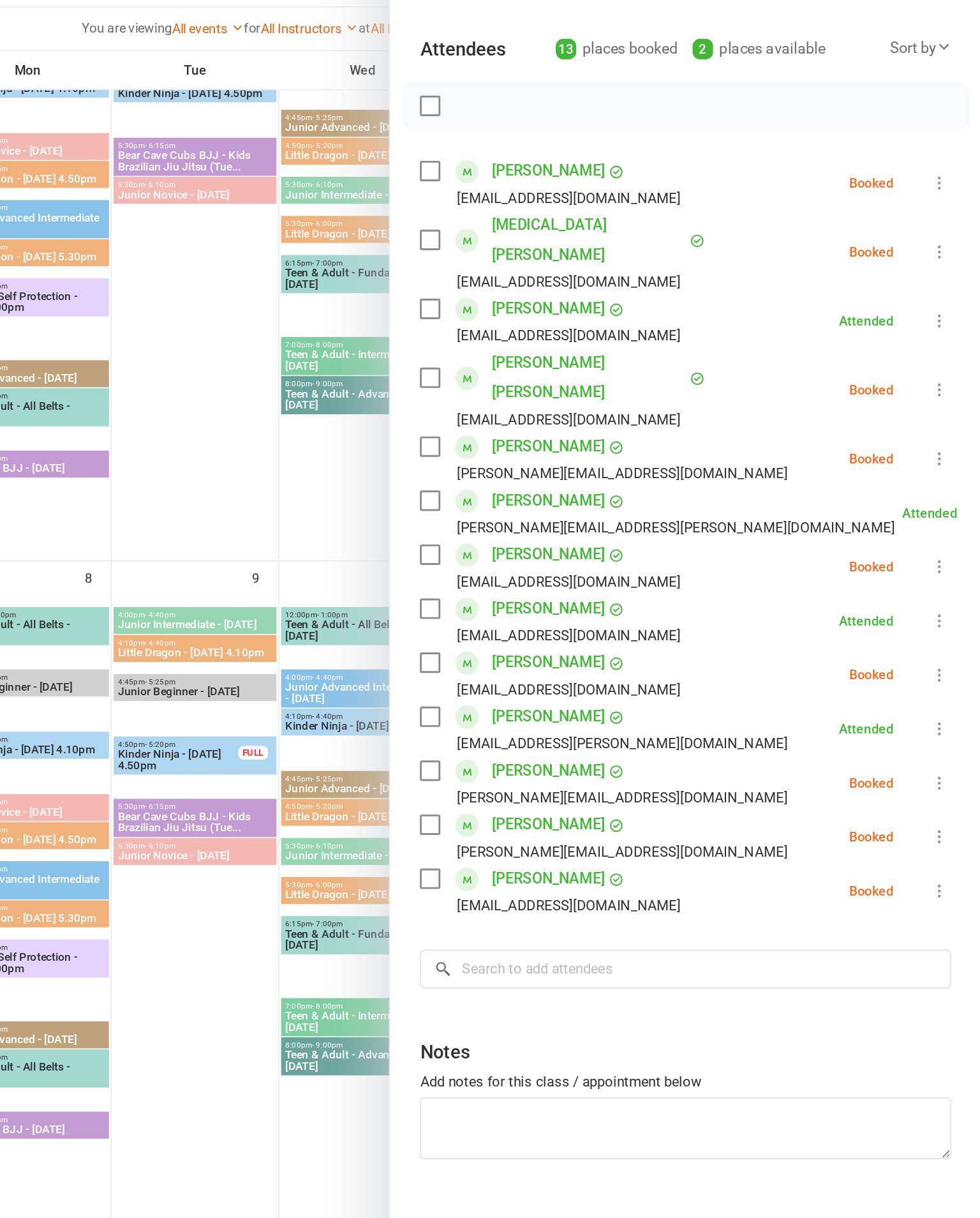
click at [945, 249] on button at bounding box center [952, 256] width 15 height 15
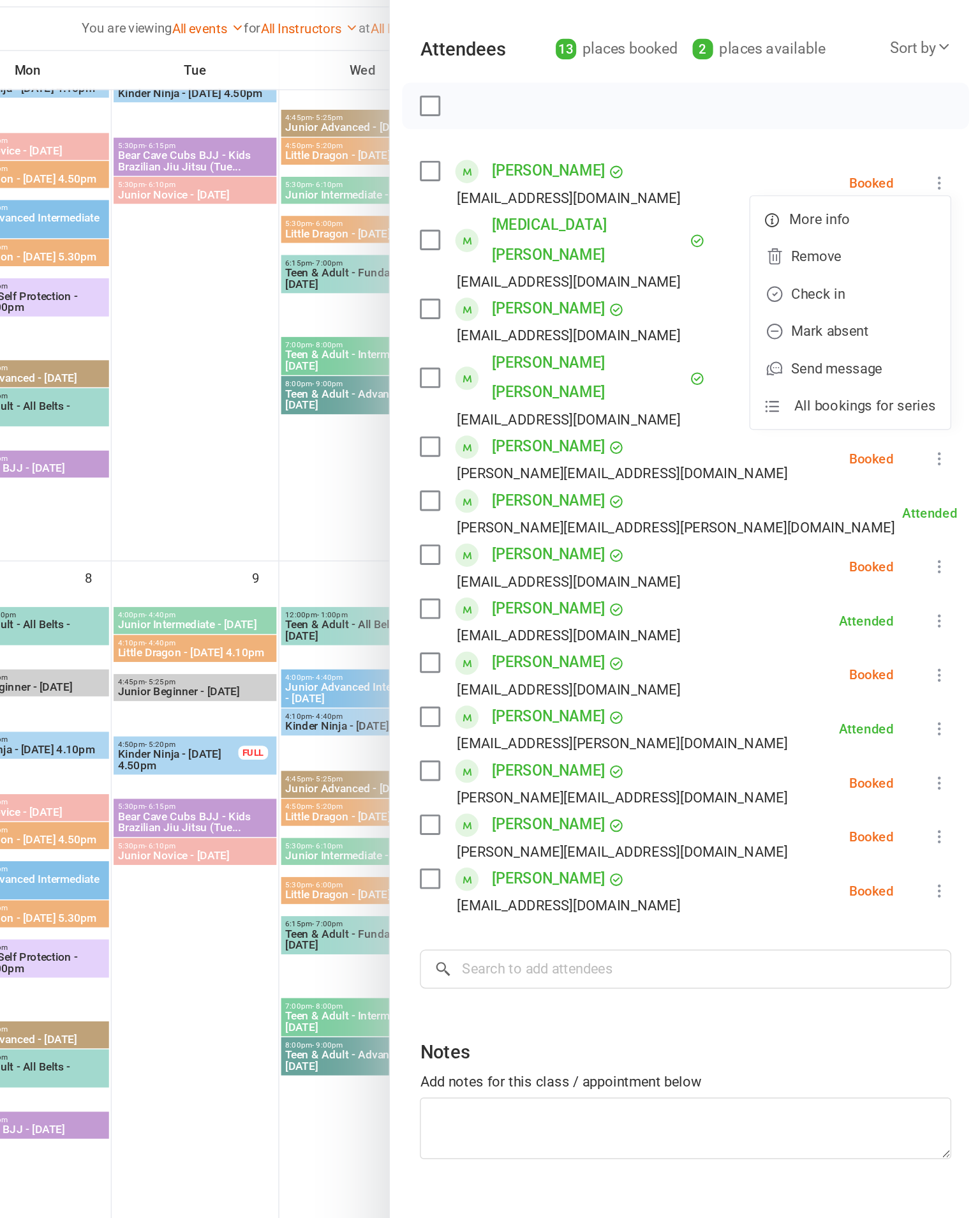
click at [822, 319] on link "Check in" at bounding box center [890, 332] width 137 height 26
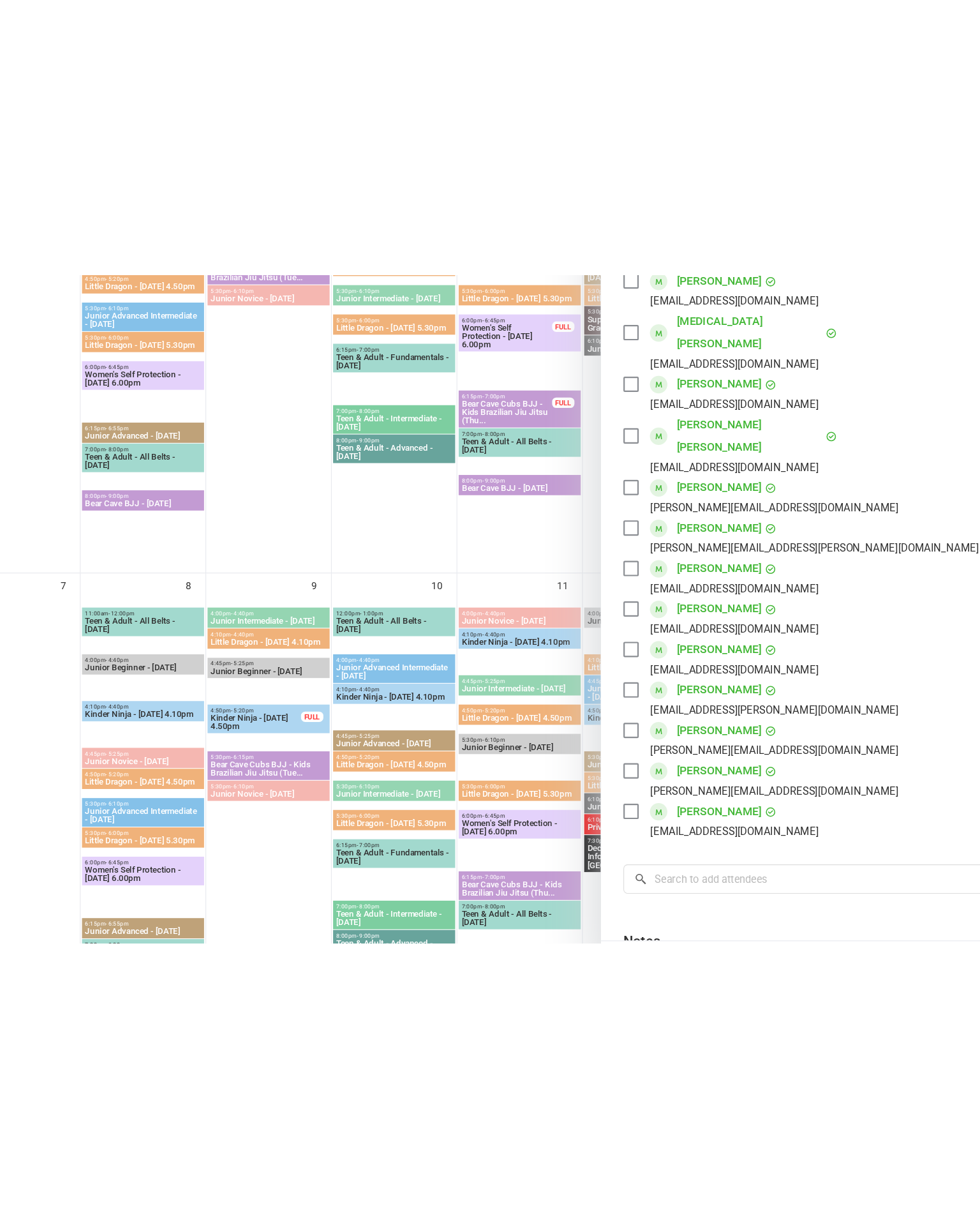
scroll to position [200, 0]
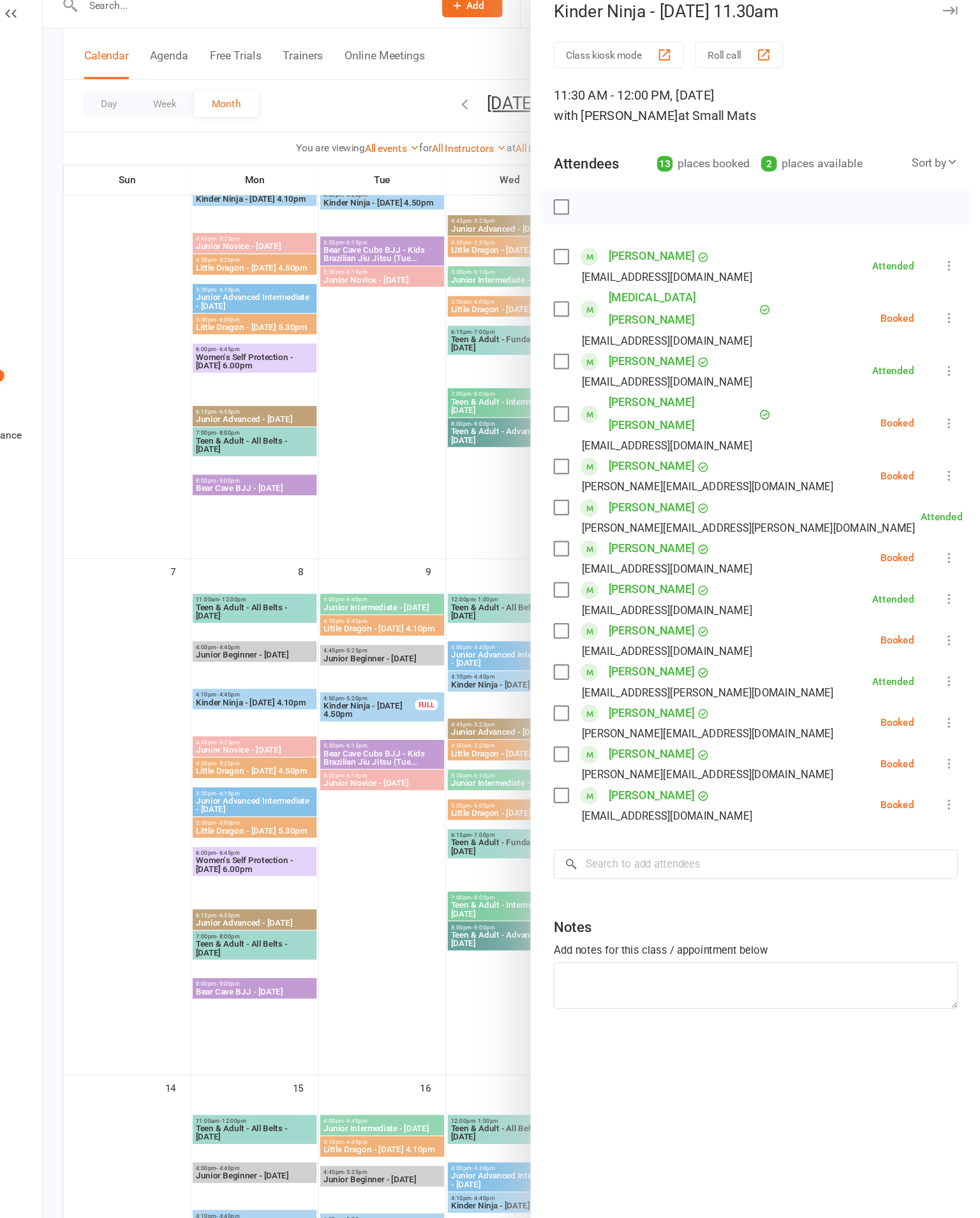
click at [946, 392] on icon at bounding box center [952, 398] width 13 height 13
click at [822, 461] on link "Check in" at bounding box center [890, 474] width 137 height 26
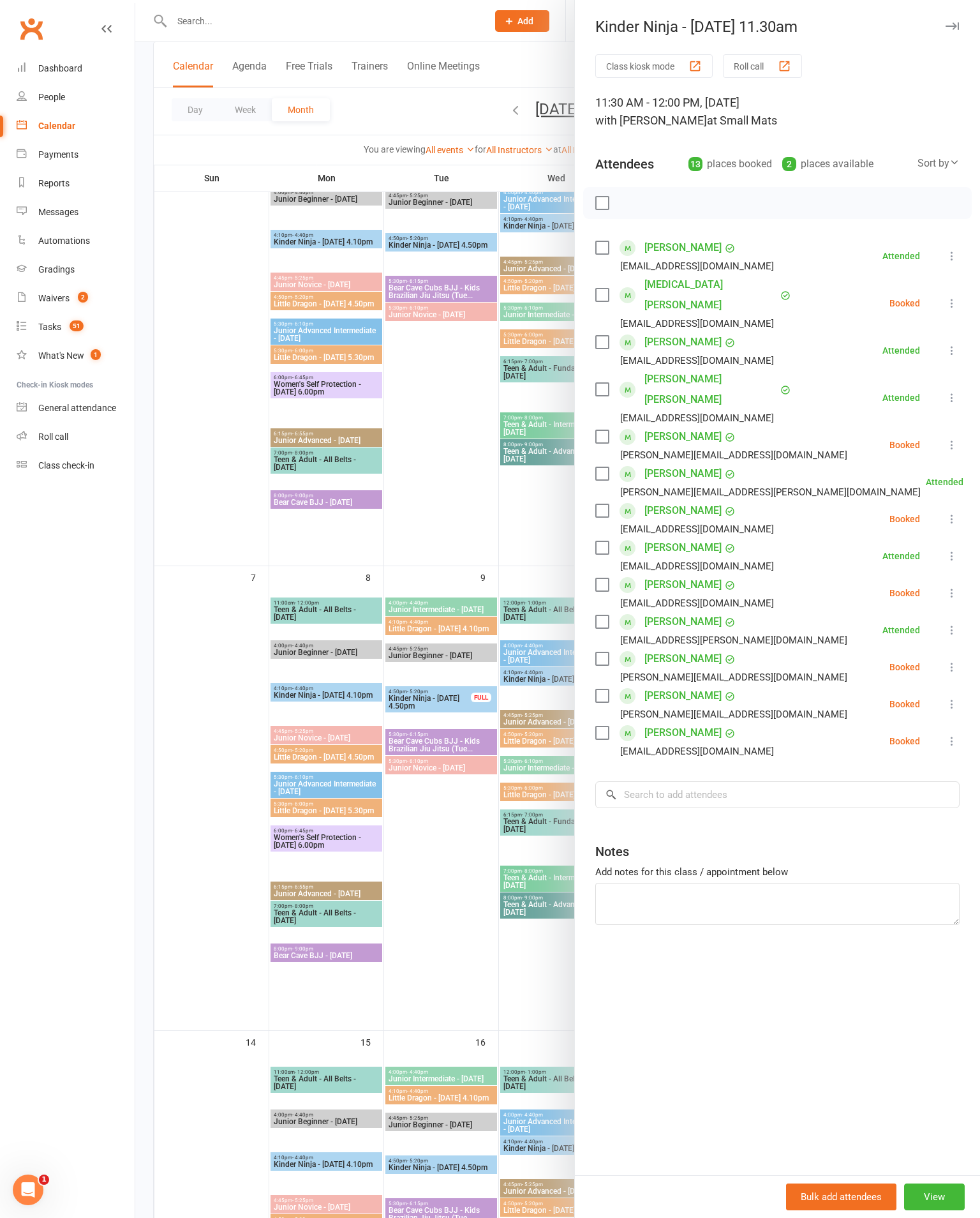
scroll to position [154, 0]
click at [840, 833] on div "Notes" at bounding box center [778, 848] width 364 height 32
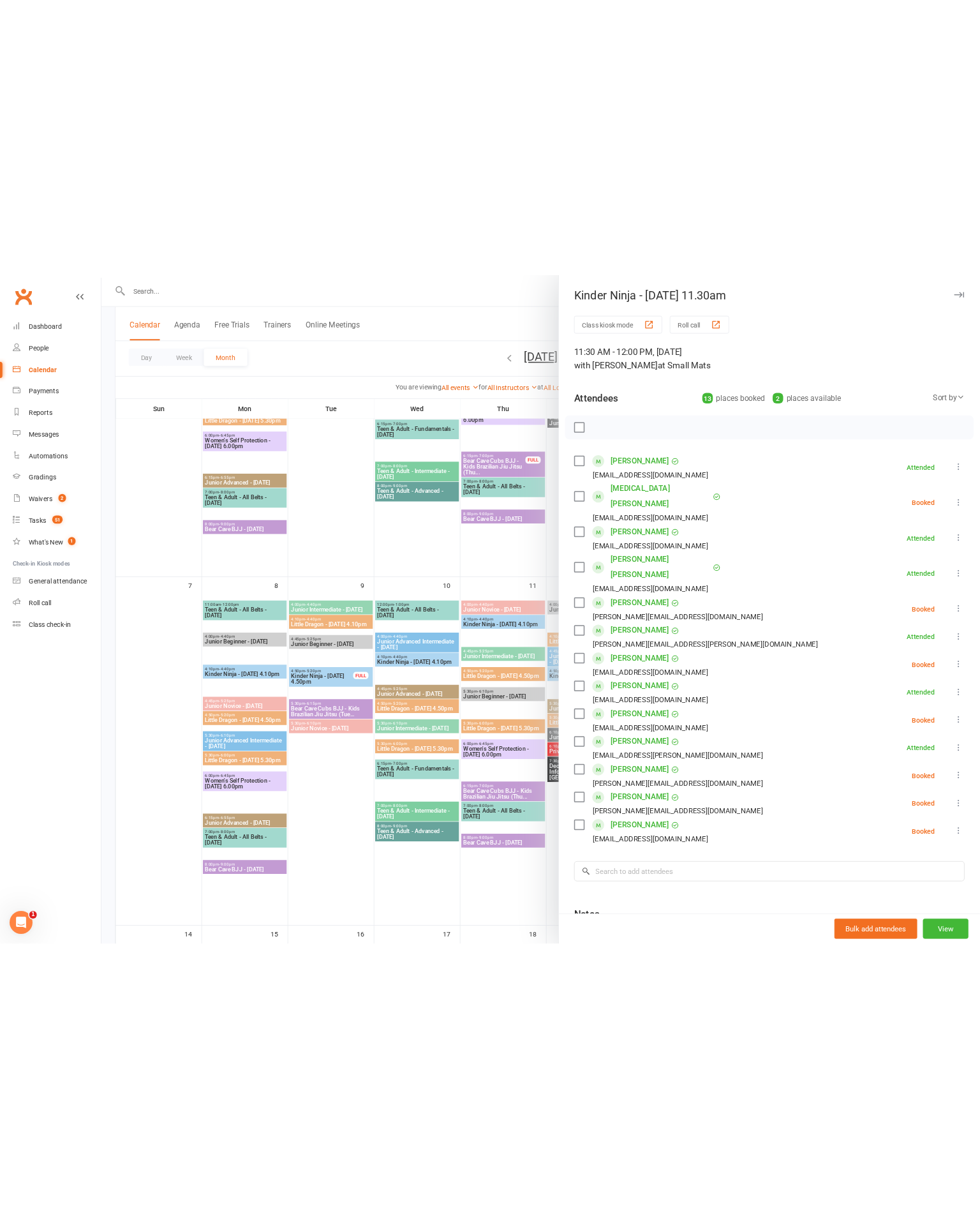
scroll to position [0, 0]
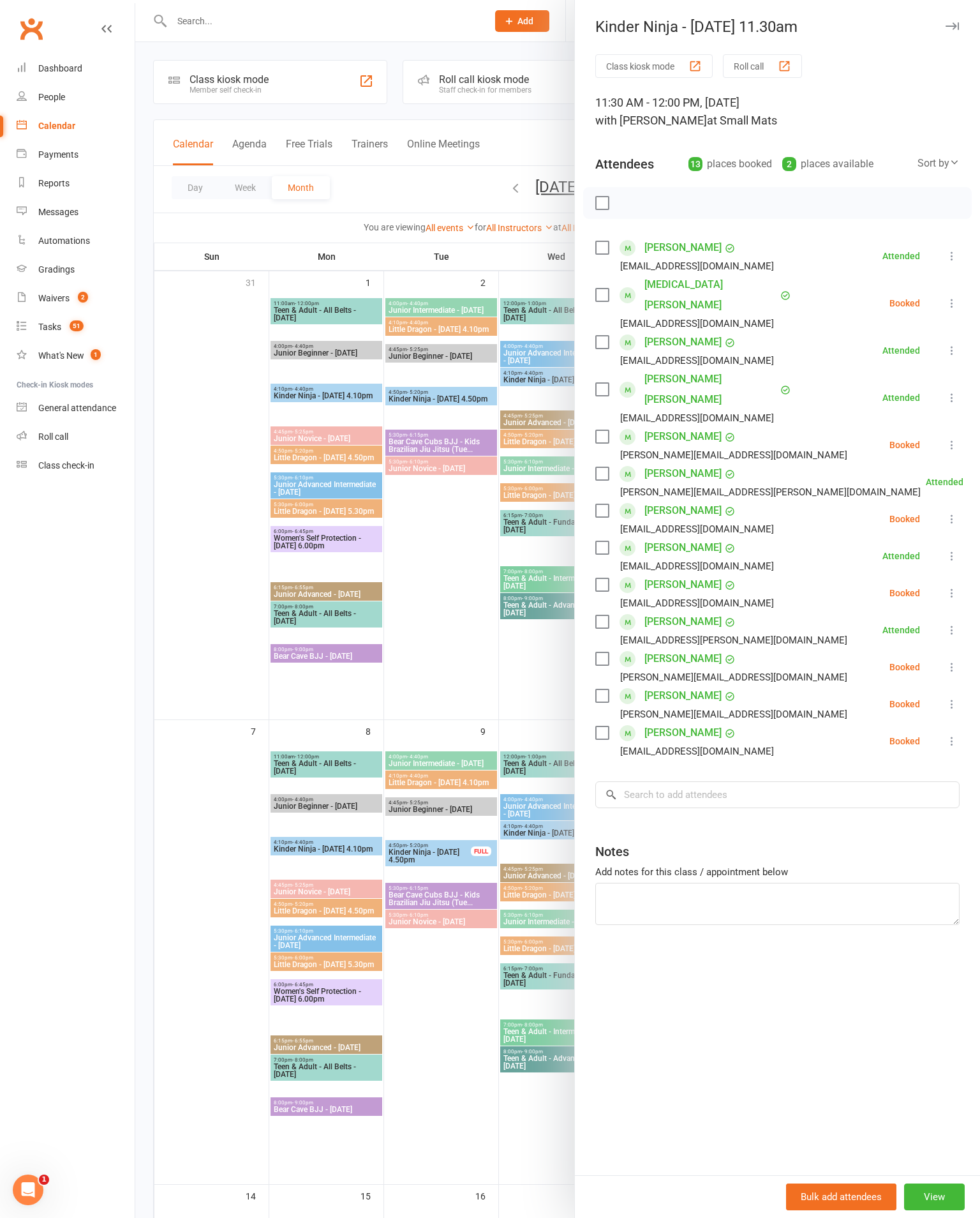
click at [786, 988] on div "Class kiosk mode Roll call 11:30 AM - 12:00 PM, [DATE] with [PERSON_NAME] at Sm…" at bounding box center [777, 614] width 405 height 1121
click at [872, 883] on textarea at bounding box center [778, 904] width 364 height 42
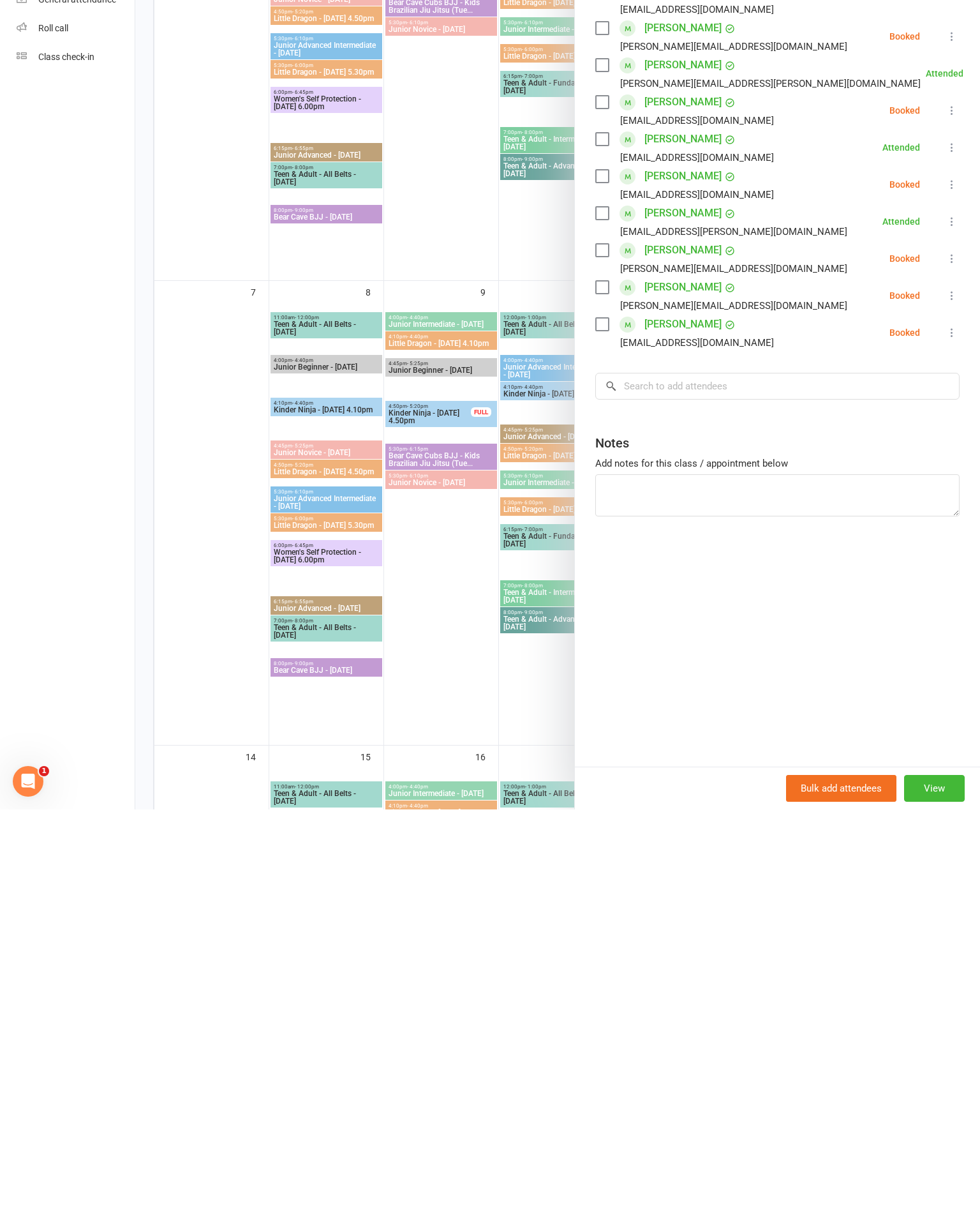
click at [428, 683] on div at bounding box center [558, 609] width 845 height 1218
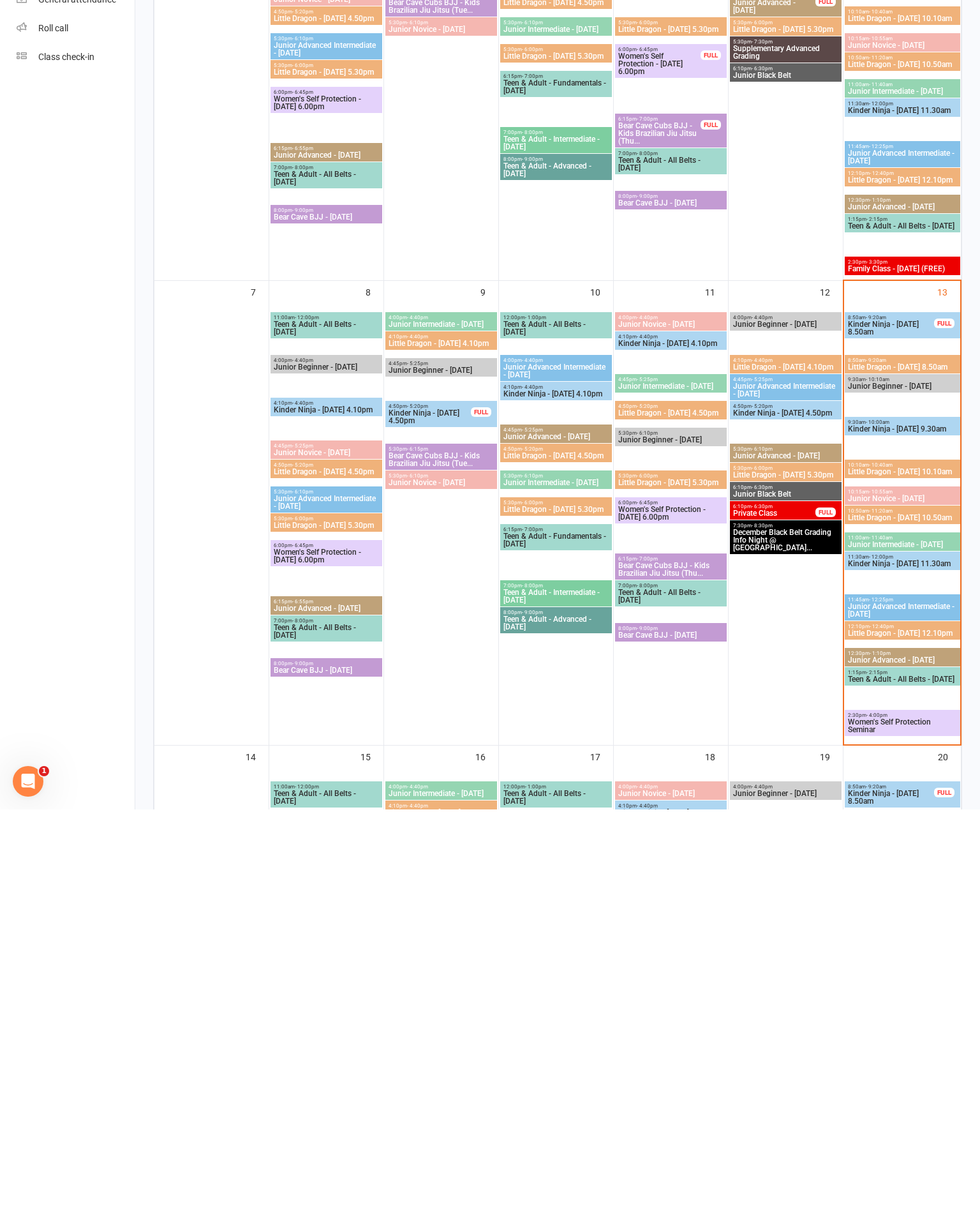
scroll to position [439, 0]
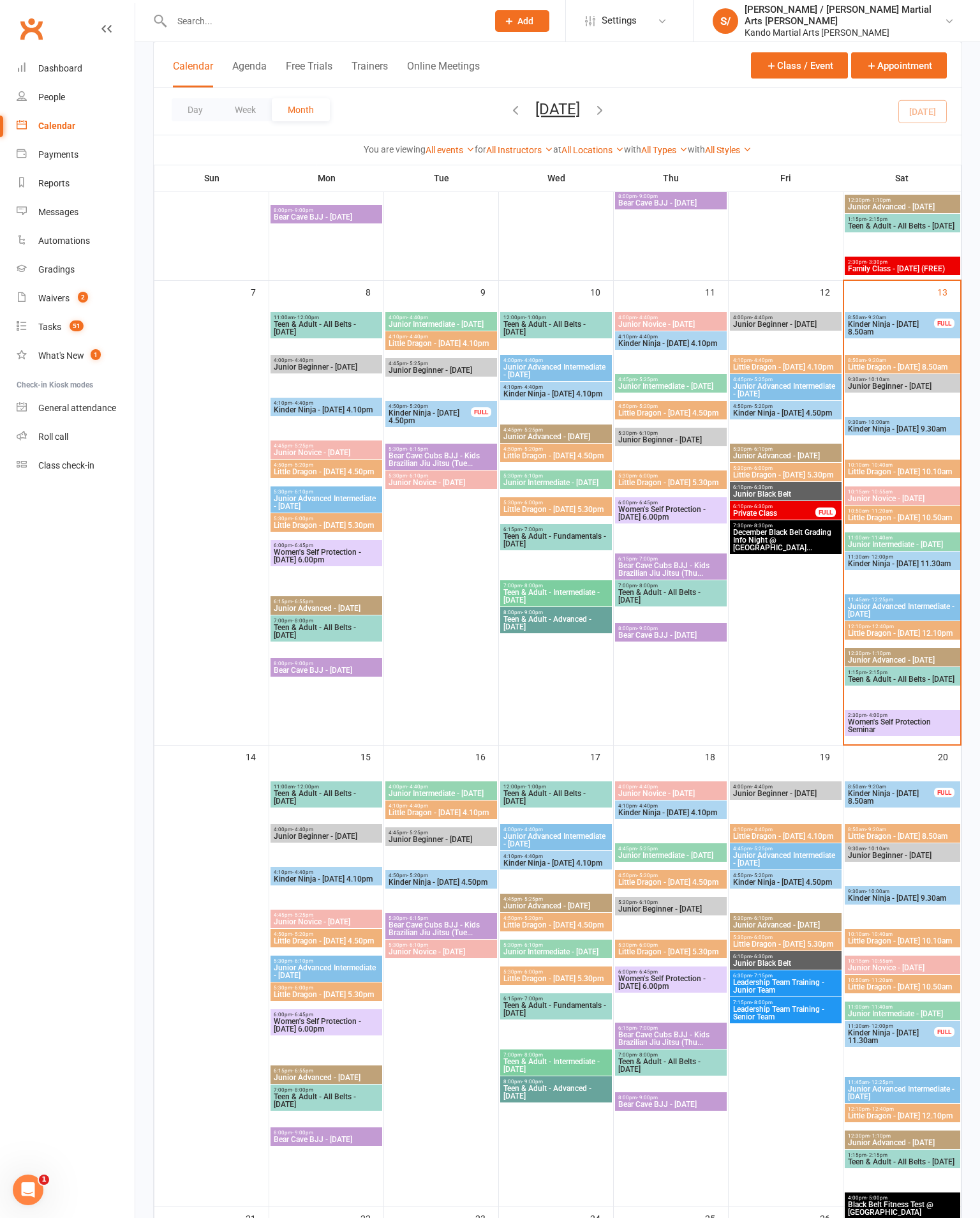
click at [893, 560] on span "- 12:00pm" at bounding box center [881, 557] width 24 height 6
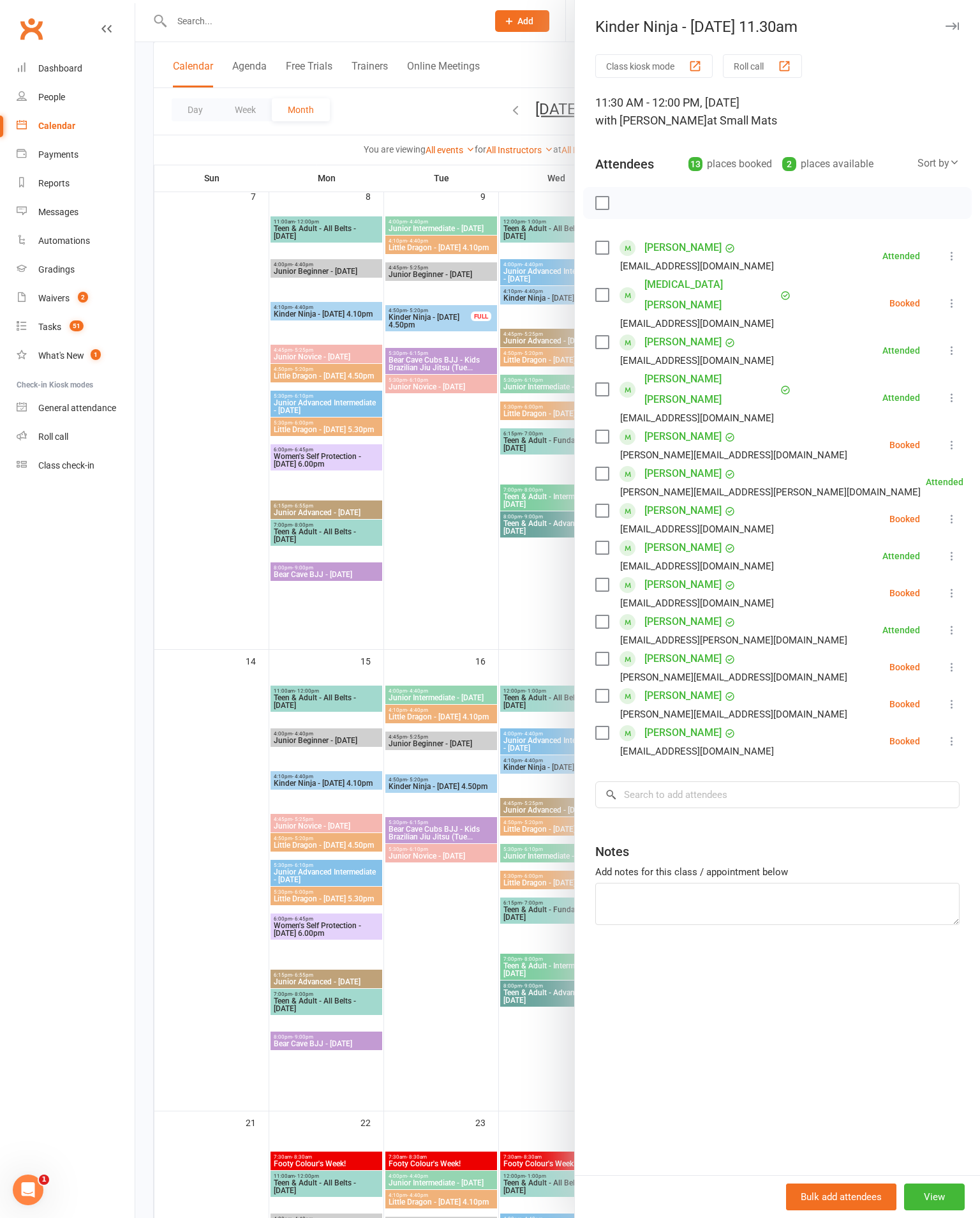
scroll to position [535, 0]
click at [959, 587] on icon at bounding box center [952, 593] width 13 height 13
click at [868, 656] on link "Check in" at bounding box center [890, 669] width 137 height 26
